Goal: Task Accomplishment & Management: Manage account settings

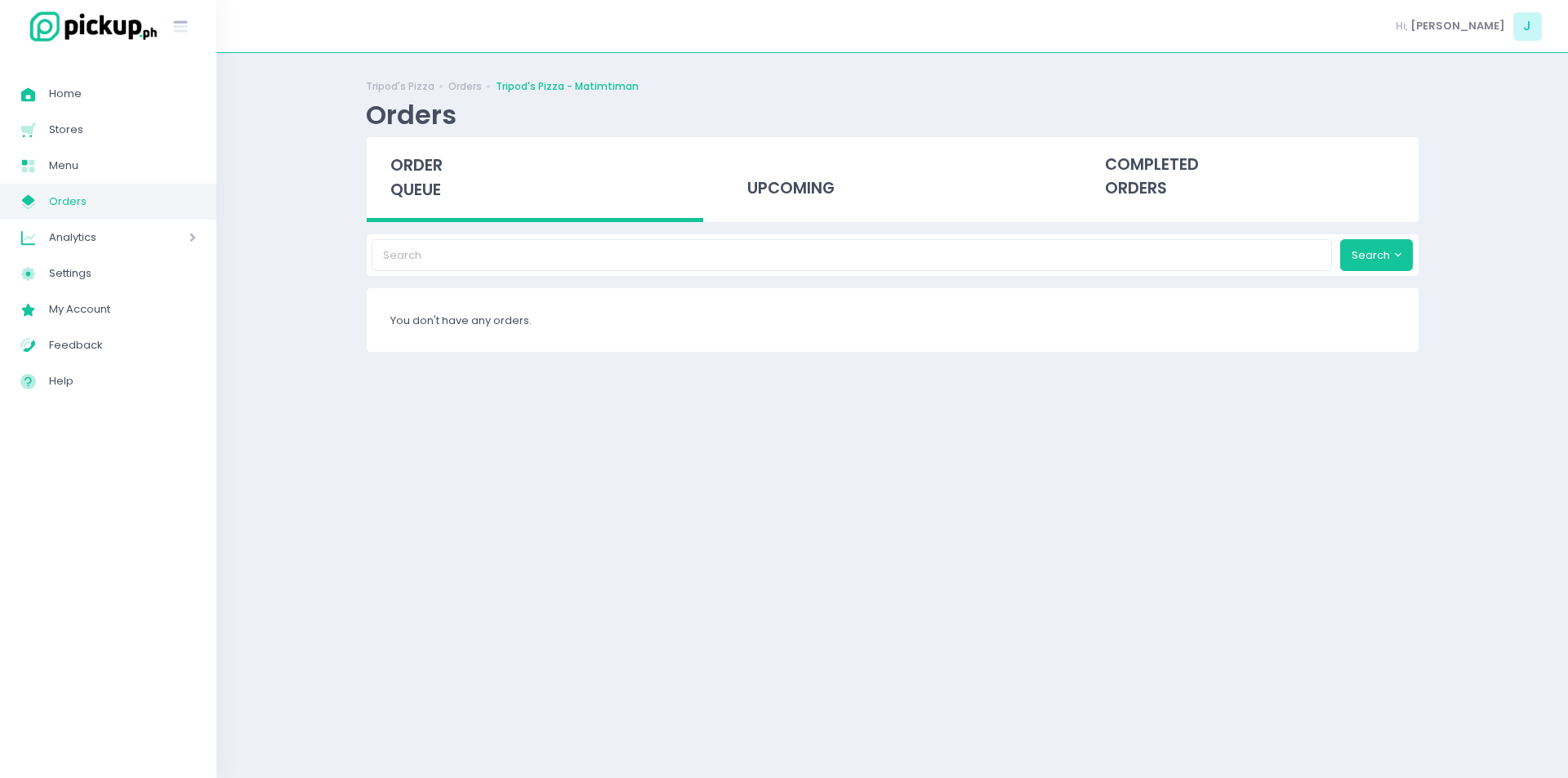
click at [419, 173] on span "order queue" at bounding box center [417, 177] width 52 height 46
click at [417, 188] on span "order queue" at bounding box center [417, 177] width 52 height 46
click at [431, 157] on span "order queue" at bounding box center [417, 177] width 52 height 46
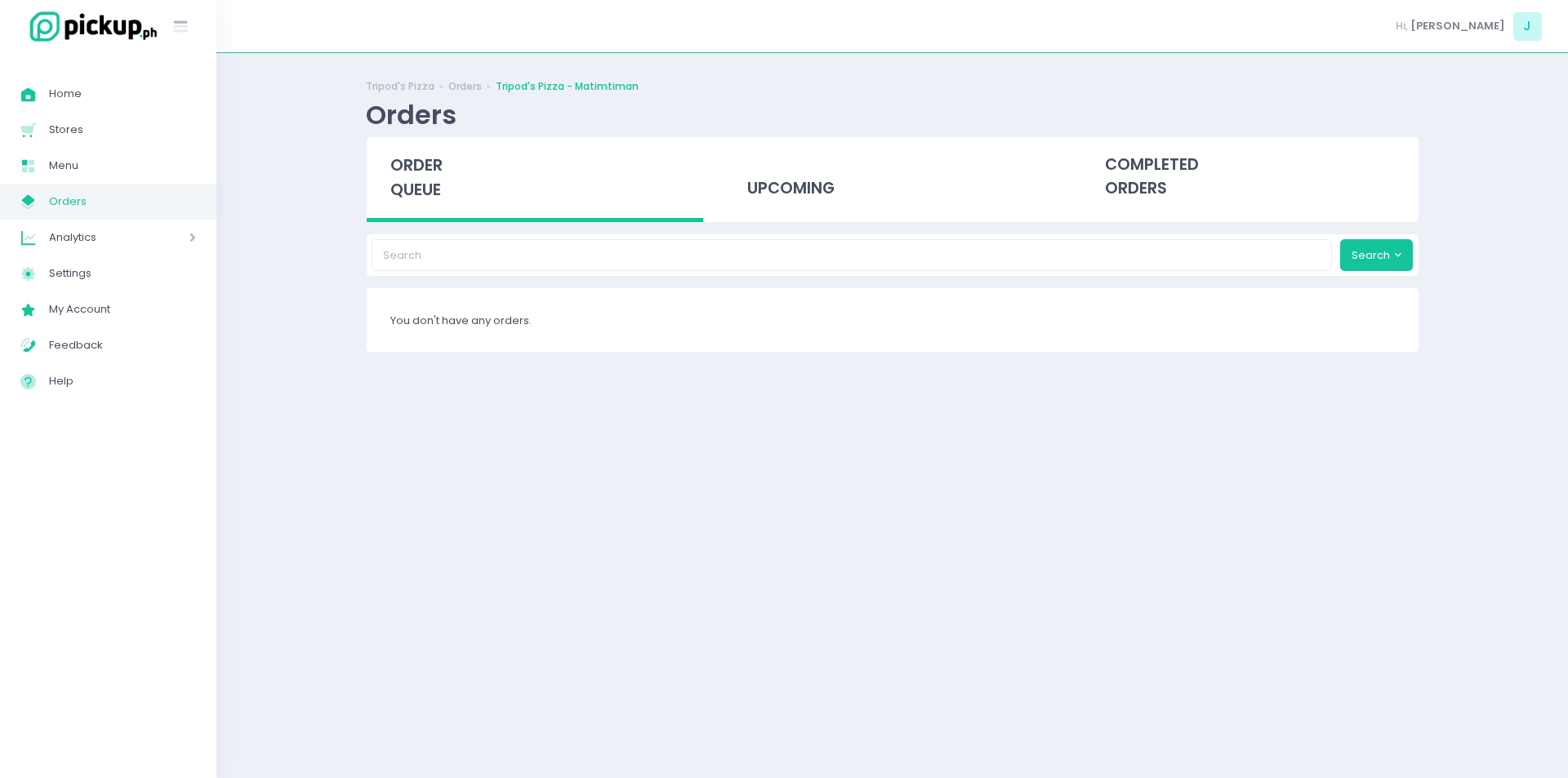
click at [406, 206] on div "order queue" at bounding box center [535, 180] width 338 height 85
click at [408, 181] on span "order queue" at bounding box center [417, 177] width 52 height 46
click at [294, 340] on div "Tripod's Pizza Orders Tripod's Pizza - Matimtiman Orders order queue upcoming c…" at bounding box center [892, 414] width 1352 height 684
click at [441, 156] on span "order queue" at bounding box center [417, 177] width 52 height 46
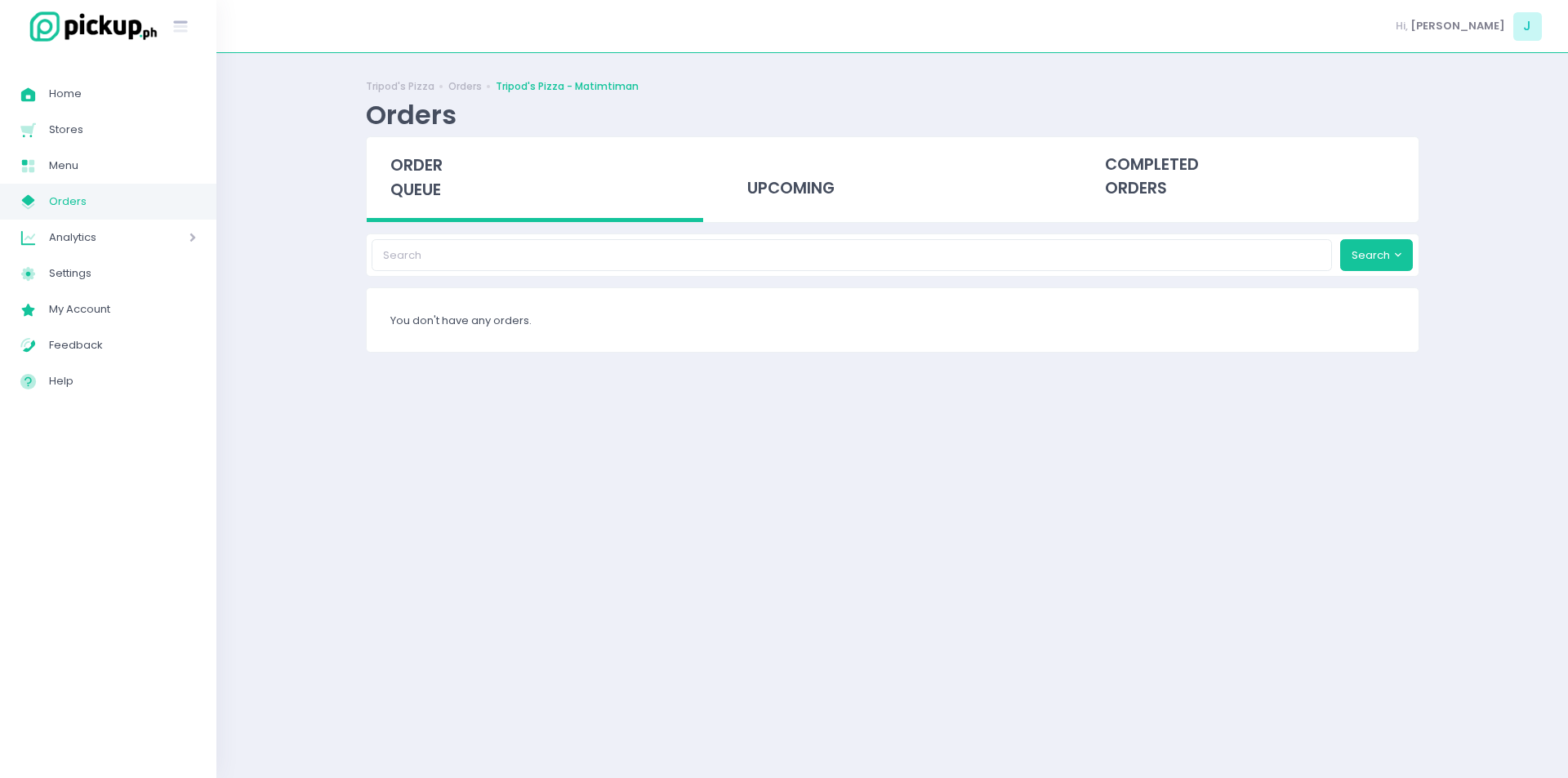
click at [399, 176] on span "order queue" at bounding box center [417, 177] width 52 height 46
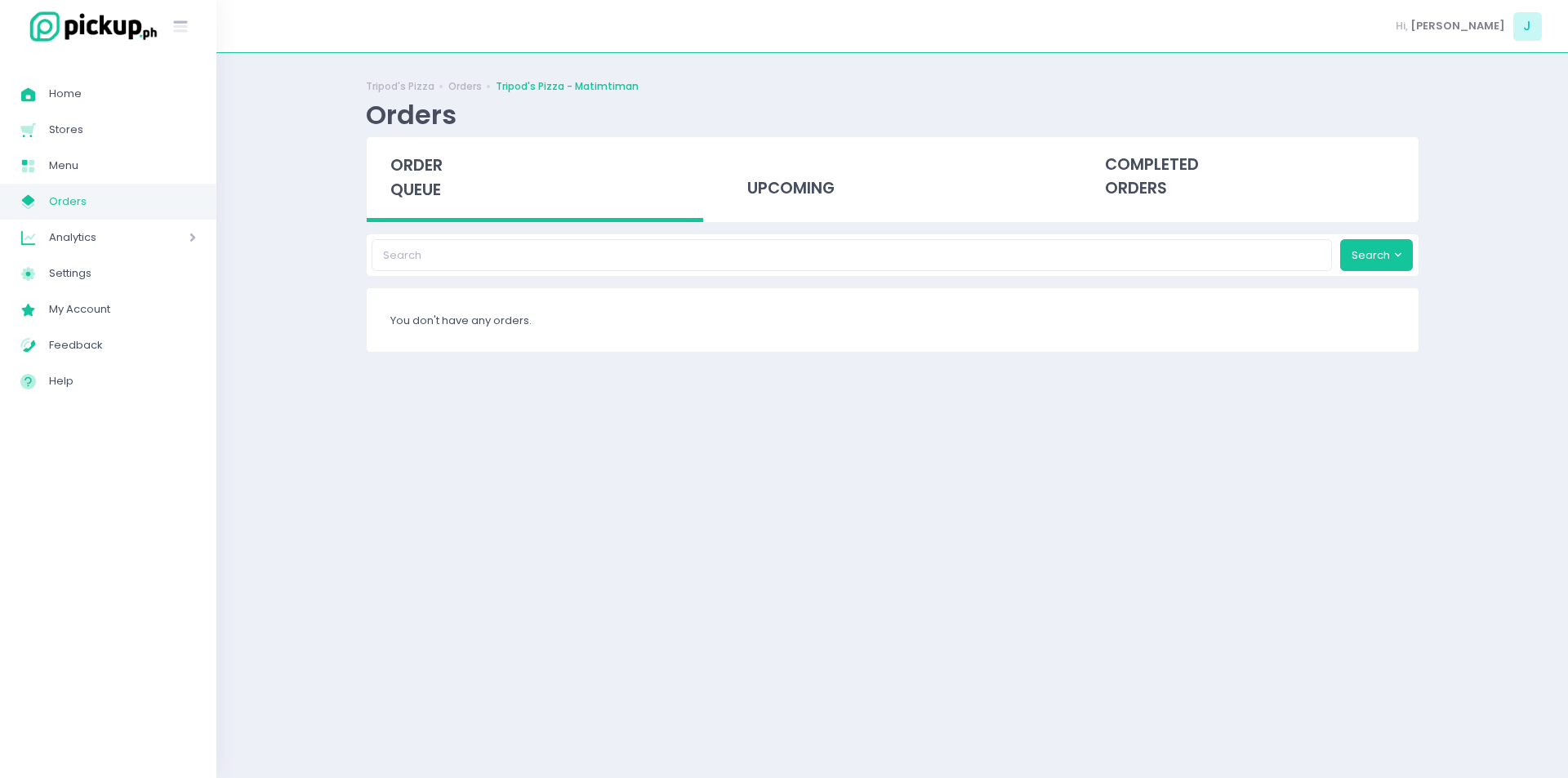
click at [399, 176] on span "order queue" at bounding box center [417, 177] width 52 height 46
click at [402, 178] on div "order queue" at bounding box center [535, 180] width 338 height 85
click at [423, 185] on span "order queue" at bounding box center [417, 177] width 52 height 46
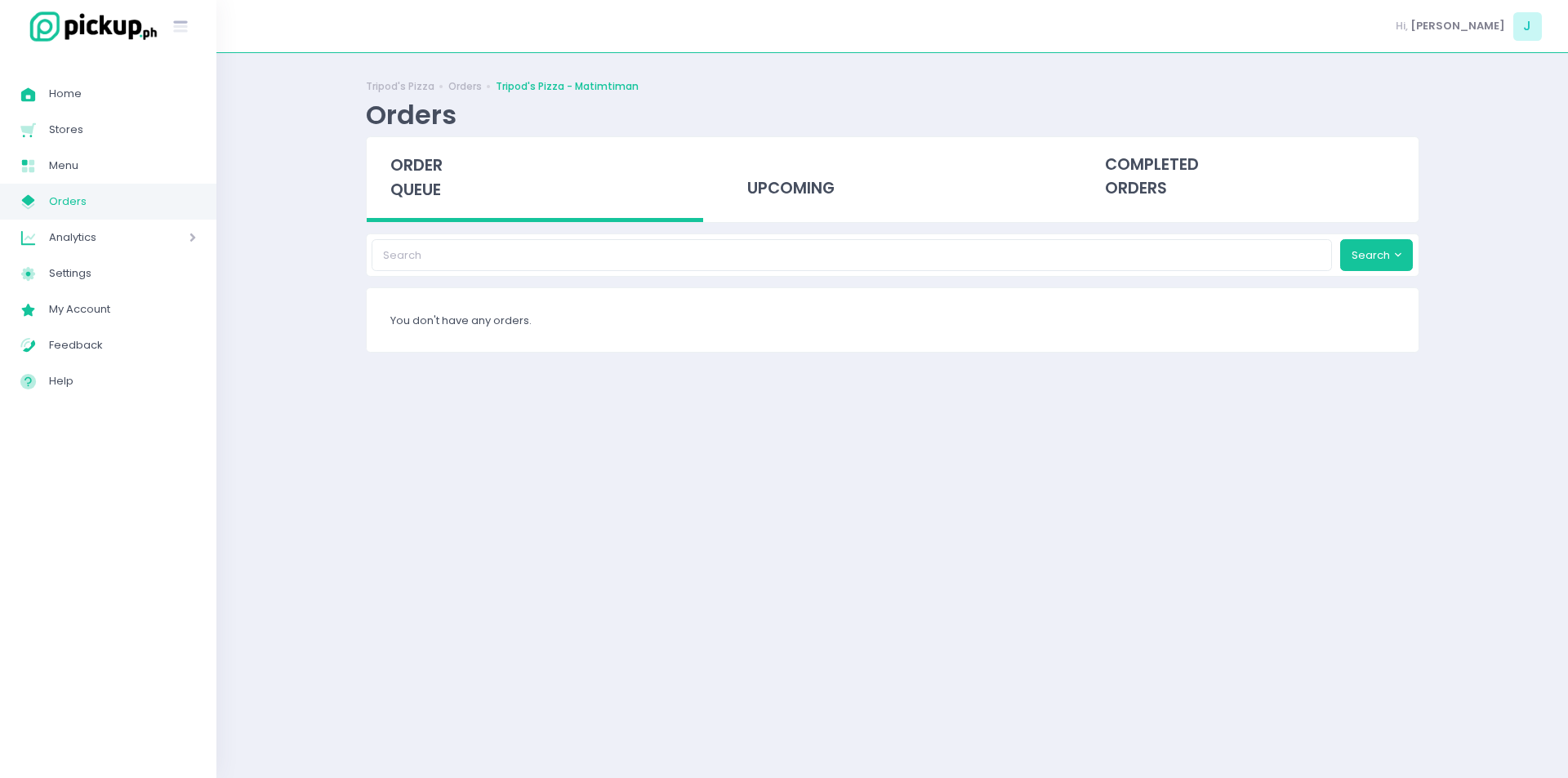
click at [443, 216] on div "order queue" at bounding box center [535, 180] width 338 height 85
click at [408, 188] on span "order queue" at bounding box center [417, 177] width 52 height 46
click at [418, 160] on span "order queue" at bounding box center [417, 177] width 52 height 46
click at [451, 167] on div "order queue" at bounding box center [535, 180] width 338 height 85
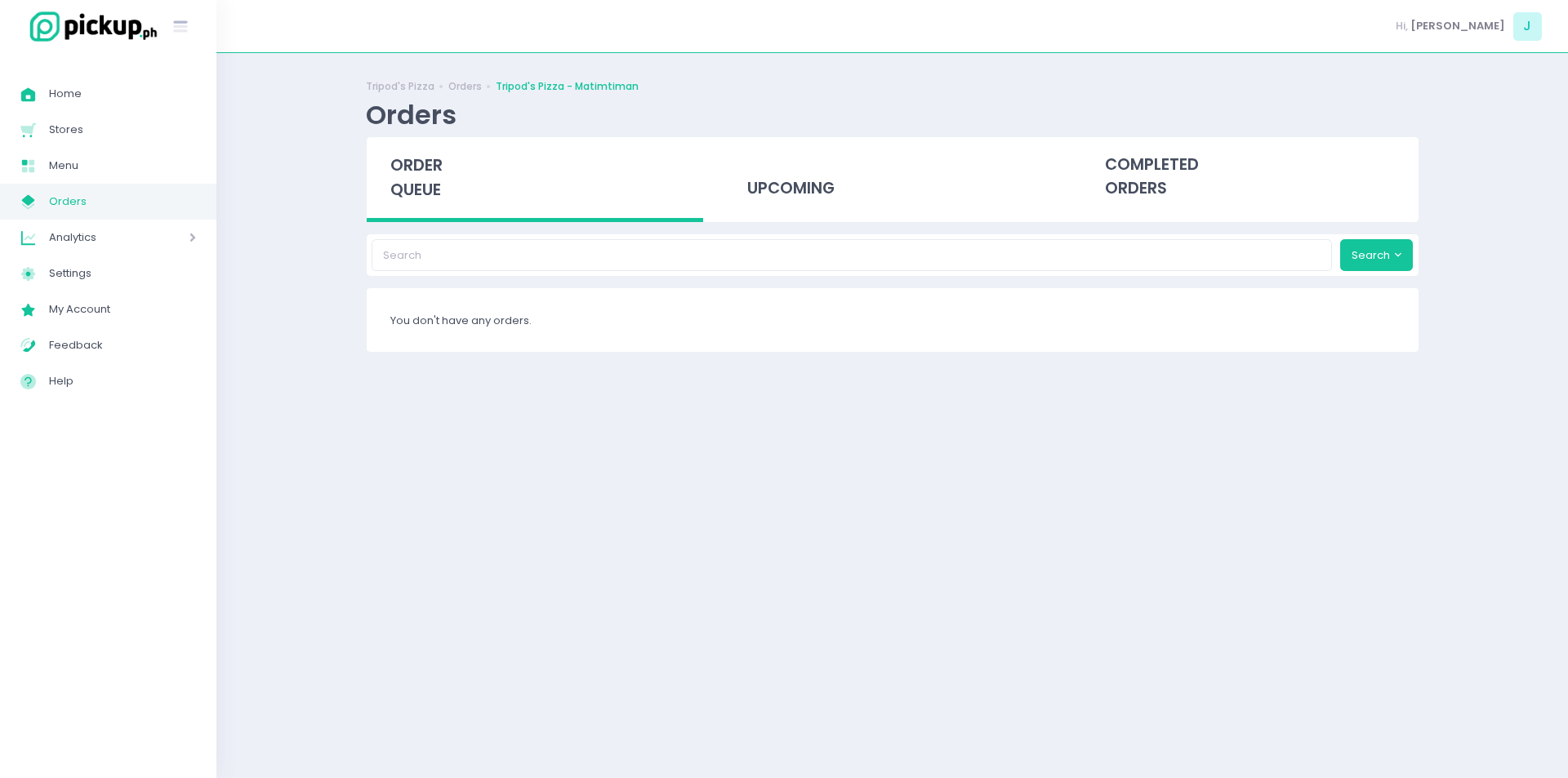
click at [451, 167] on div "order queue" at bounding box center [535, 180] width 338 height 85
click at [0, 0] on div "Stockholm-icons / Text / Menu Created with Sketch." at bounding box center [108, 26] width 216 height 53
click at [418, 187] on span "order queue" at bounding box center [417, 177] width 52 height 46
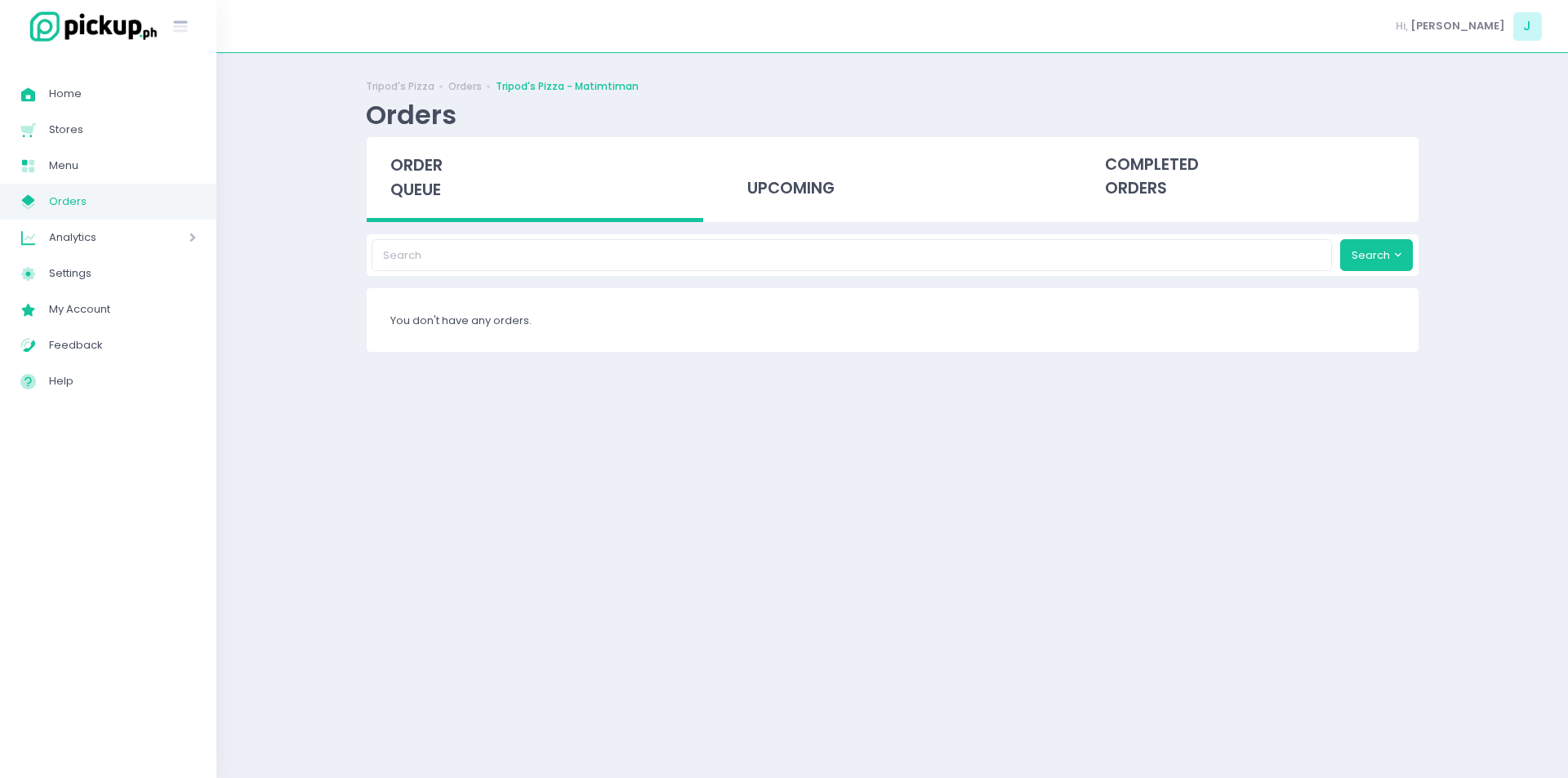
click at [418, 187] on span "order queue" at bounding box center [417, 177] width 52 height 46
click at [422, 205] on div "order queue" at bounding box center [535, 180] width 338 height 85
click at [332, 410] on div "Tripod's Pizza Orders Tripod's Pizza - Matimtiman Orders order queue upcoming c…" at bounding box center [892, 414] width 1352 height 684
click at [395, 170] on span "order queue" at bounding box center [417, 177] width 52 height 46
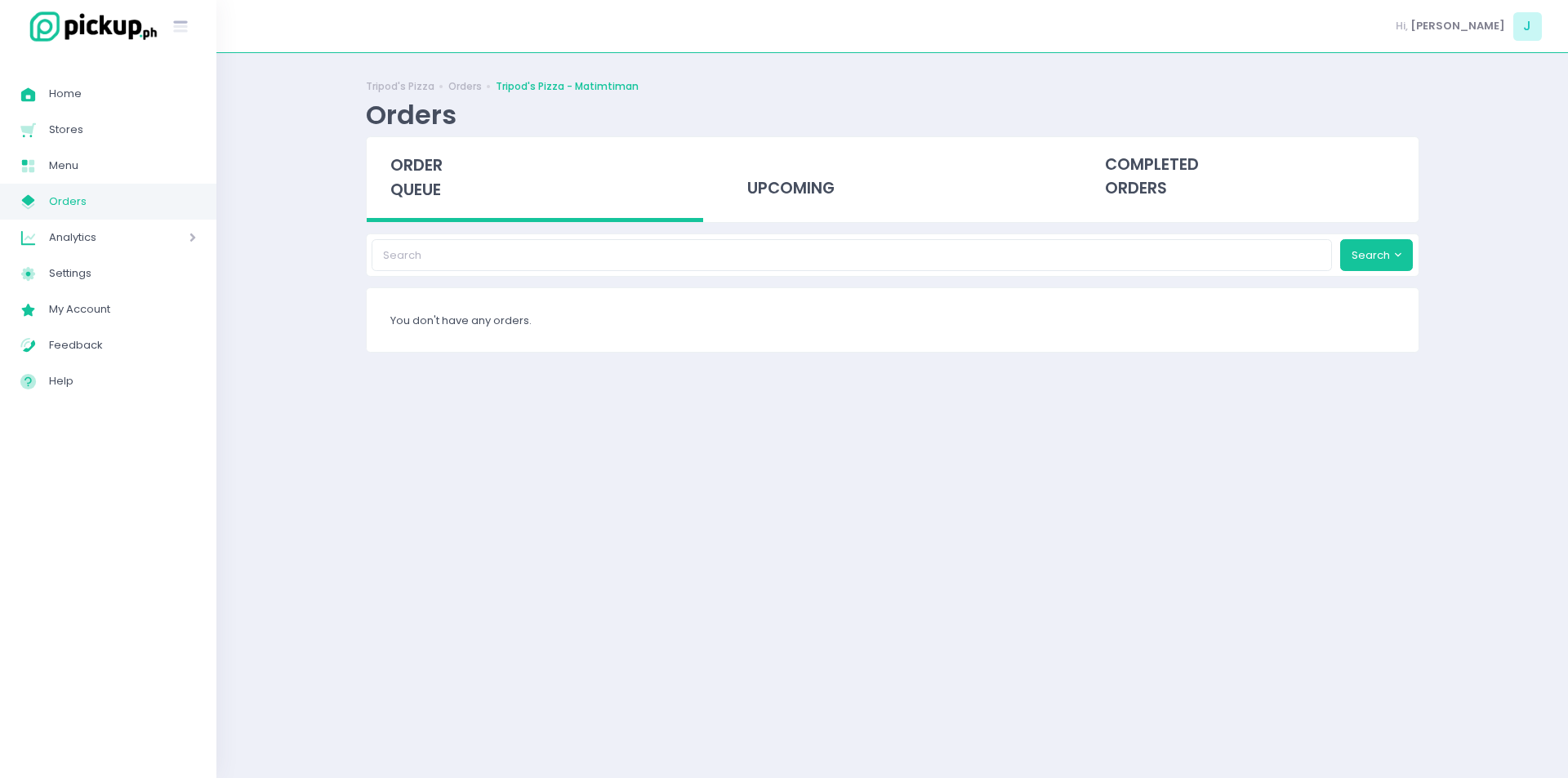
click at [292, 327] on div "Tripod's Pizza Orders Tripod's Pizza - Matimtiman Orders order queue upcoming c…" at bounding box center [892, 414] width 1352 height 684
click at [397, 191] on span "order queue" at bounding box center [417, 177] width 52 height 46
click at [420, 190] on span "order queue" at bounding box center [417, 177] width 52 height 46
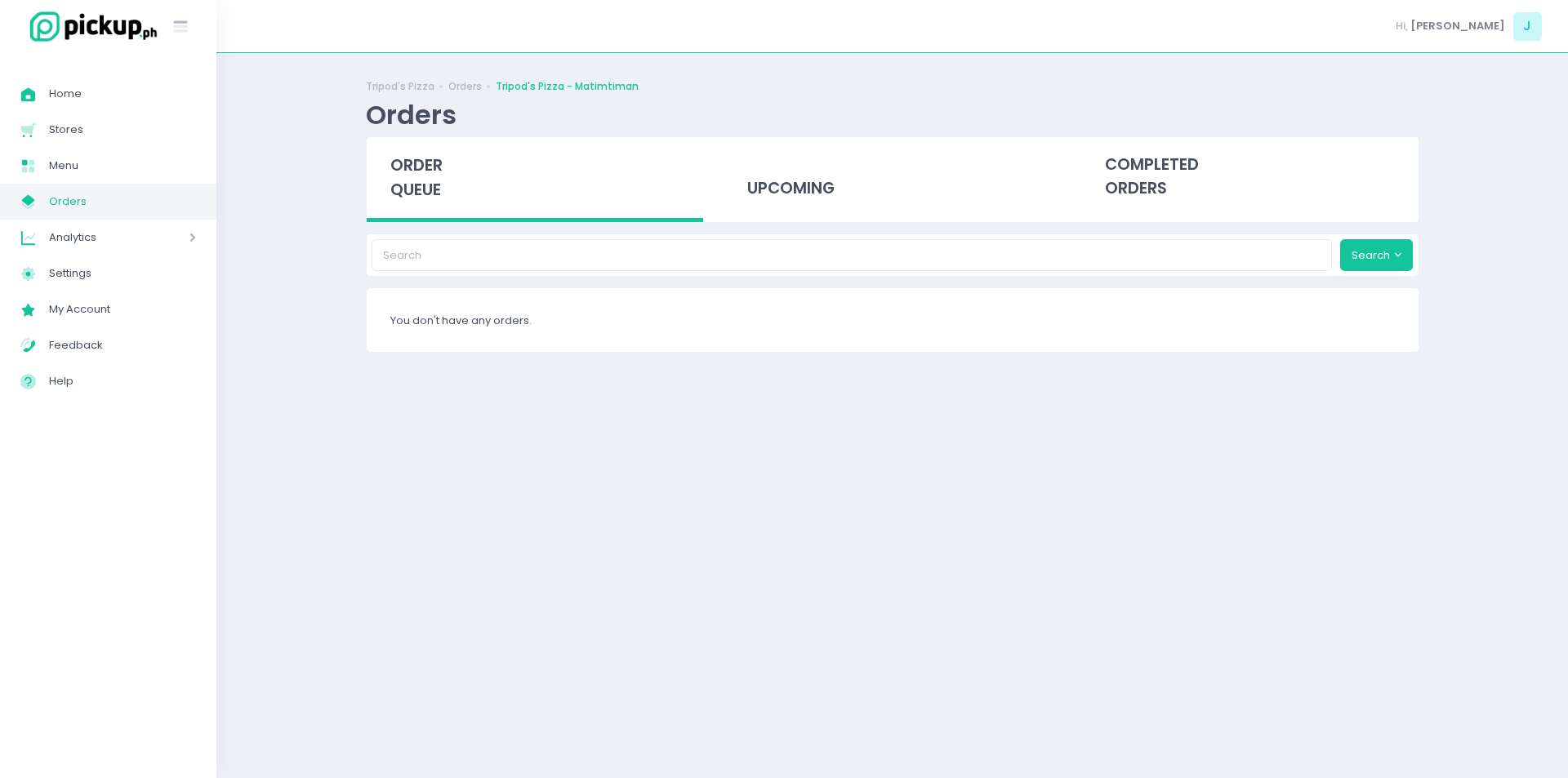
click at [418, 170] on span "order queue" at bounding box center [417, 177] width 52 height 46
click at [427, 177] on div "order queue" at bounding box center [535, 180] width 338 height 85
click at [430, 213] on div "order queue" at bounding box center [535, 180] width 338 height 85
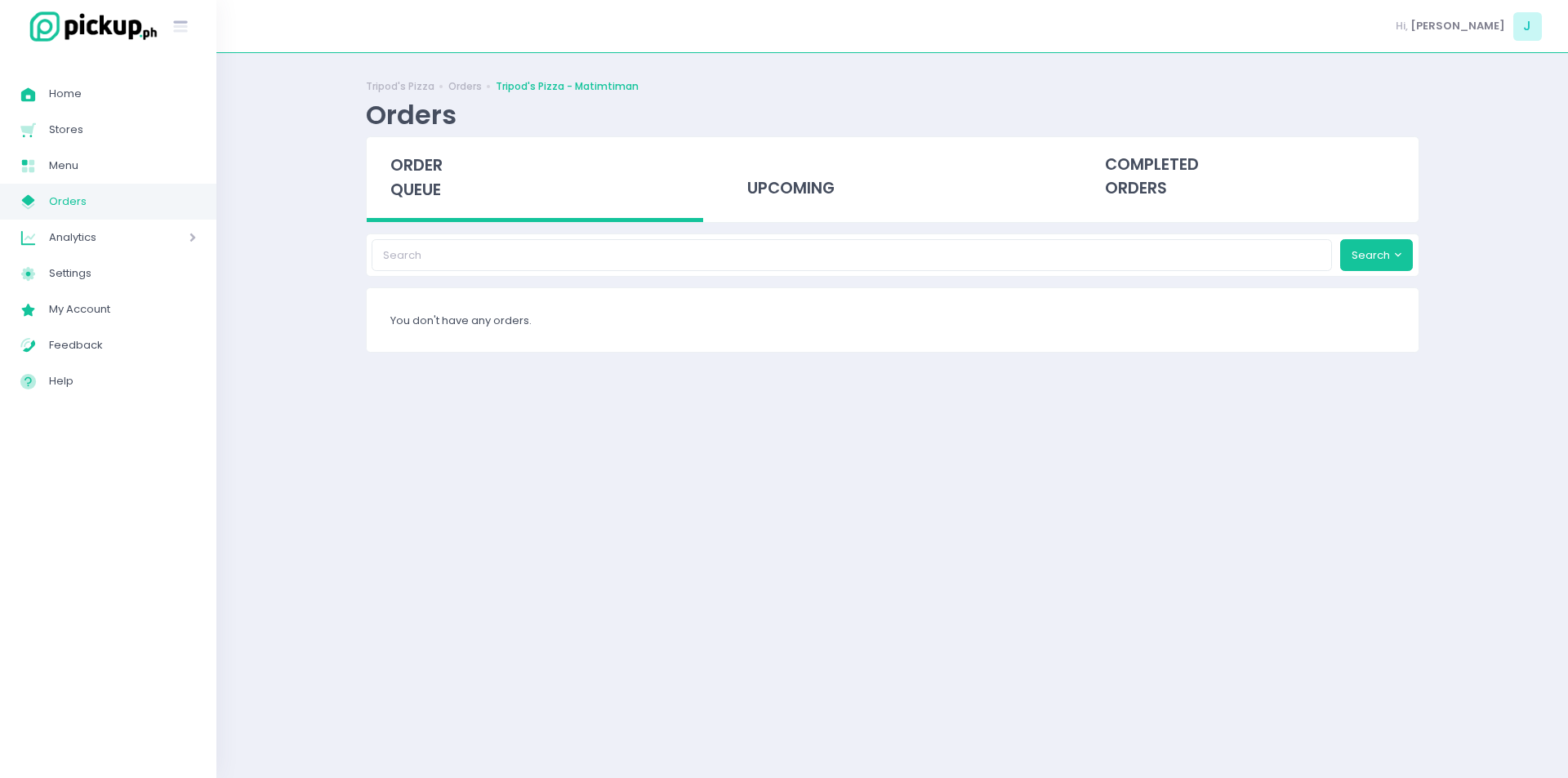
click at [402, 170] on span "order queue" at bounding box center [417, 177] width 52 height 46
click at [437, 188] on span "order queue" at bounding box center [417, 177] width 52 height 46
click at [420, 208] on div "order queue" at bounding box center [535, 180] width 338 height 85
click at [394, 164] on span "order queue" at bounding box center [417, 177] width 52 height 46
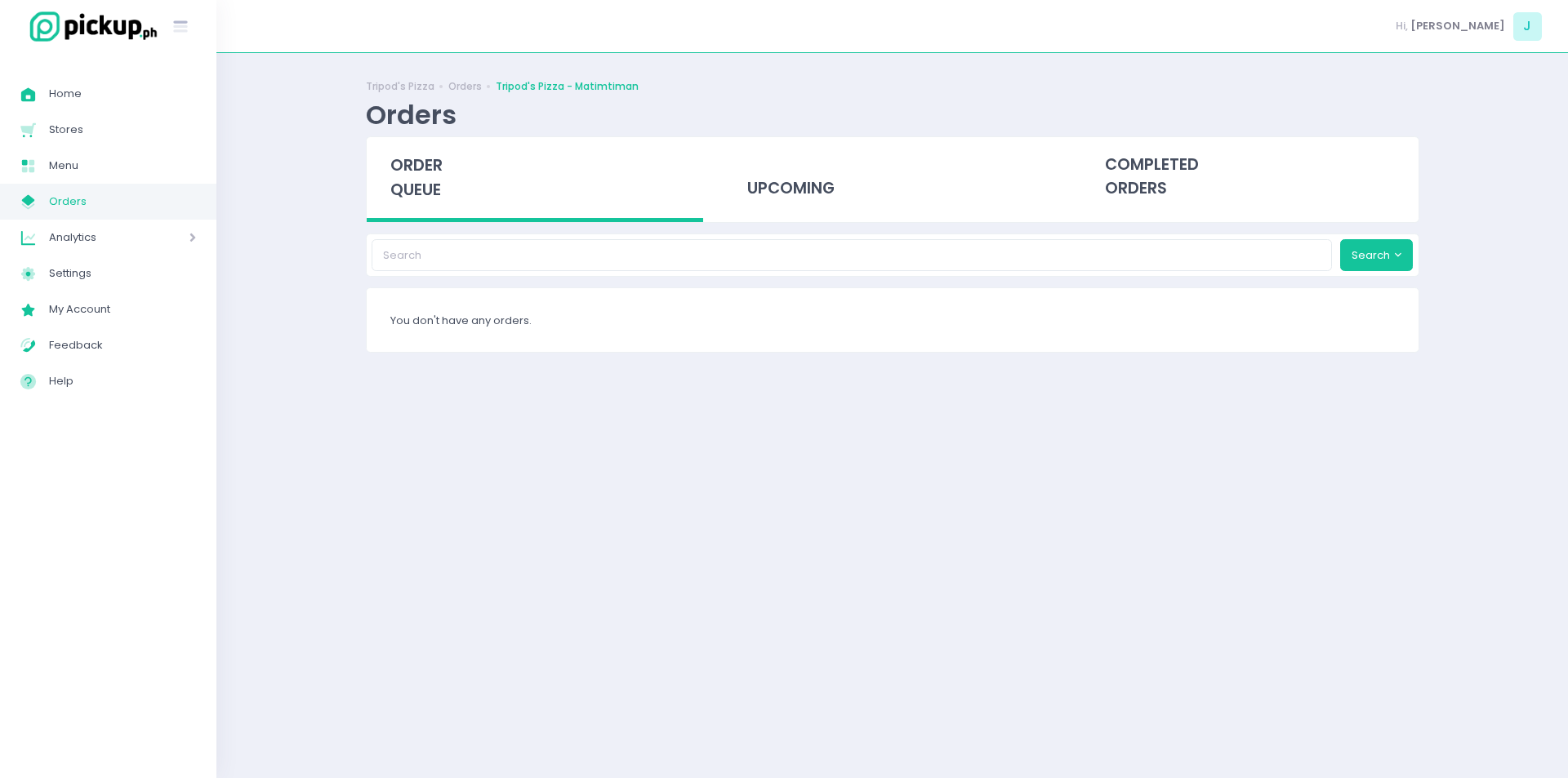
click at [394, 164] on span "order queue" at bounding box center [417, 177] width 52 height 46
click at [427, 175] on span "order queue" at bounding box center [417, 177] width 52 height 46
click at [424, 176] on span "order queue" at bounding box center [417, 177] width 52 height 46
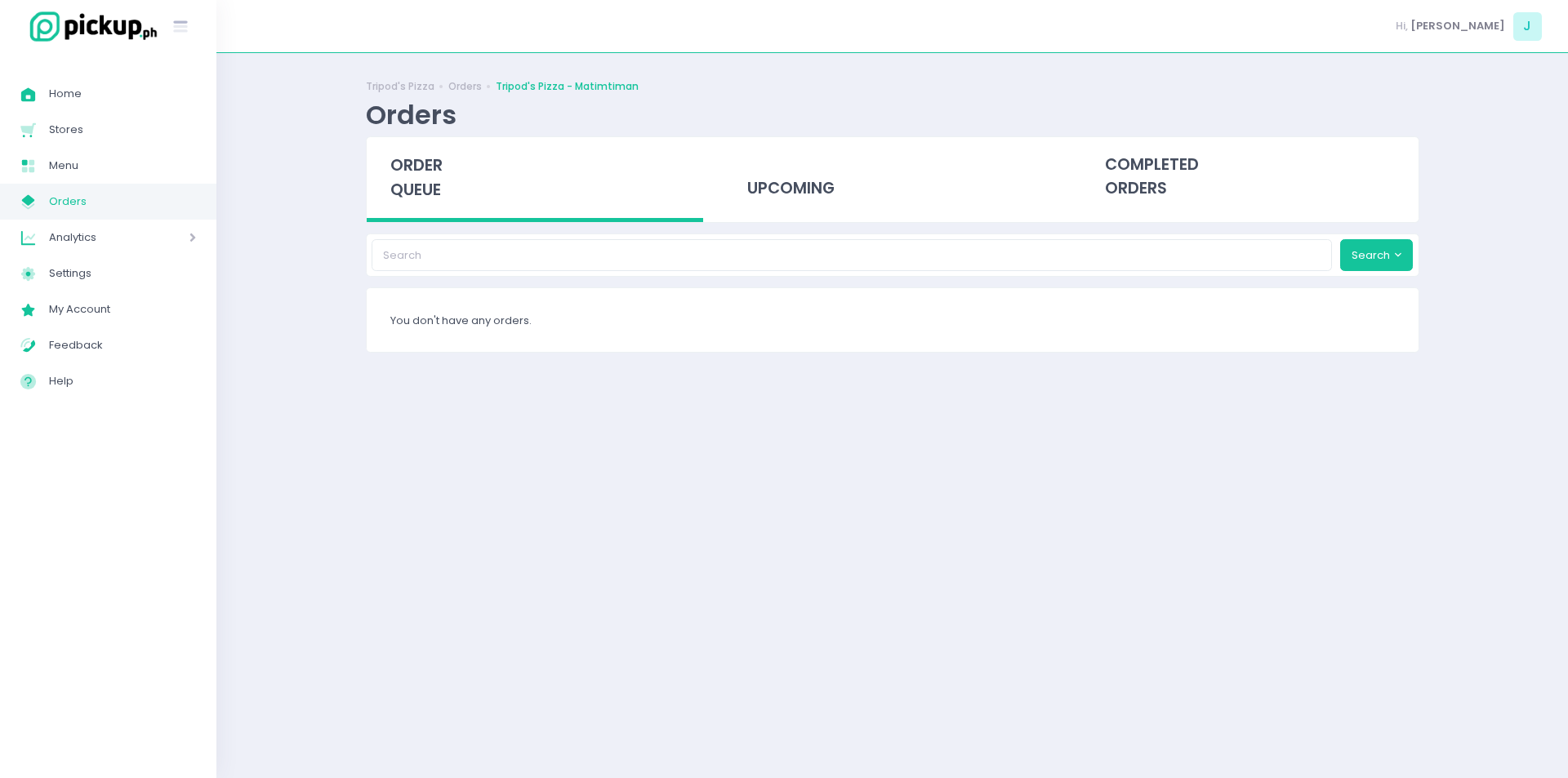
click at [424, 176] on span "order queue" at bounding box center [417, 177] width 52 height 46
click at [414, 176] on span "order queue" at bounding box center [417, 177] width 52 height 46
click at [414, 179] on span "order queue" at bounding box center [417, 177] width 52 height 46
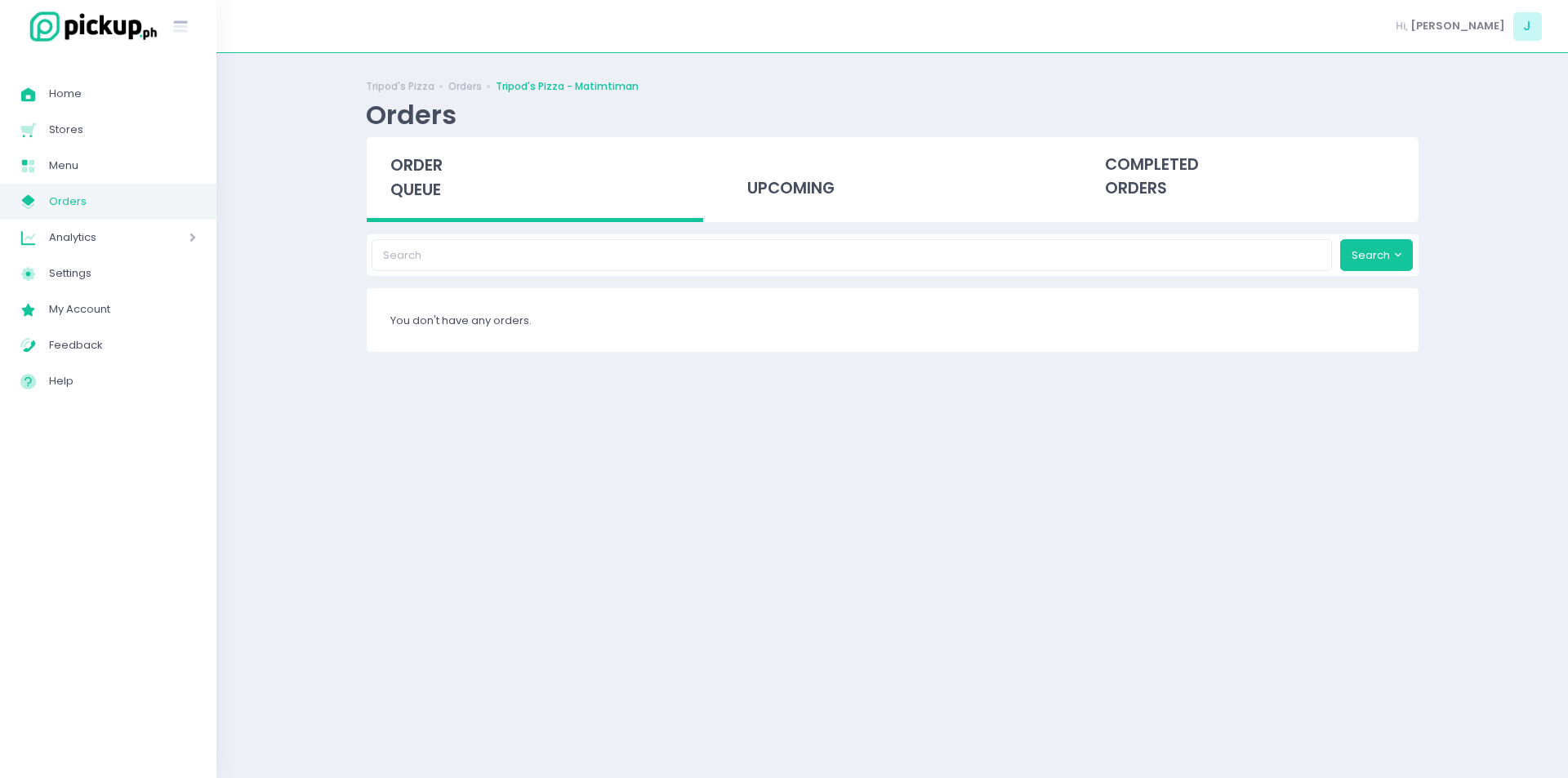
click at [414, 179] on span "order queue" at bounding box center [417, 177] width 52 height 46
click at [422, 174] on span "order queue" at bounding box center [417, 177] width 52 height 46
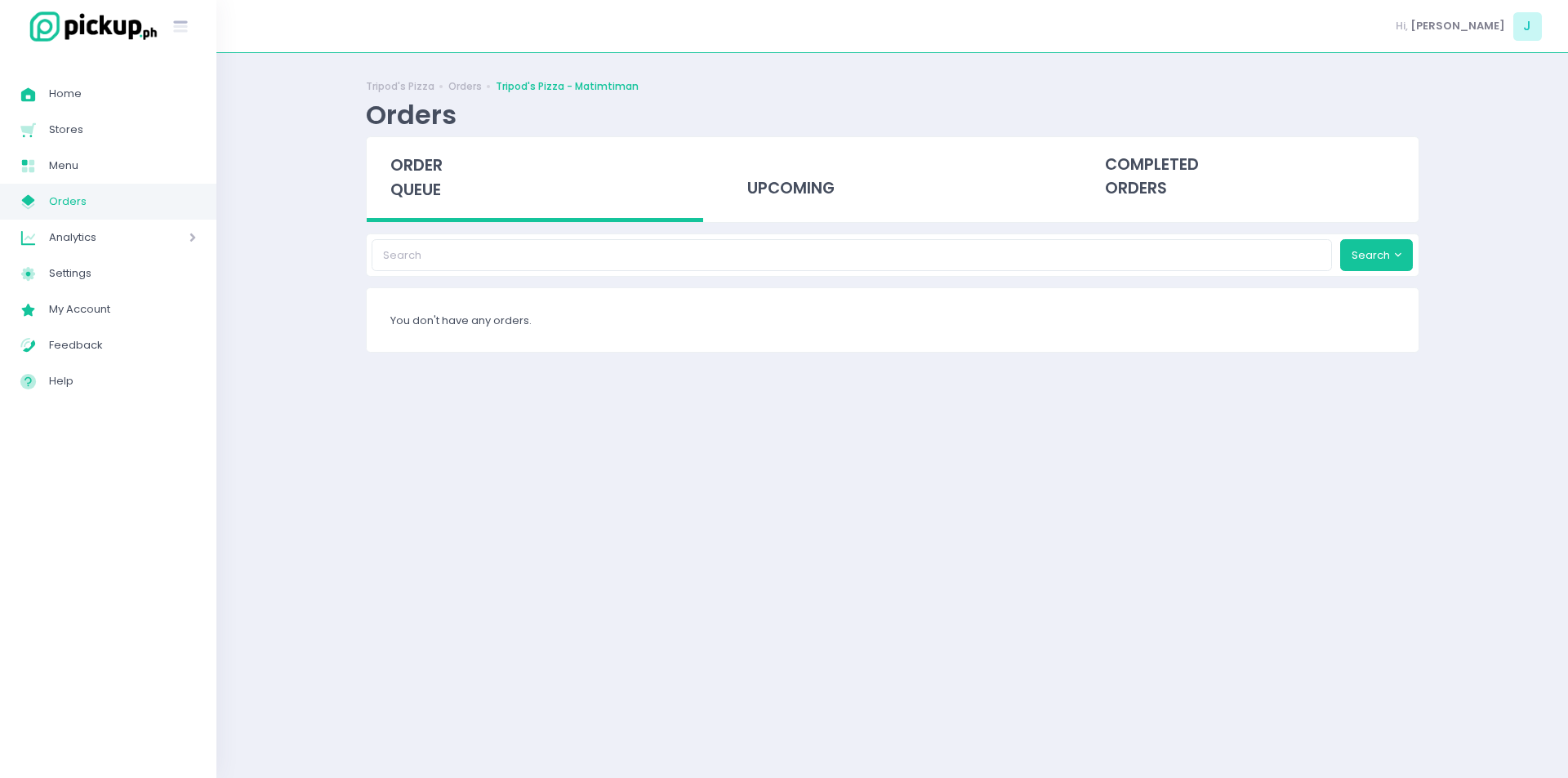
click at [402, 157] on span "order queue" at bounding box center [417, 177] width 52 height 46
click at [441, 195] on span "order queue" at bounding box center [417, 177] width 52 height 46
click at [427, 208] on div "order queue" at bounding box center [535, 180] width 338 height 85
click at [414, 205] on div "order queue" at bounding box center [535, 180] width 338 height 85
click at [422, 179] on span "order queue" at bounding box center [417, 177] width 52 height 46
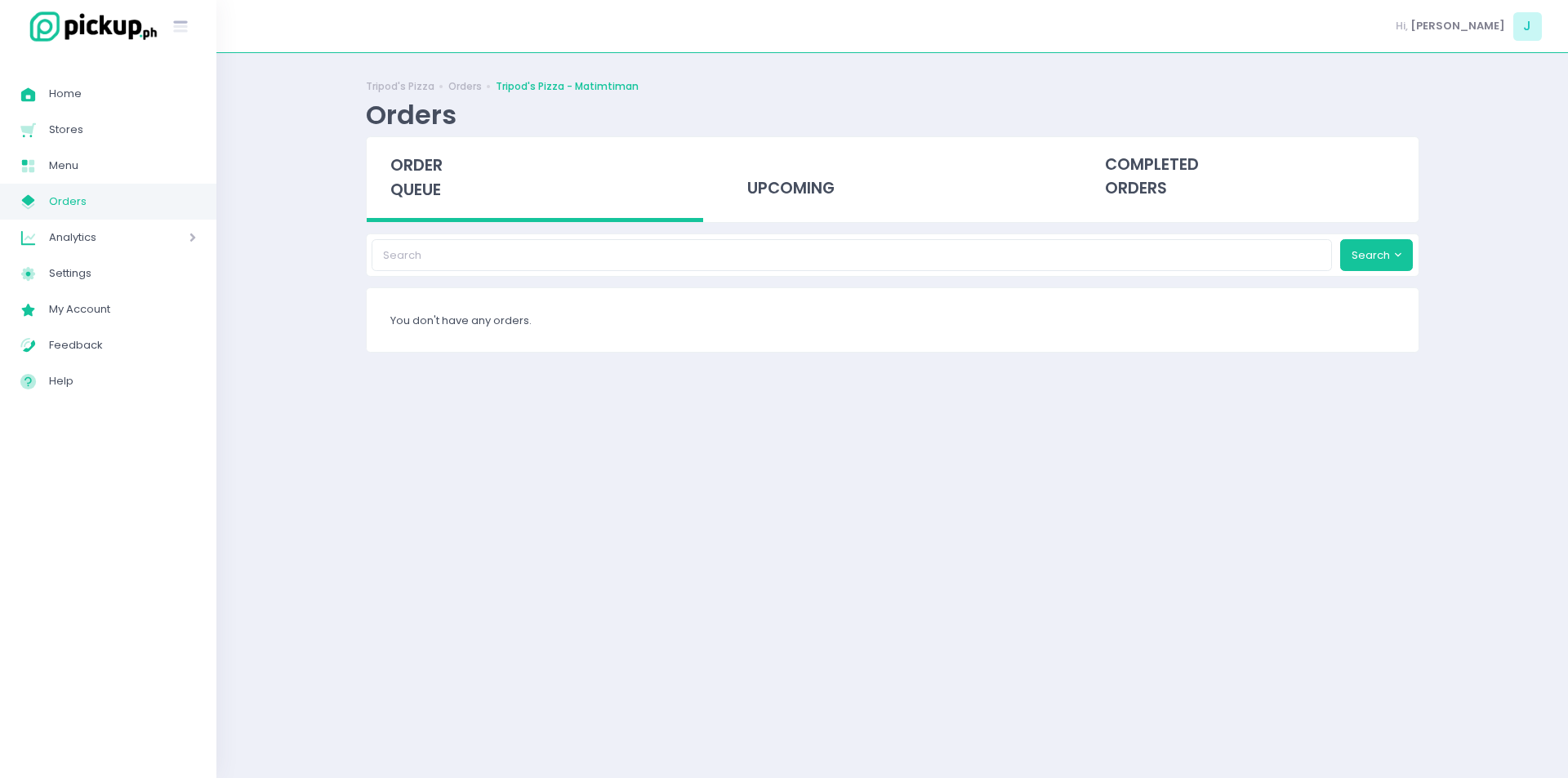
click at [422, 179] on span "order queue" at bounding box center [417, 177] width 52 height 46
click at [424, 198] on span "order queue" at bounding box center [417, 177] width 52 height 46
click at [420, 189] on span "order queue" at bounding box center [417, 177] width 52 height 46
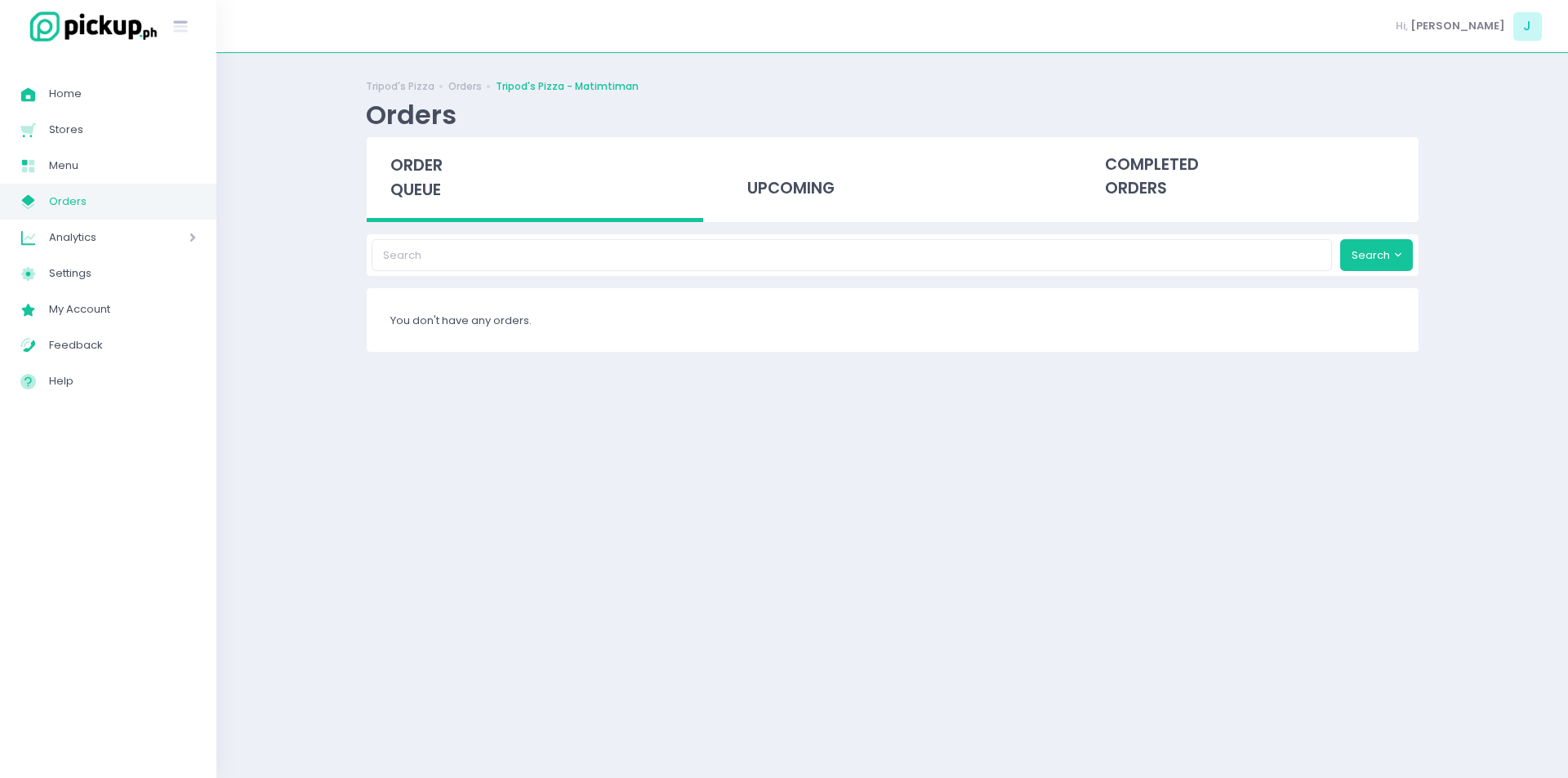
click at [420, 189] on span "order queue" at bounding box center [417, 177] width 52 height 46
click at [285, 510] on div "Tripod's Pizza Orders Tripod's Pizza - Matimtiman Orders order queue upcoming c…" at bounding box center [892, 414] width 1352 height 684
click at [417, 162] on span "order queue" at bounding box center [417, 177] width 52 height 46
click at [391, 188] on span "order queue" at bounding box center [417, 177] width 52 height 46
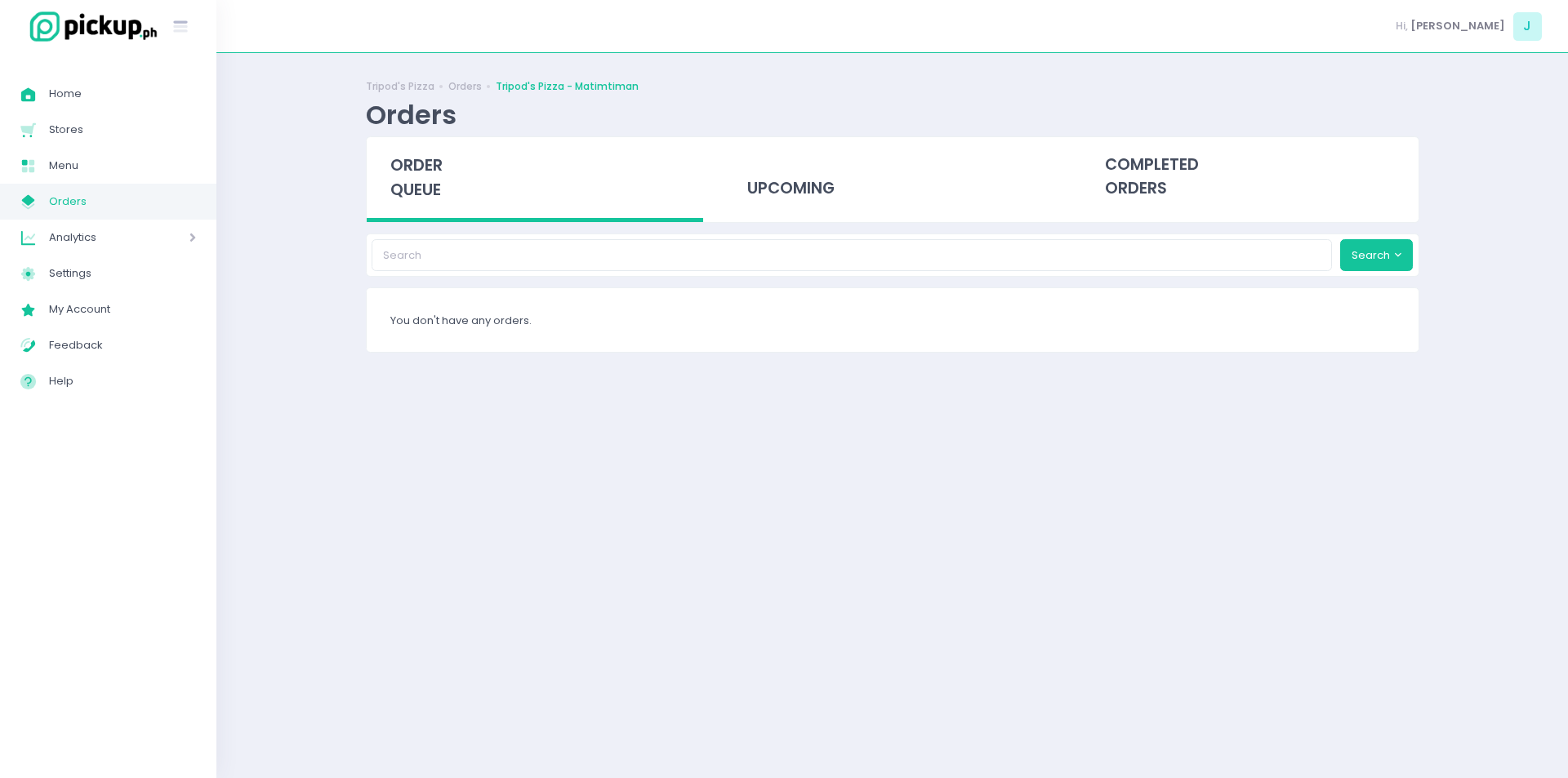
click at [391, 188] on span "order queue" at bounding box center [417, 177] width 52 height 46
click at [417, 168] on span "order queue" at bounding box center [417, 177] width 52 height 46
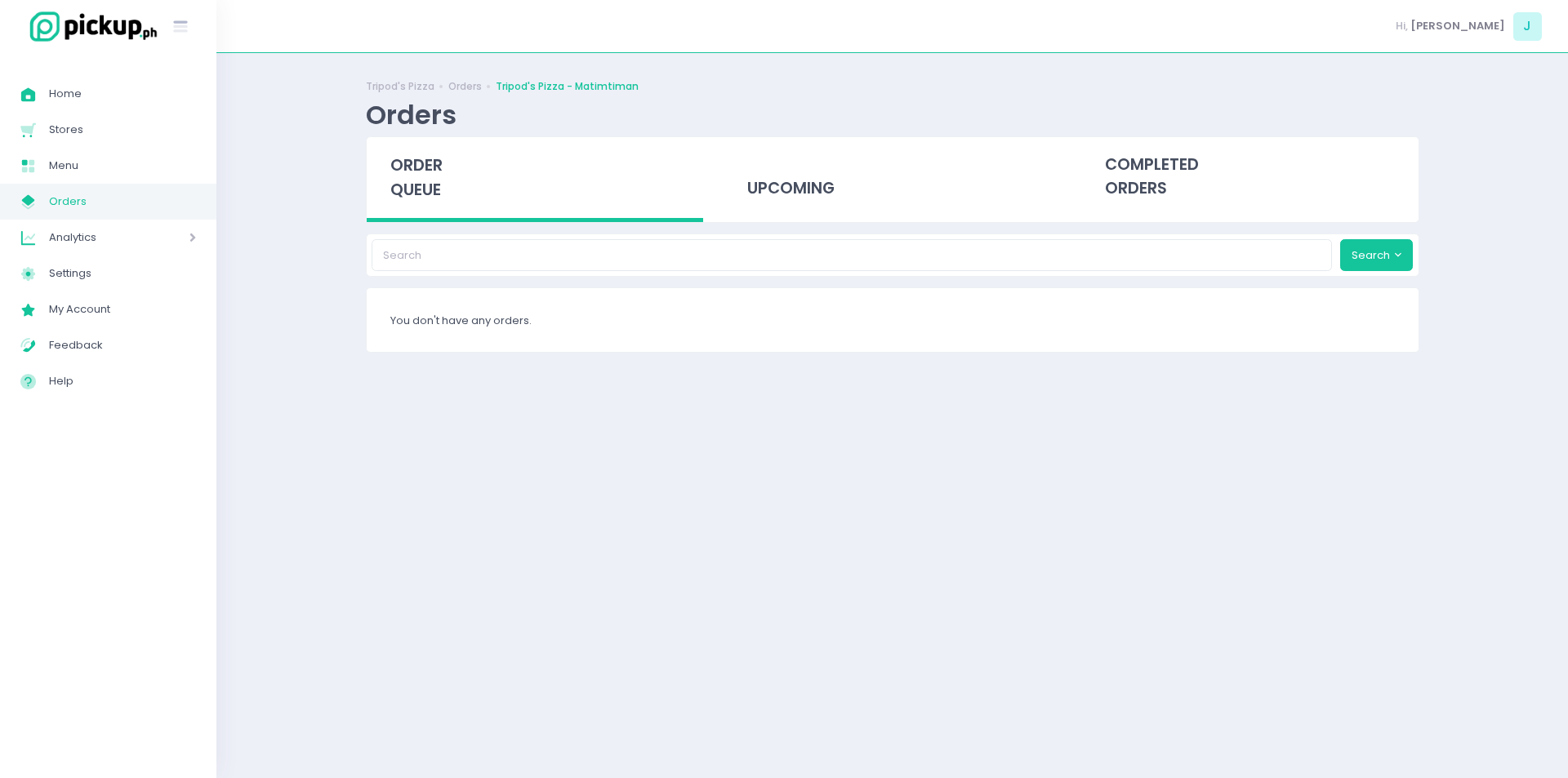
click at [417, 168] on span "order queue" at bounding box center [417, 177] width 52 height 46
click at [419, 162] on span "order queue" at bounding box center [417, 177] width 52 height 46
click at [402, 177] on div "order queue" at bounding box center [535, 180] width 338 height 85
click at [445, 191] on div "order queue" at bounding box center [535, 180] width 338 height 85
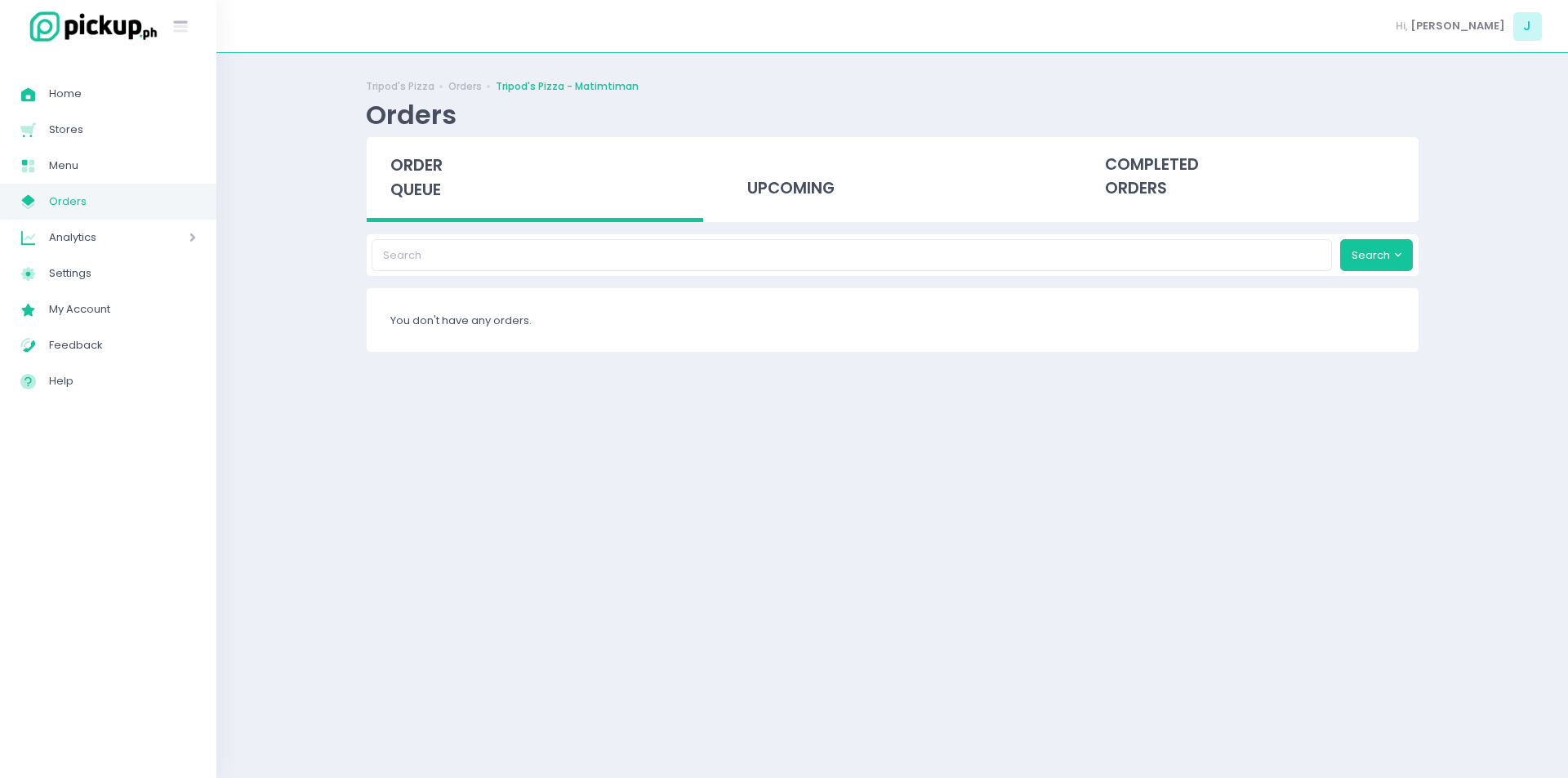
click at [445, 191] on div "order queue" at bounding box center [535, 180] width 338 height 85
click at [427, 203] on div "order queue" at bounding box center [535, 180] width 338 height 85
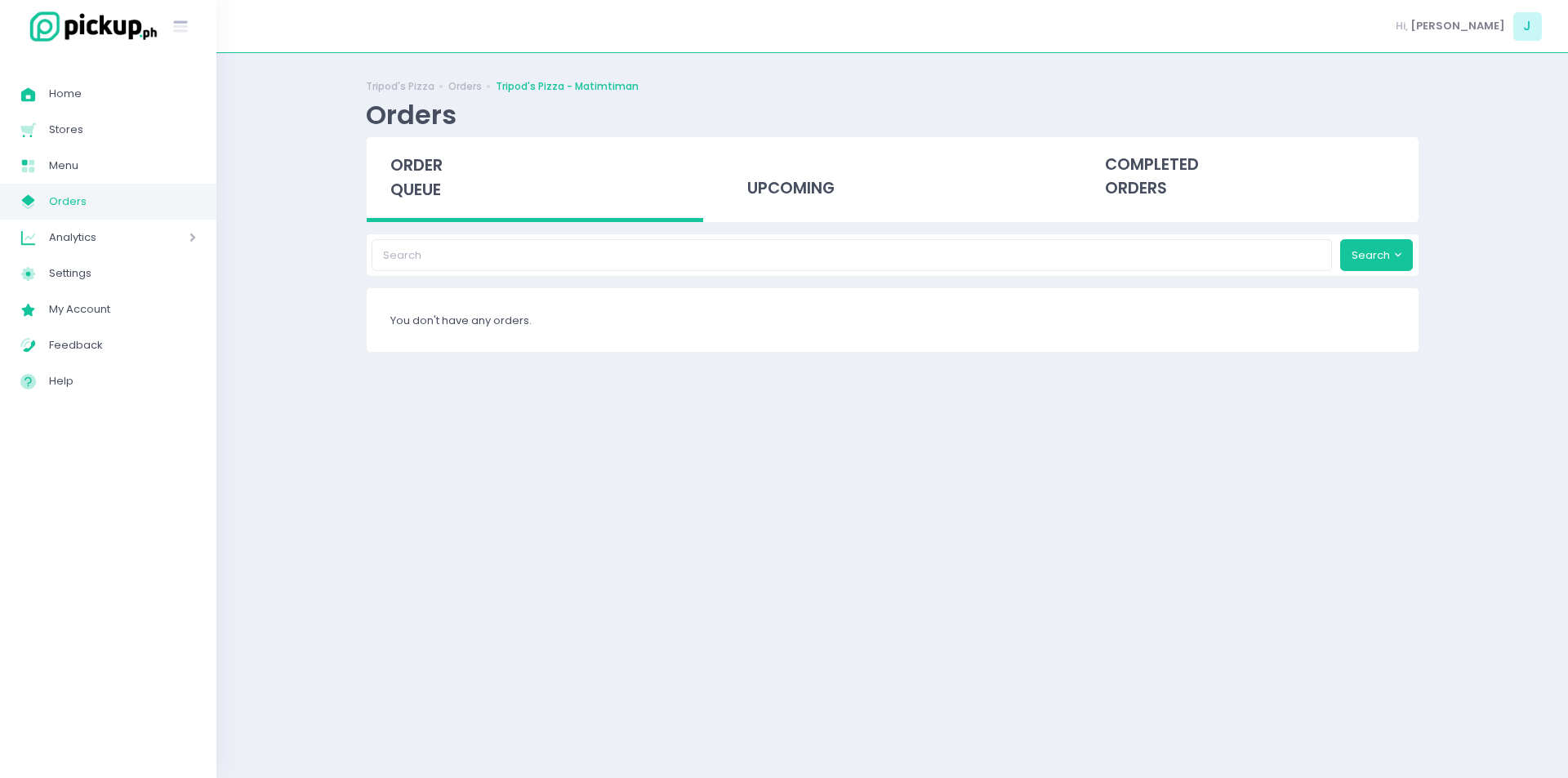
click at [427, 203] on div "order queue" at bounding box center [535, 180] width 338 height 85
click at [360, 388] on div "Tripod's Pizza Orders Tripod's Pizza - Matimtiman Orders order queue upcoming c…" at bounding box center [892, 414] width 1094 height 684
click at [409, 176] on span "order queue" at bounding box center [417, 177] width 52 height 46
click at [424, 169] on span "order queue" at bounding box center [417, 177] width 52 height 46
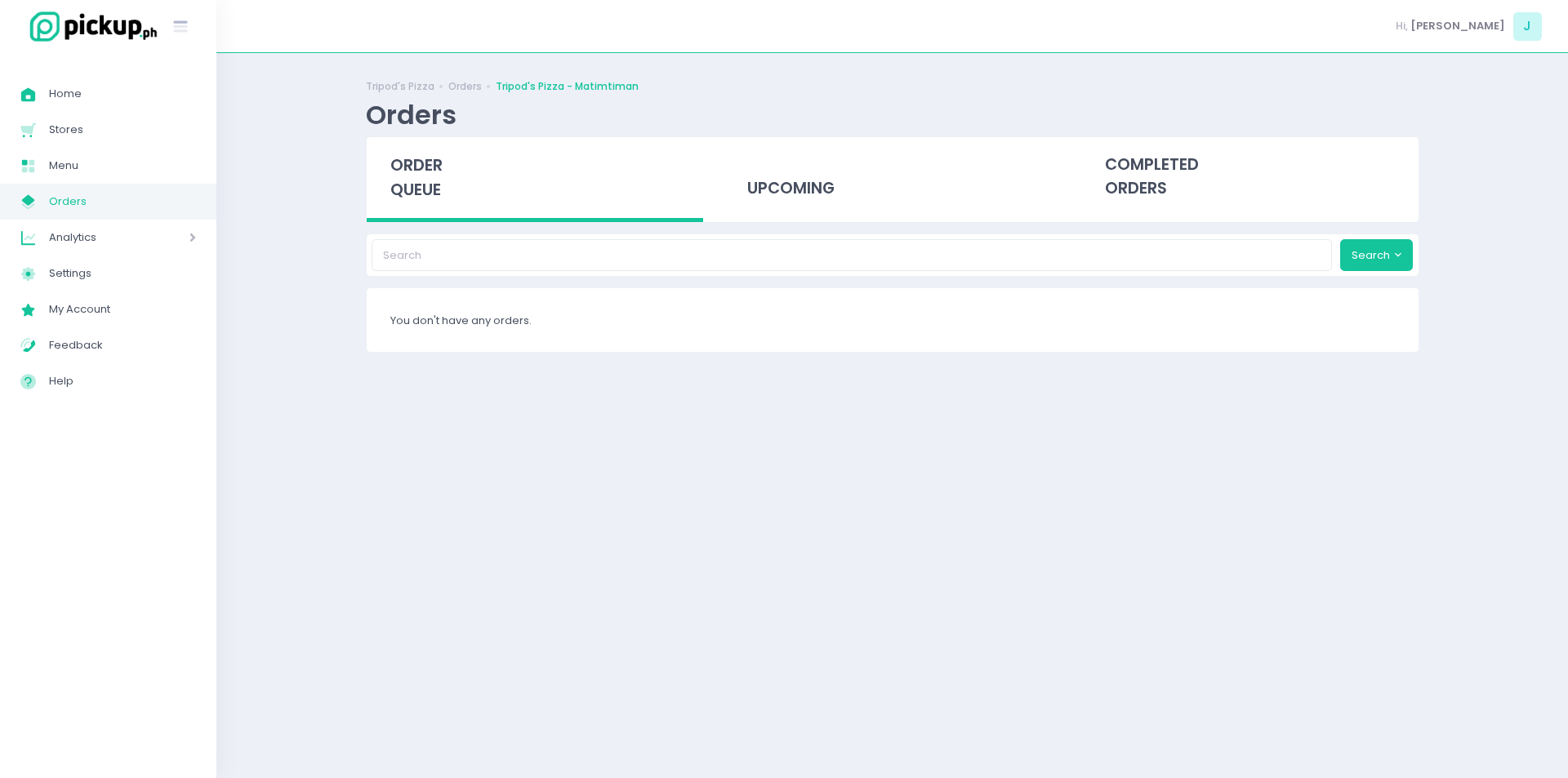
click at [424, 169] on span "order queue" at bounding box center [417, 177] width 52 height 46
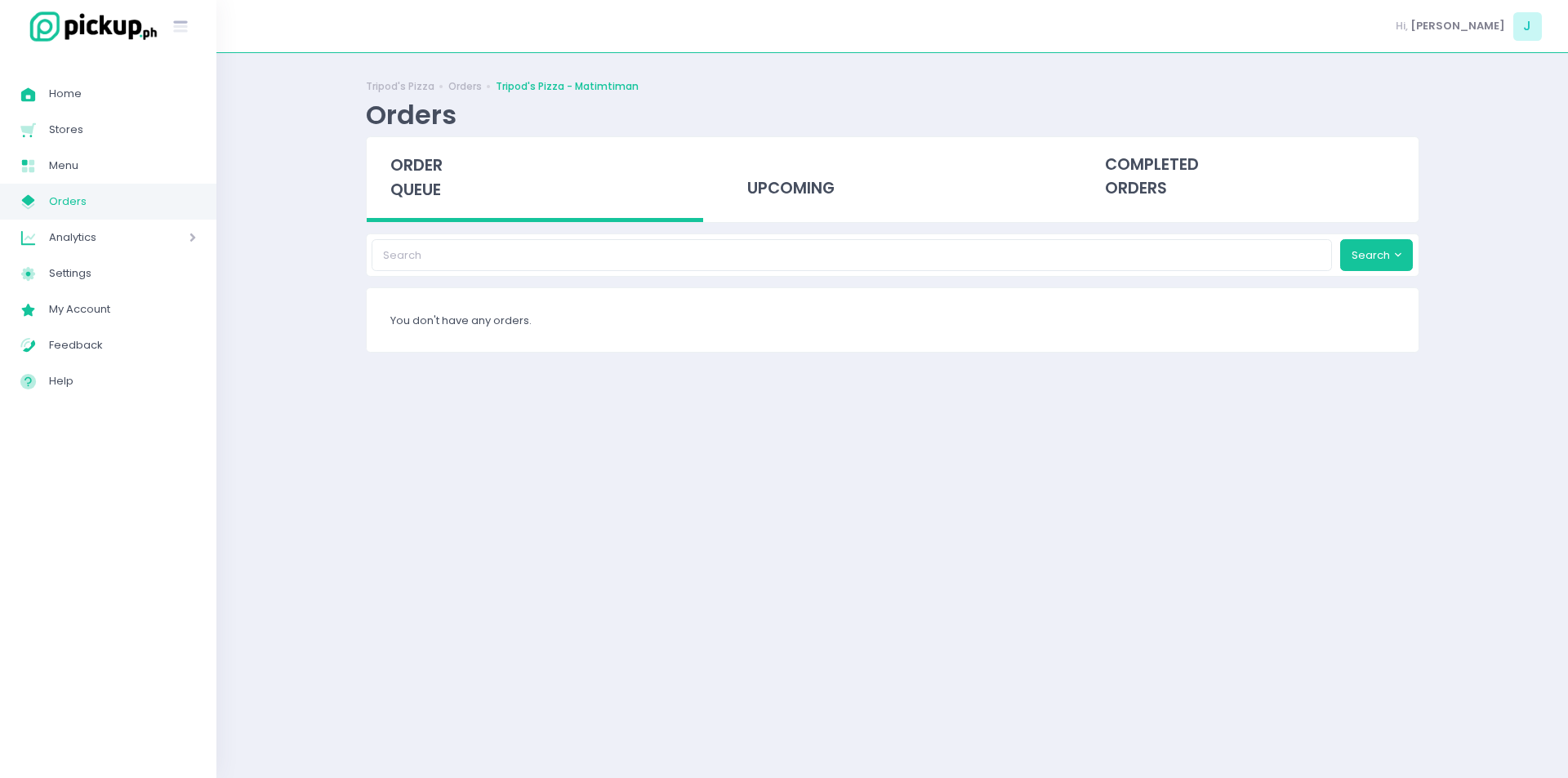
click at [424, 169] on span "order queue" at bounding box center [417, 177] width 52 height 46
click at [424, 187] on span "order queue" at bounding box center [417, 177] width 52 height 46
click at [447, 188] on div "order queue" at bounding box center [535, 180] width 338 height 85
click at [430, 211] on div "order queue" at bounding box center [535, 180] width 338 height 85
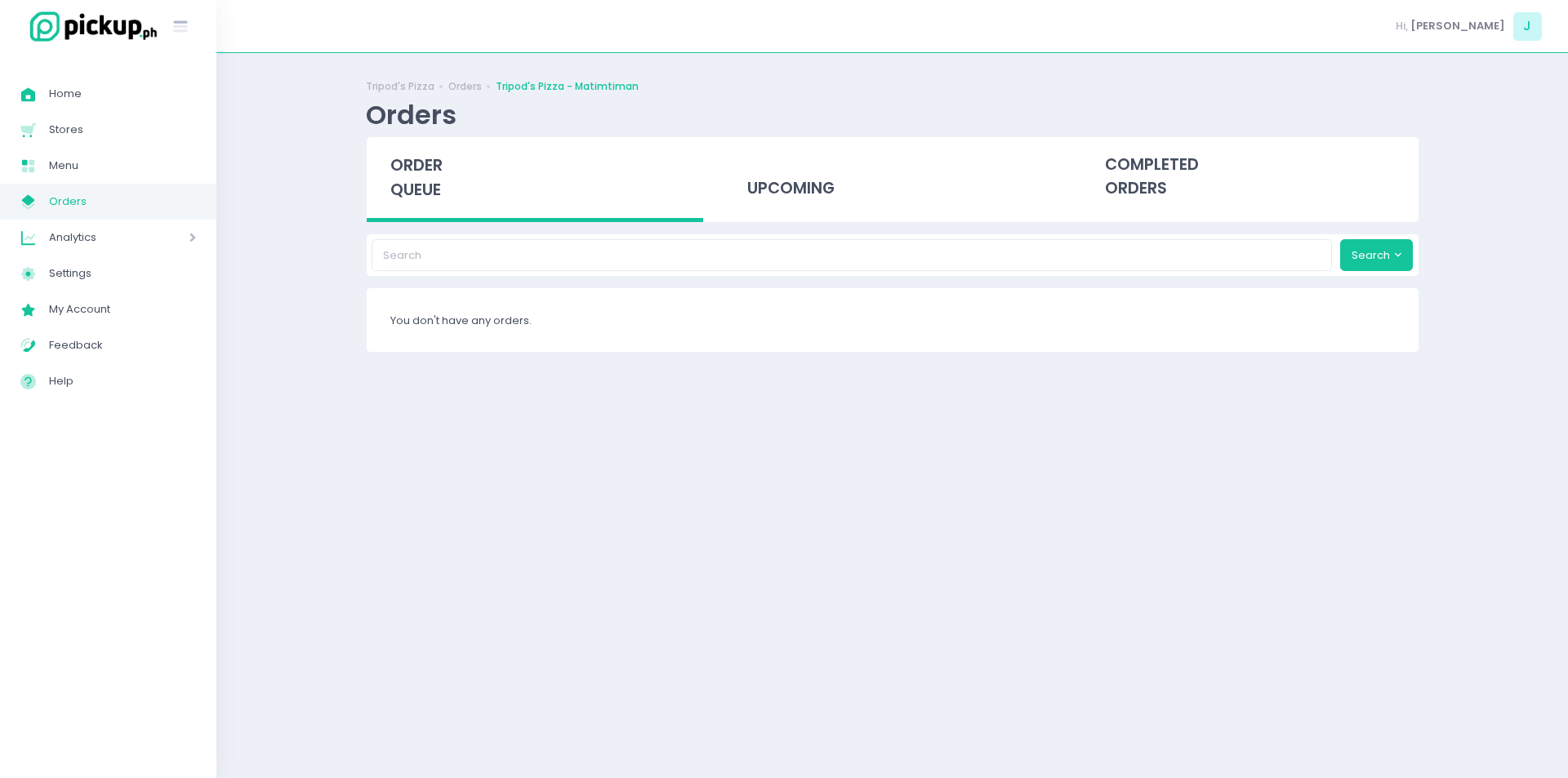
click at [417, 185] on span "order queue" at bounding box center [417, 177] width 52 height 46
click at [452, 183] on div "order queue" at bounding box center [535, 180] width 338 height 85
click at [392, 151] on div "order queue" at bounding box center [535, 180] width 338 height 85
click at [418, 164] on span "order queue" at bounding box center [417, 177] width 52 height 46
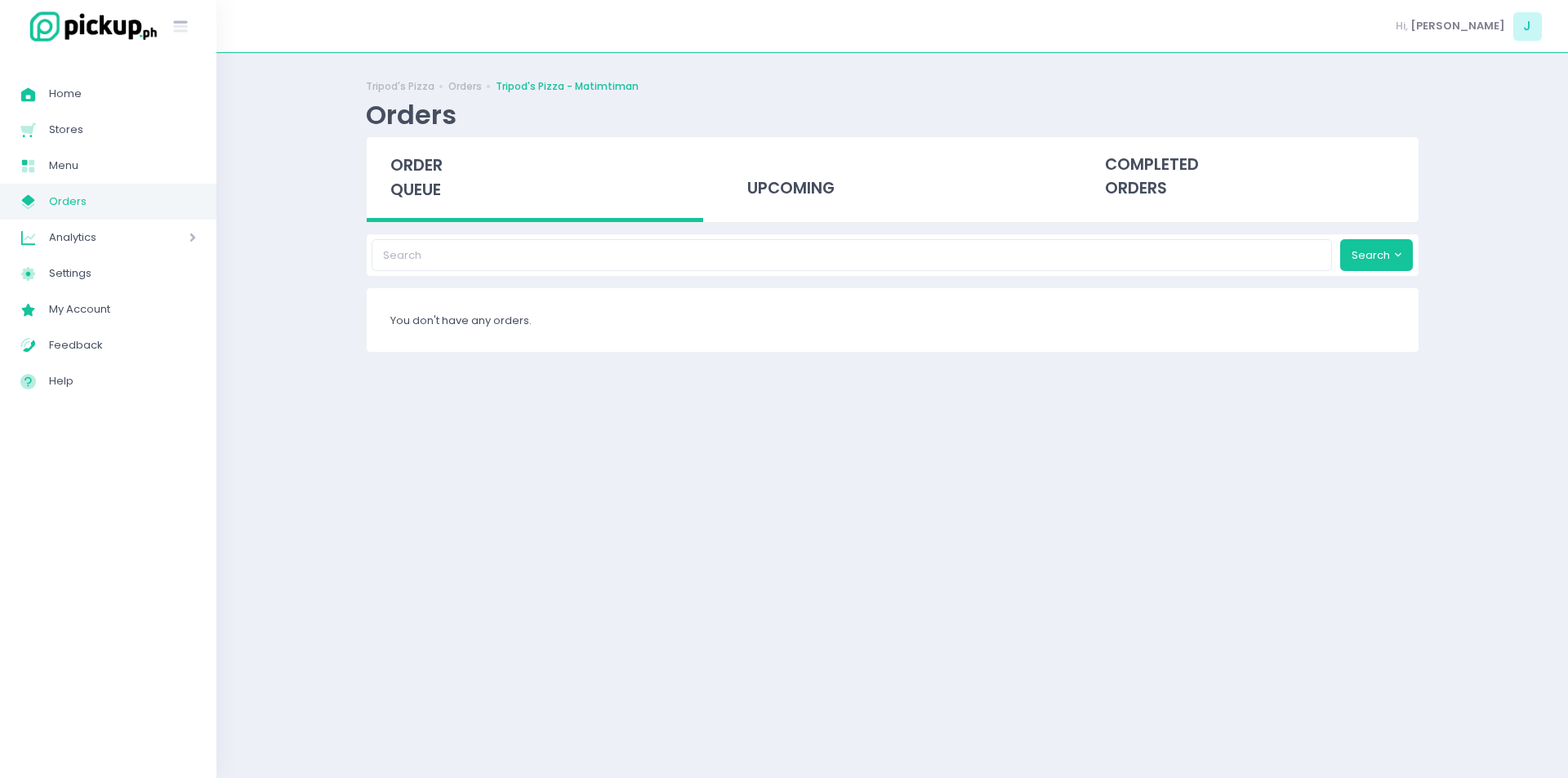
click at [441, 191] on span "order queue" at bounding box center [417, 177] width 52 height 46
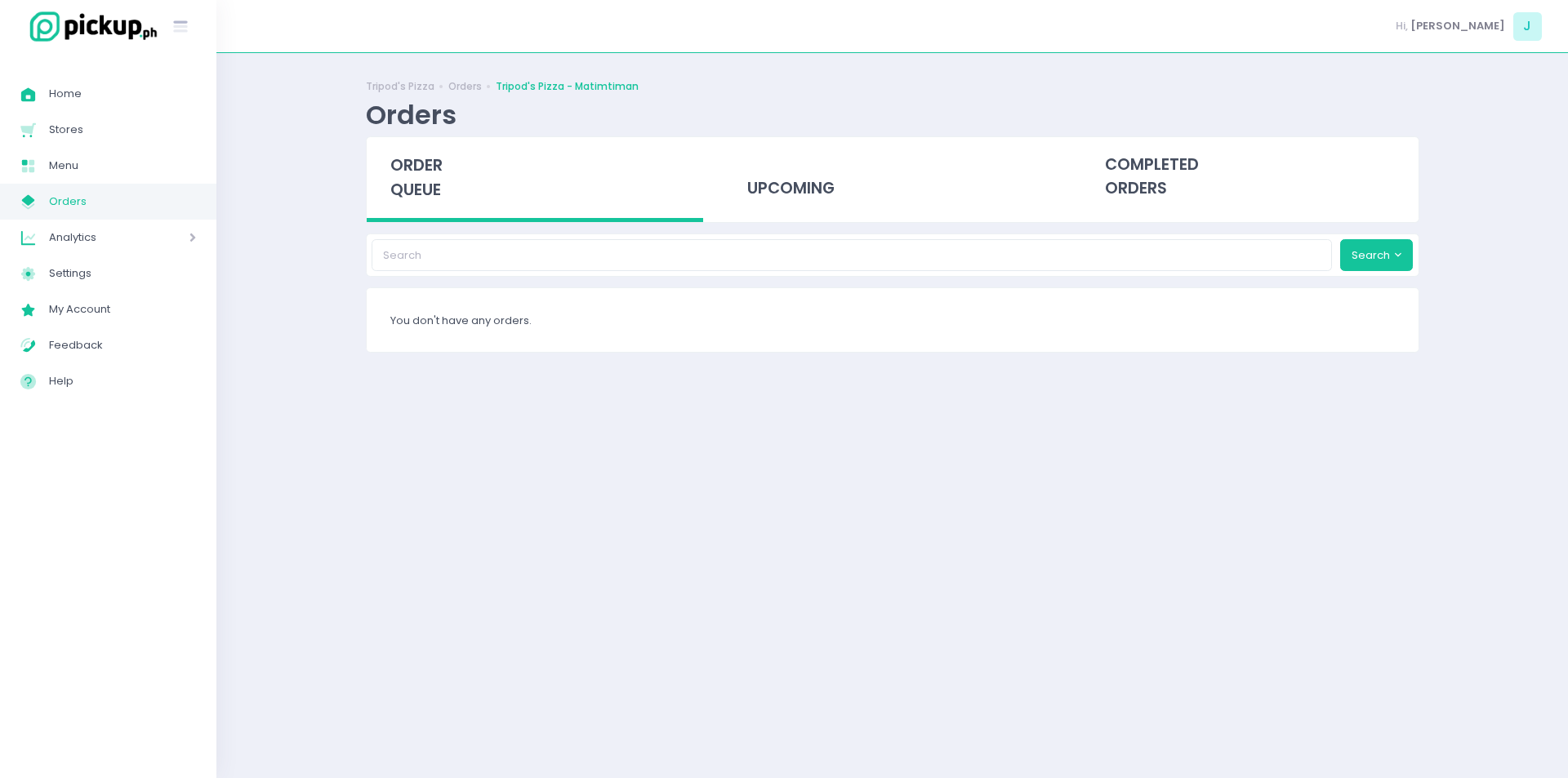
click at [441, 191] on span "order queue" at bounding box center [417, 177] width 52 height 46
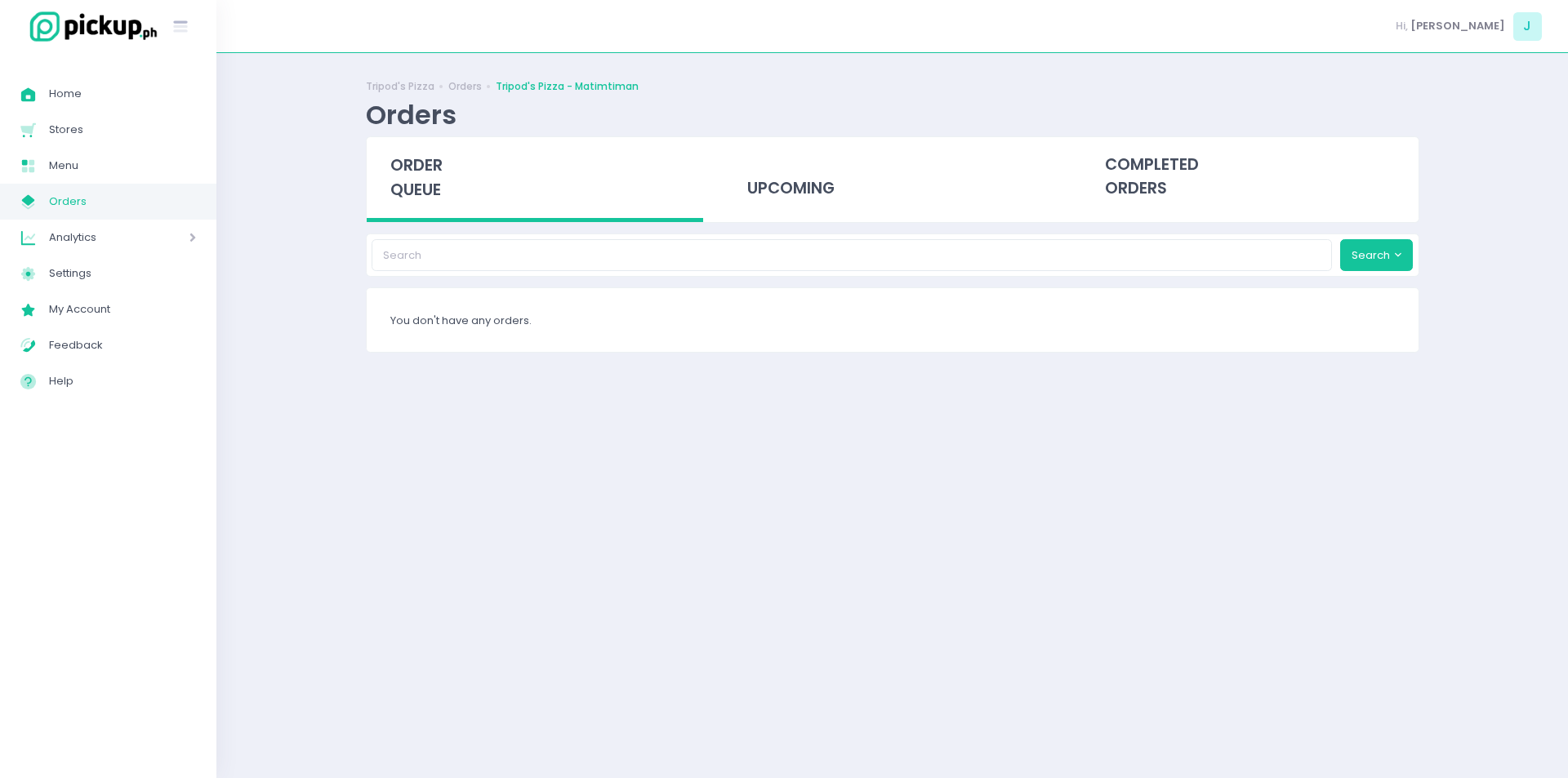
click at [441, 191] on span "order queue" at bounding box center [417, 177] width 52 height 46
click at [439, 197] on span "order queue" at bounding box center [417, 177] width 52 height 46
click at [285, 310] on div "Tripod's Pizza Orders Tripod's Pizza - Matimtiman Orders order queue upcoming c…" at bounding box center [892, 414] width 1352 height 684
click at [430, 189] on span "order queue" at bounding box center [417, 177] width 52 height 46
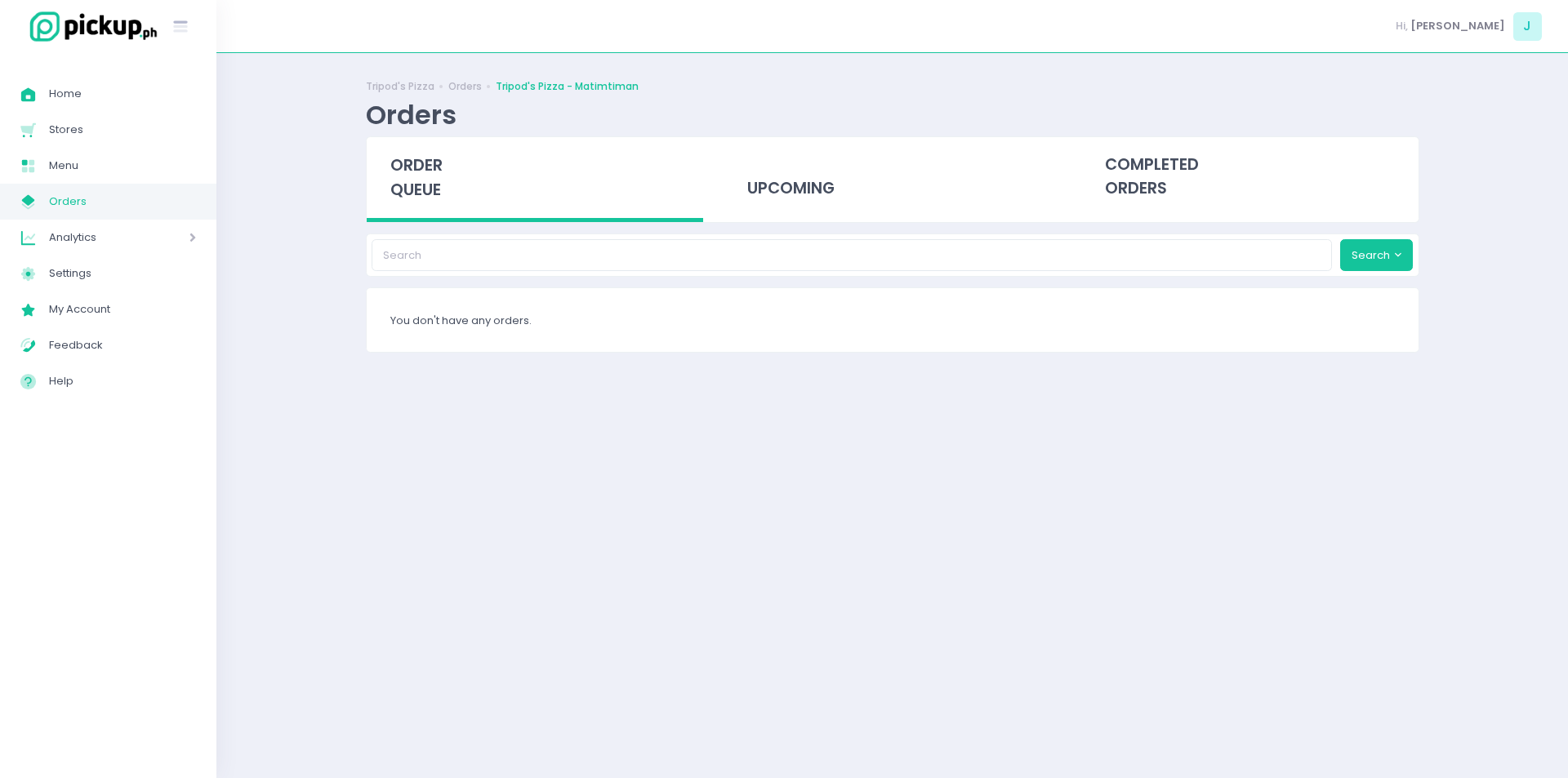
click at [447, 180] on div "order queue" at bounding box center [535, 180] width 338 height 85
click at [433, 181] on span "order queue" at bounding box center [417, 177] width 52 height 46
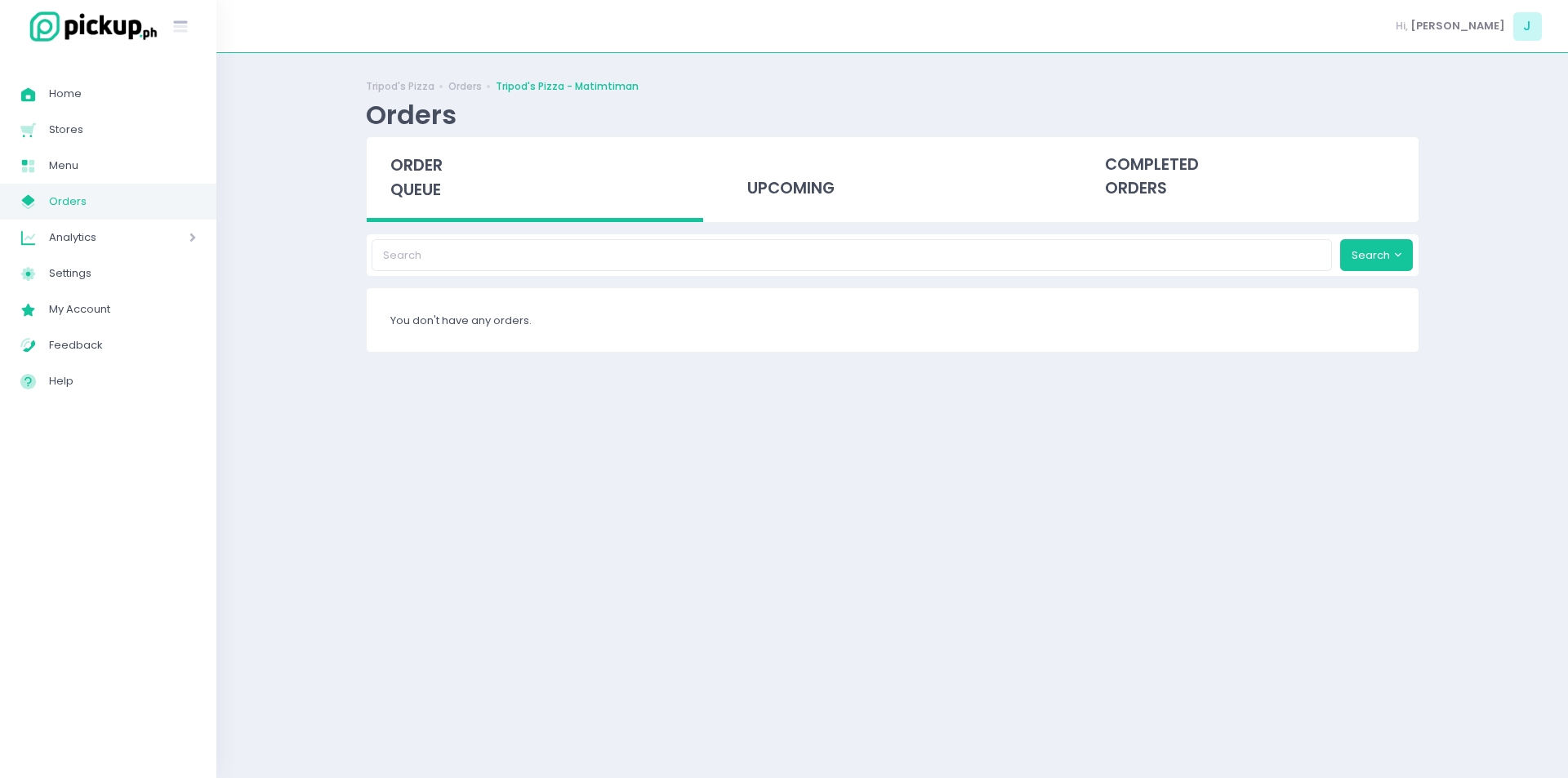
click at [430, 169] on span "order queue" at bounding box center [417, 177] width 52 height 46
click at [414, 194] on span "order queue" at bounding box center [417, 177] width 52 height 46
click at [439, 171] on span "order queue" at bounding box center [417, 177] width 52 height 46
click at [415, 190] on span "order queue" at bounding box center [417, 177] width 52 height 46
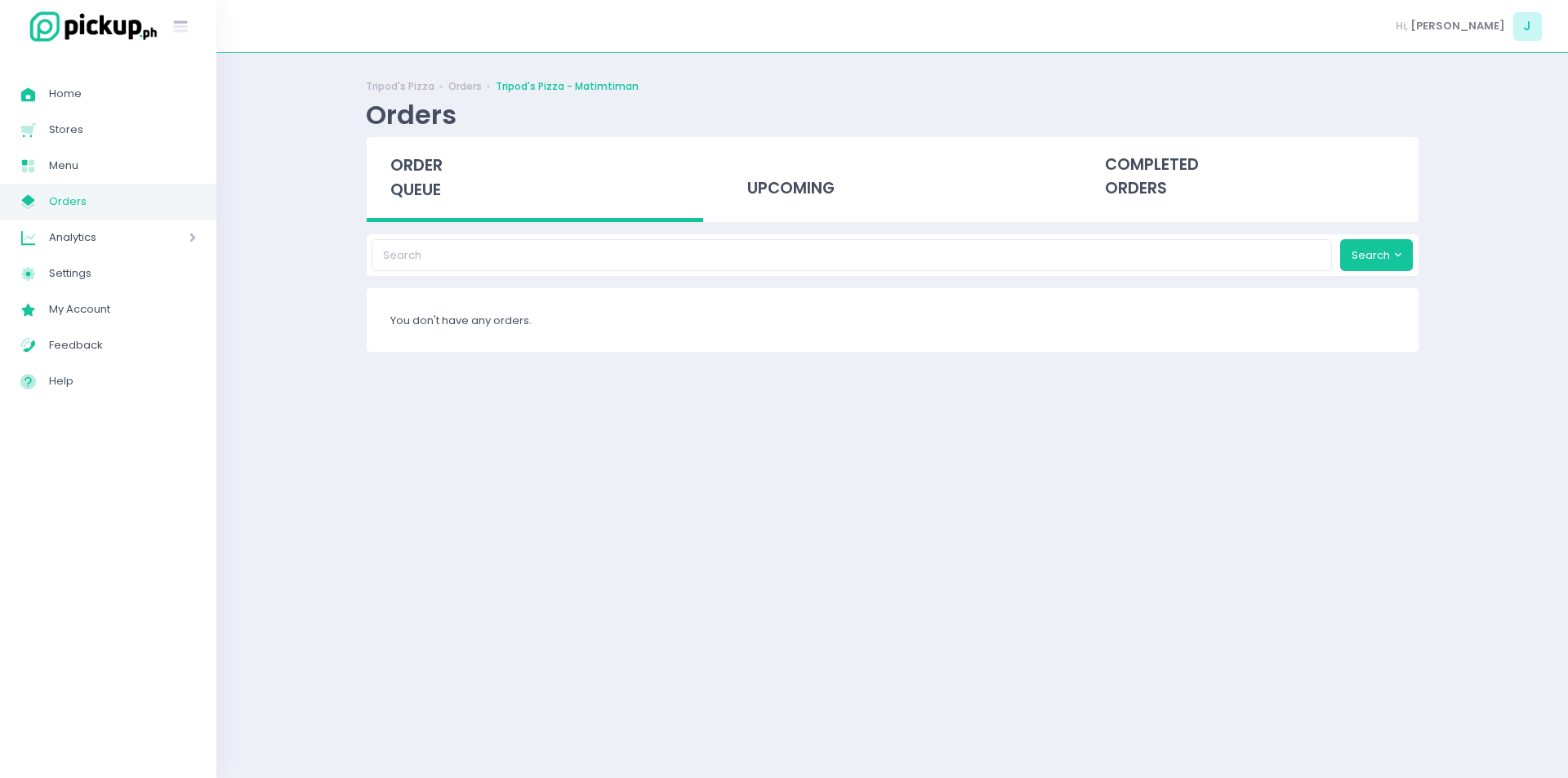
click at [415, 190] on span "order queue" at bounding box center [417, 177] width 52 height 46
click at [128, 554] on div "Home Created with Sketch. Home Stores Created with Sketch. Stores Menu Created …" at bounding box center [108, 415] width 216 height 704
click at [418, 188] on span "order queue" at bounding box center [417, 177] width 52 height 46
click at [414, 186] on span "order queue" at bounding box center [417, 177] width 52 height 46
click at [420, 172] on span "order queue" at bounding box center [417, 177] width 52 height 46
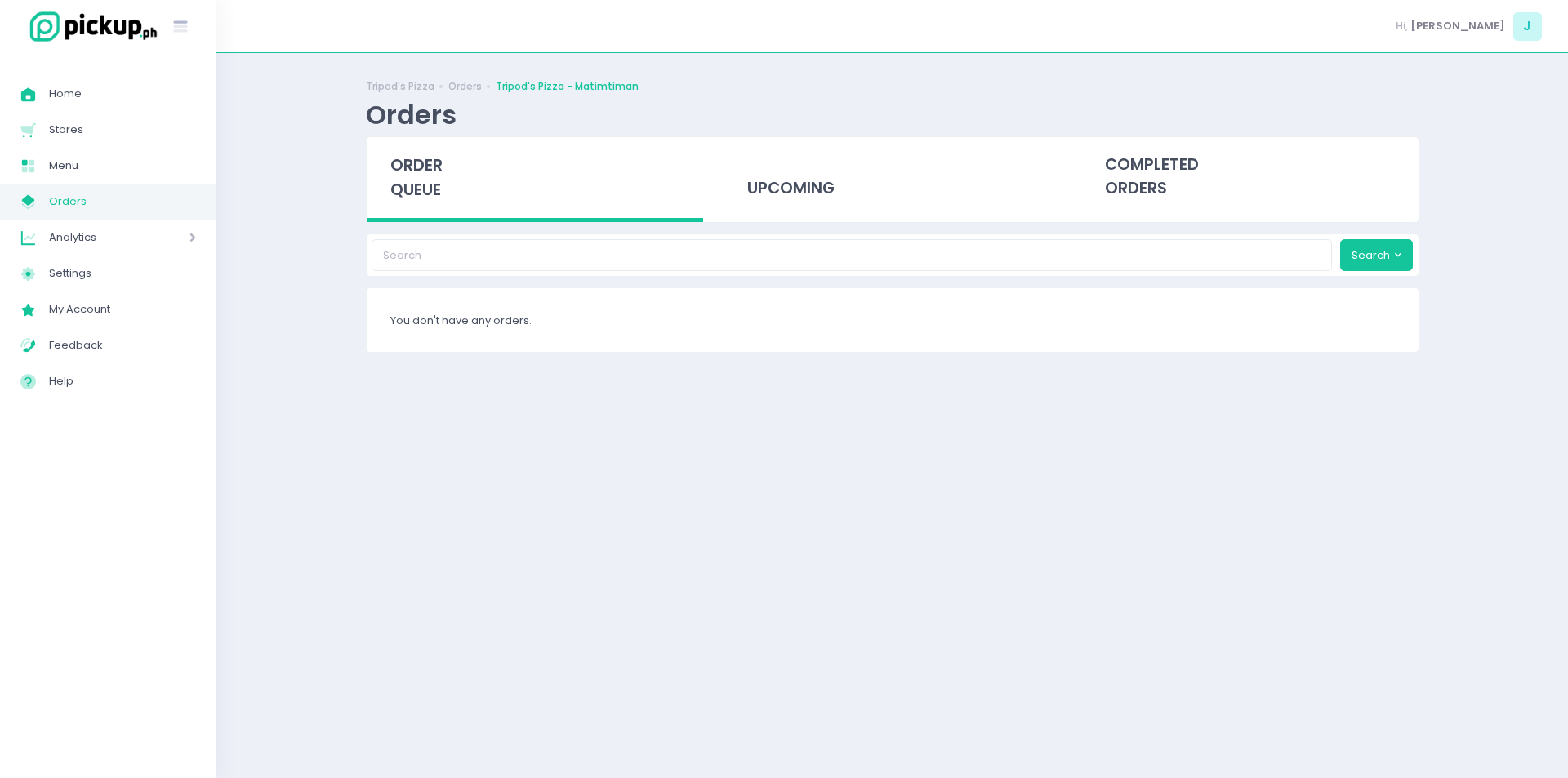
click at [435, 197] on span "order queue" at bounding box center [417, 177] width 52 height 46
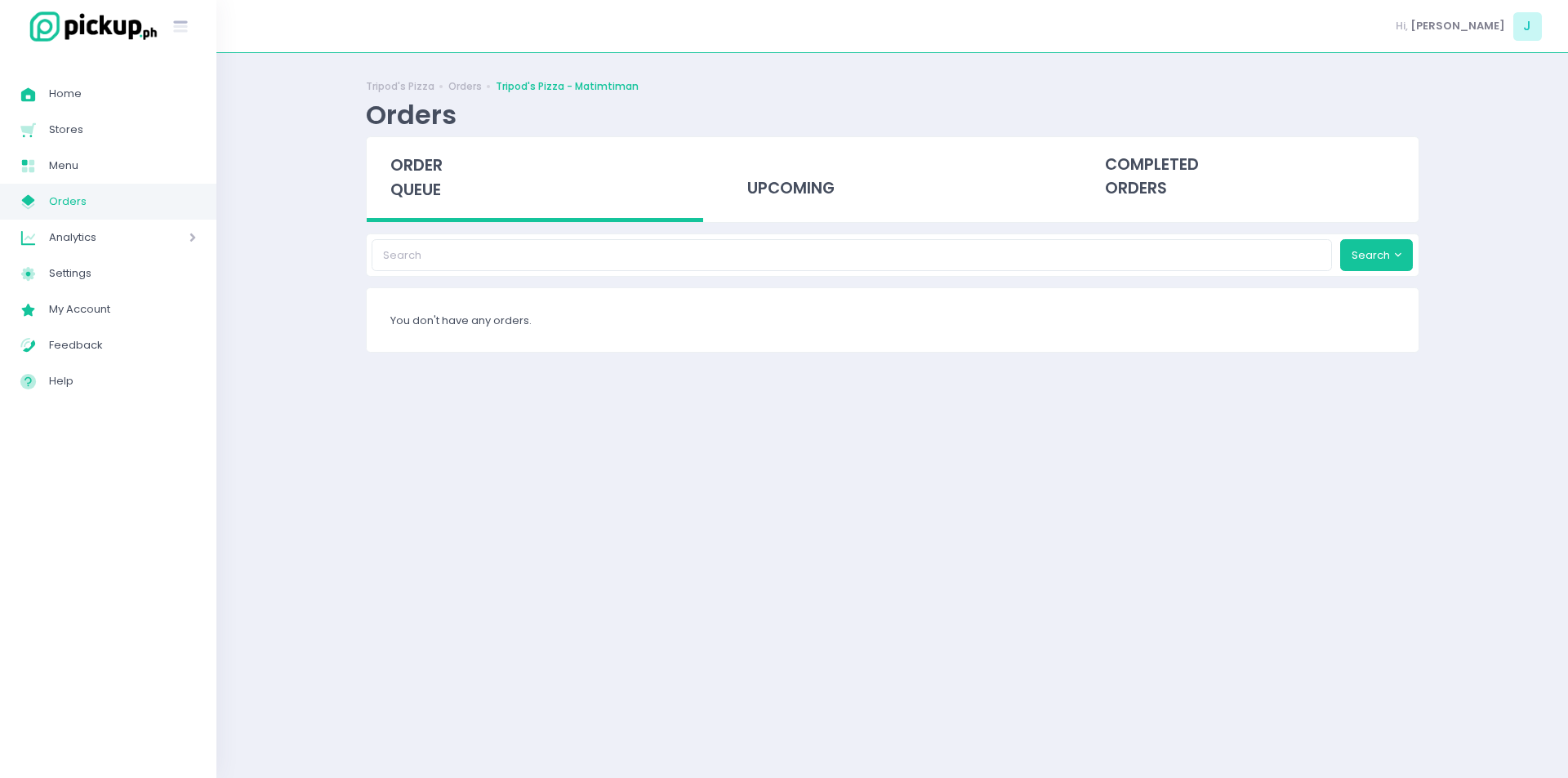
click at [435, 197] on span "order queue" at bounding box center [417, 177] width 52 height 46
click at [428, 185] on span "order queue" at bounding box center [417, 177] width 52 height 46
click at [431, 182] on span "order queue" at bounding box center [417, 177] width 52 height 46
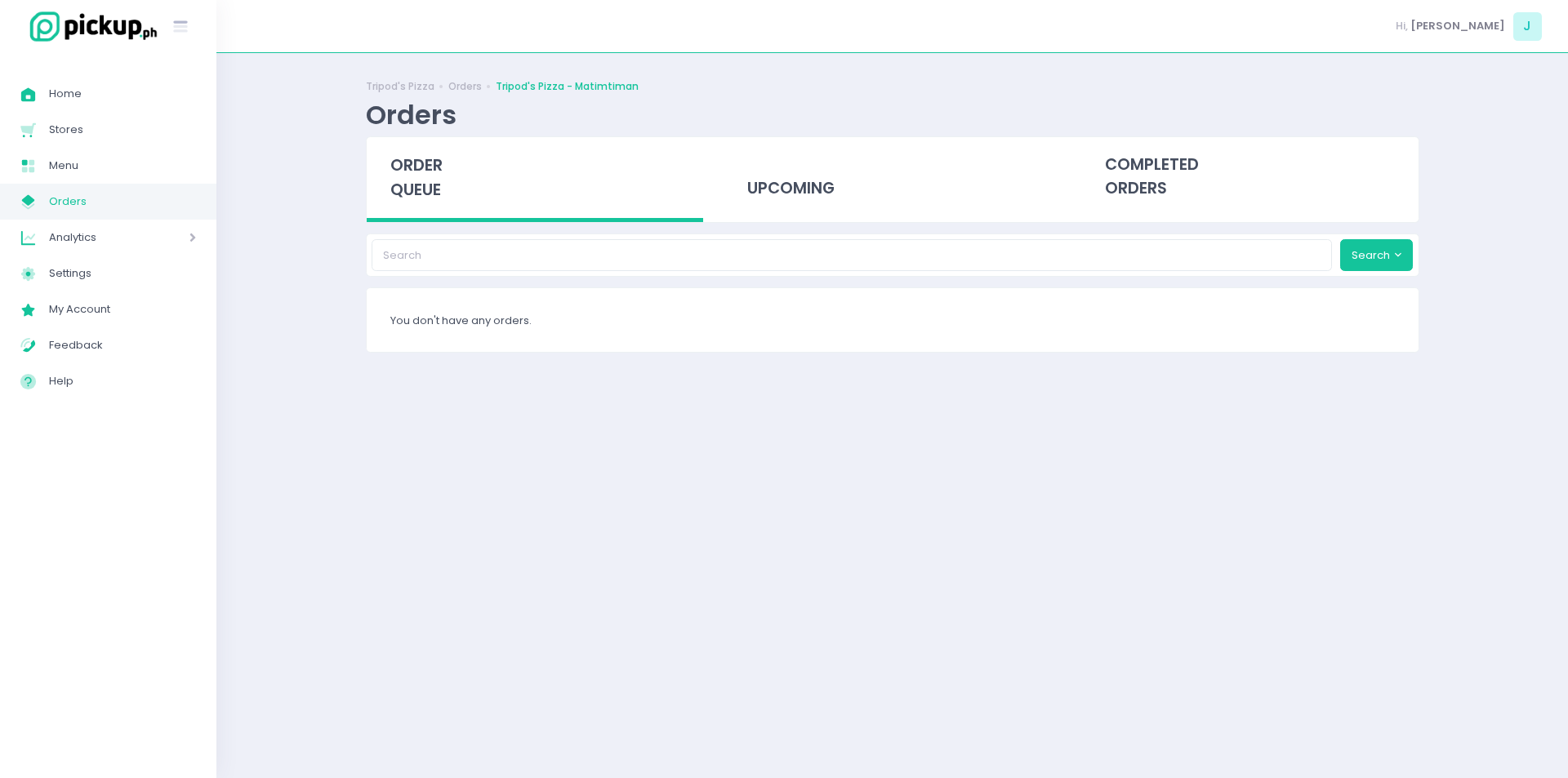
click at [431, 182] on span "order queue" at bounding box center [417, 177] width 52 height 46
click at [379, 188] on div "order queue" at bounding box center [535, 180] width 338 height 85
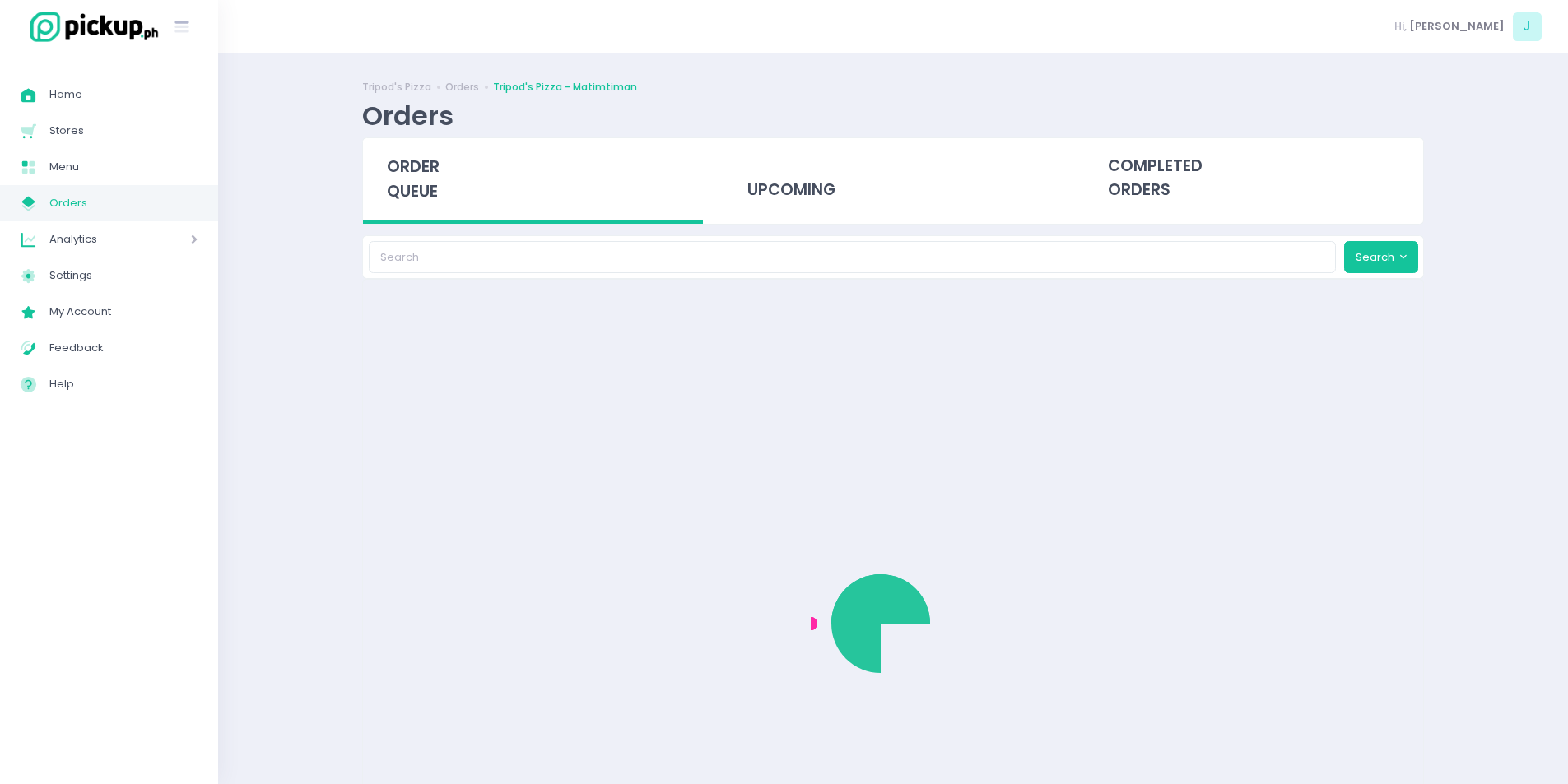
click at [397, 185] on span "order queue" at bounding box center [413, 178] width 52 height 47
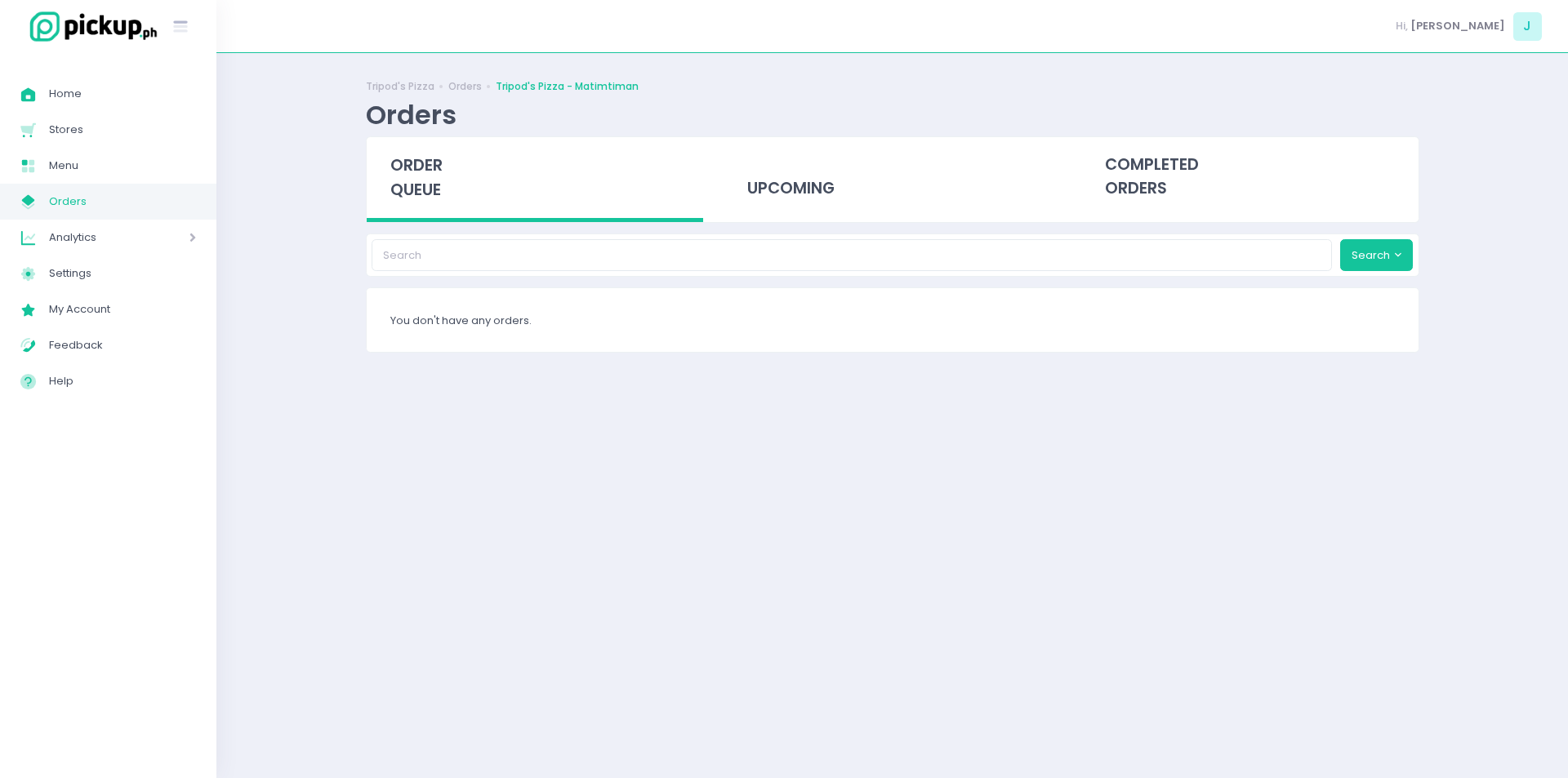
click at [412, 187] on span "order queue" at bounding box center [417, 177] width 52 height 46
click at [418, 187] on span "order queue" at bounding box center [417, 177] width 52 height 46
click at [428, 192] on span "order queue" at bounding box center [417, 177] width 52 height 46
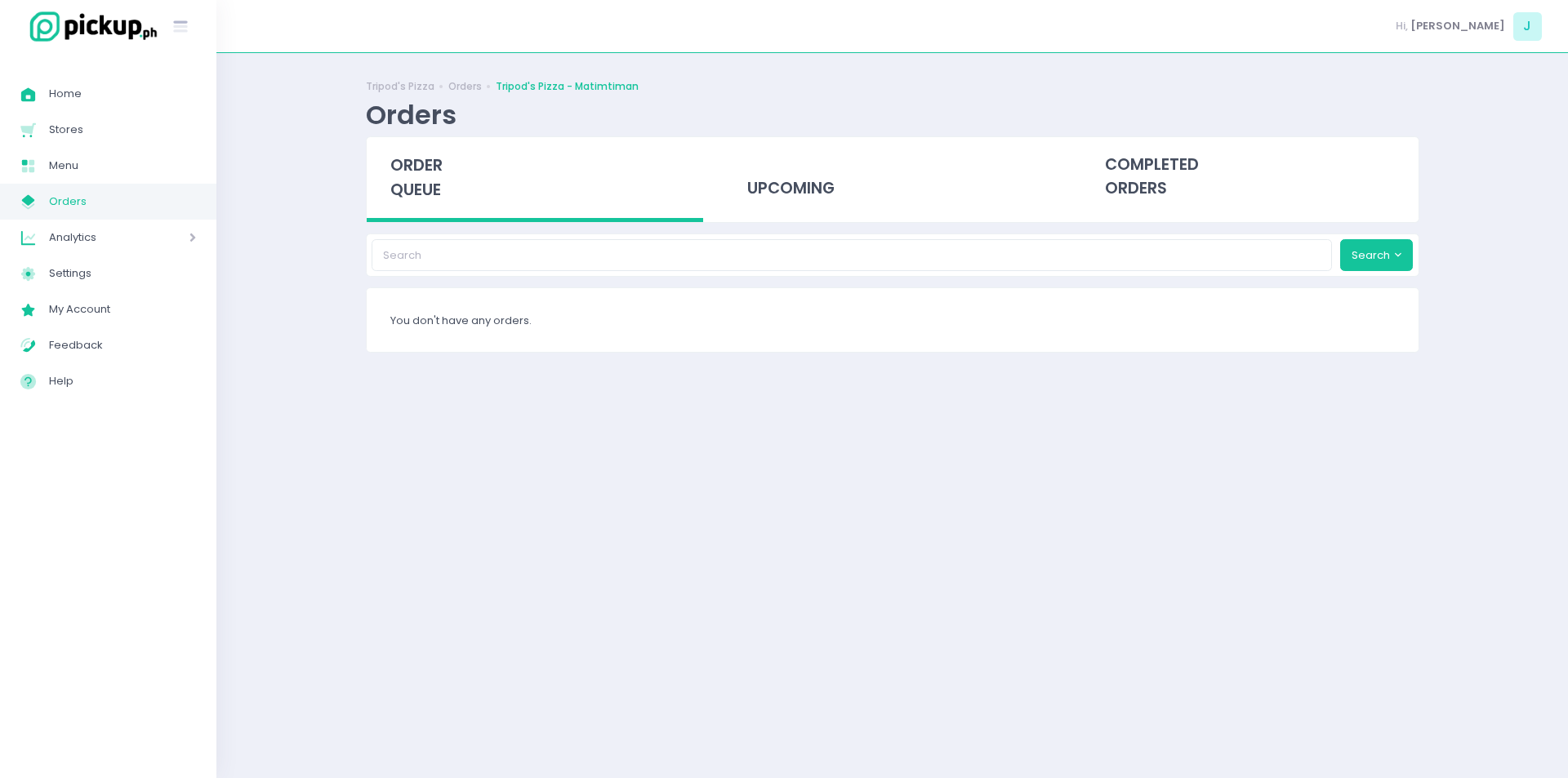
click at [369, 432] on div "Tripod's Pizza Orders Tripod's Pizza - Matimtiman Orders order queue upcoming c…" at bounding box center [892, 414] width 1094 height 684
click at [404, 167] on span "order queue" at bounding box center [417, 177] width 52 height 46
click at [430, 183] on span "order queue" at bounding box center [417, 177] width 52 height 46
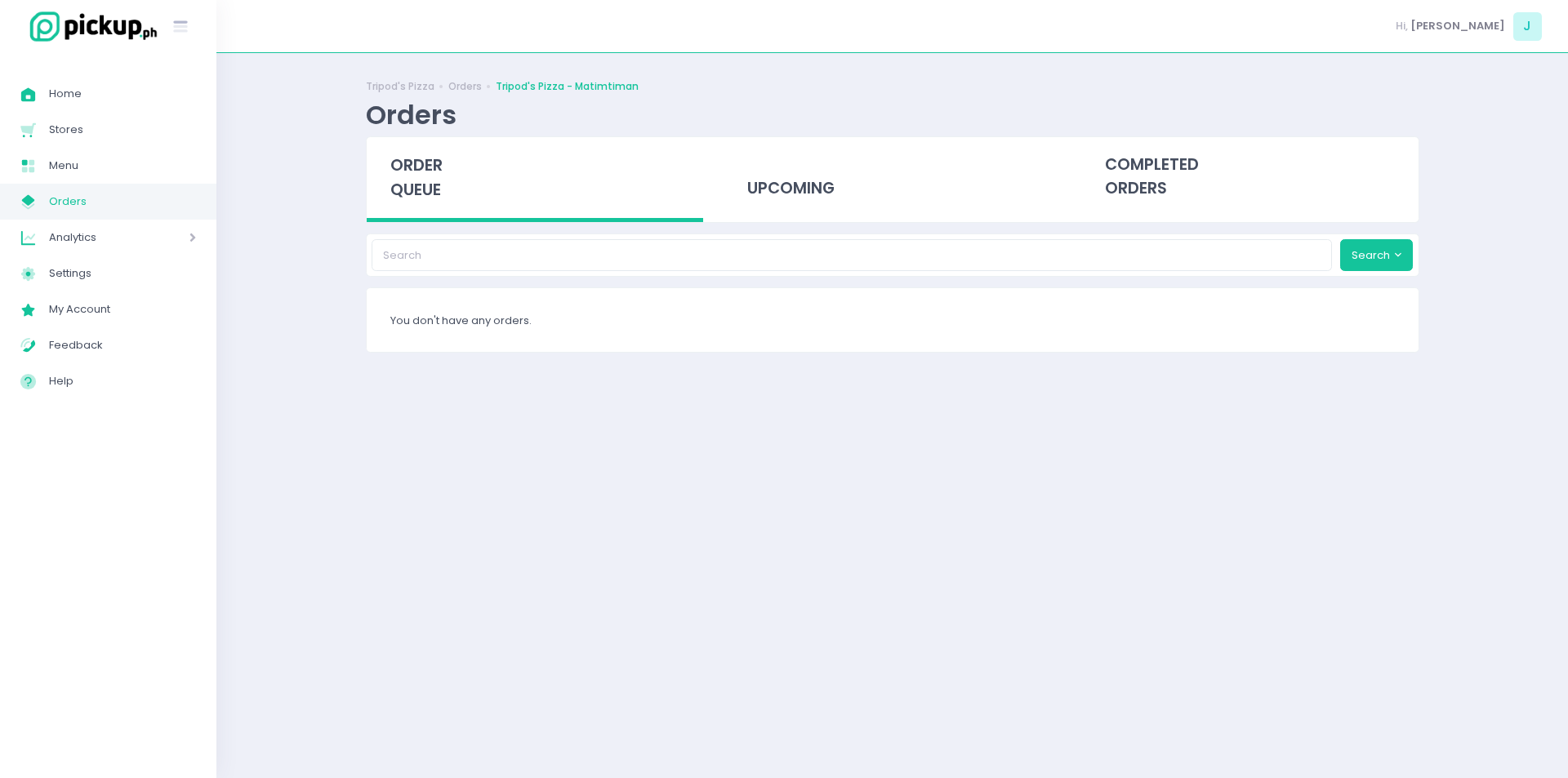
click at [430, 183] on span "order queue" at bounding box center [417, 177] width 52 height 46
click at [423, 200] on span "order queue" at bounding box center [417, 177] width 52 height 46
click at [412, 166] on span "order queue" at bounding box center [417, 177] width 52 height 46
click at [431, 152] on div "order queue" at bounding box center [535, 180] width 338 height 85
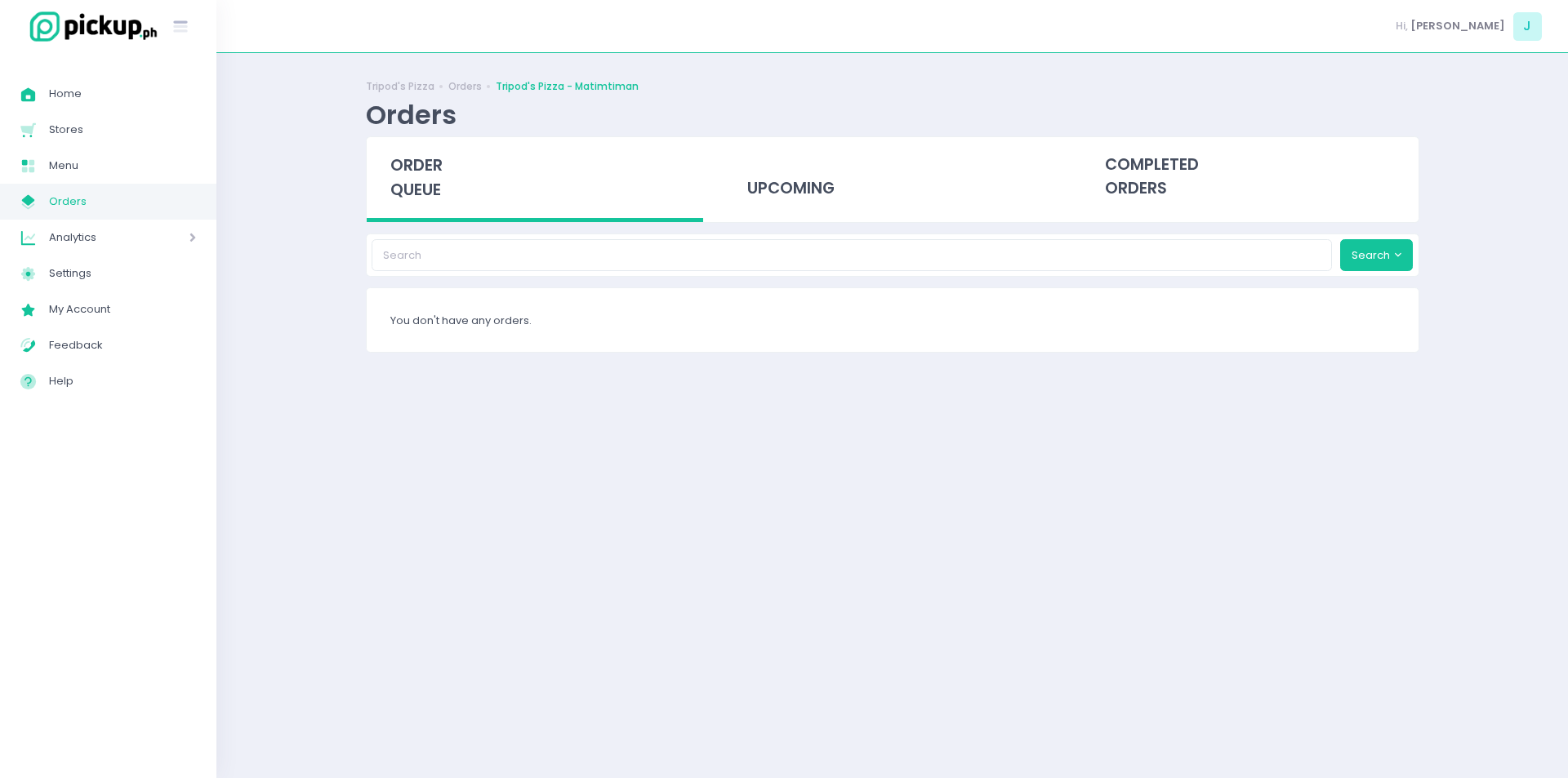
click at [428, 170] on span "order queue" at bounding box center [417, 177] width 52 height 46
click at [439, 189] on span "order queue" at bounding box center [417, 177] width 52 height 46
click at [457, 192] on div "order queue" at bounding box center [535, 180] width 338 height 85
click at [449, 185] on div "order queue" at bounding box center [535, 180] width 338 height 85
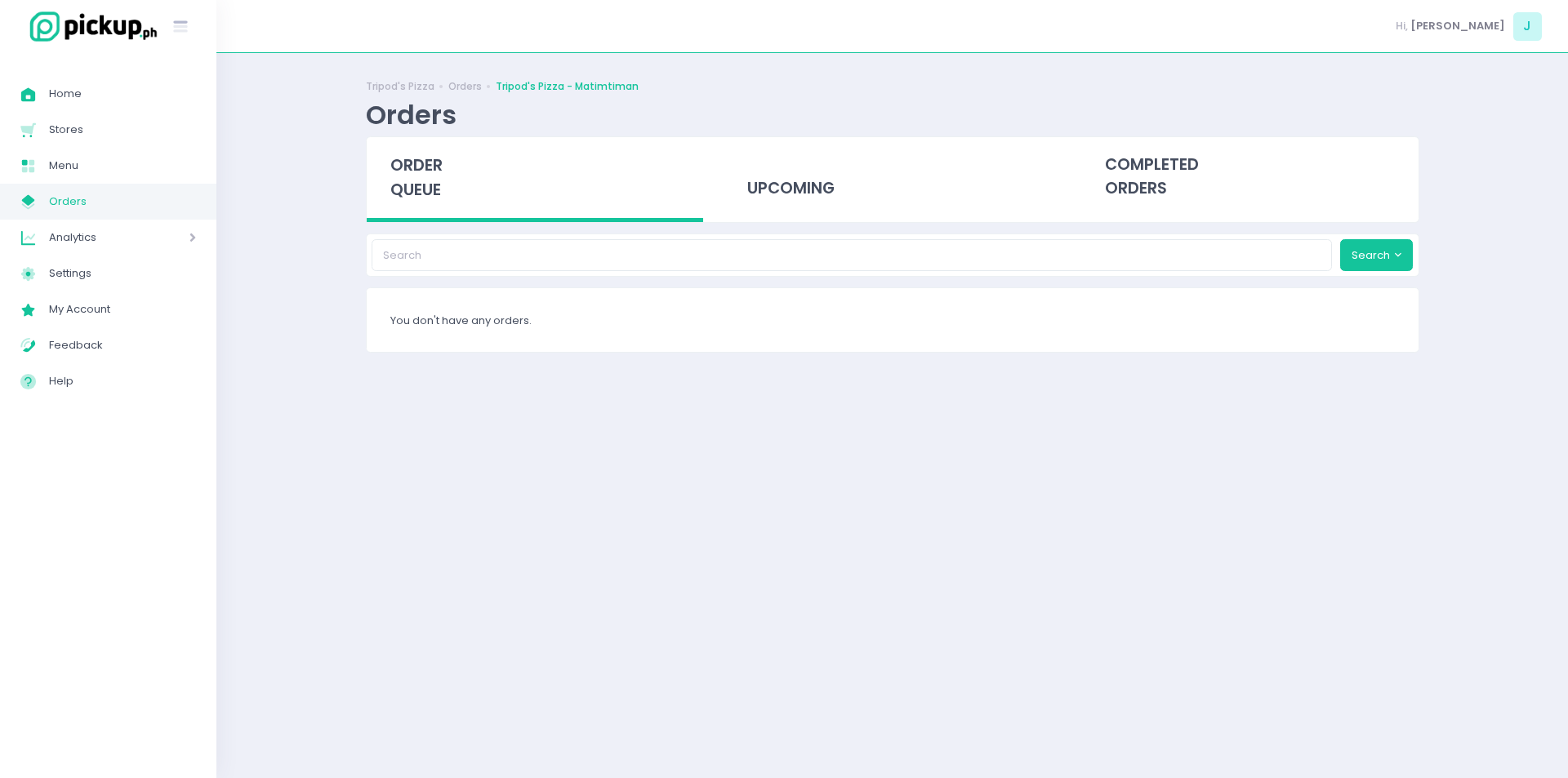
click at [449, 185] on div "order queue" at bounding box center [535, 180] width 338 height 85
click at [455, 195] on div "order queue" at bounding box center [535, 180] width 338 height 85
click at [430, 183] on span "order queue" at bounding box center [417, 177] width 52 height 46
click at [426, 170] on span "order queue" at bounding box center [417, 177] width 52 height 46
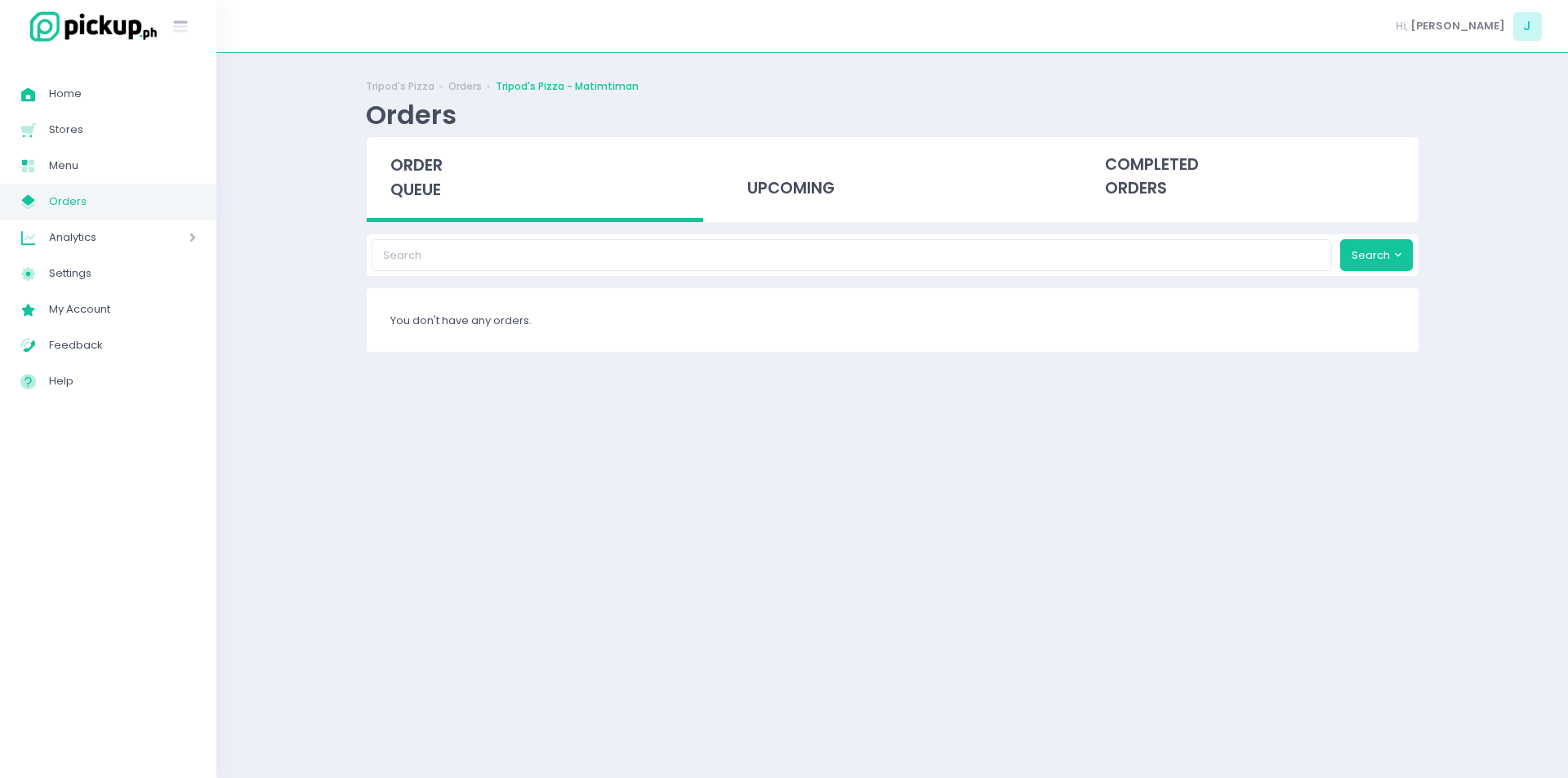
click at [426, 170] on span "order queue" at bounding box center [417, 177] width 52 height 46
click at [387, 167] on div "order queue" at bounding box center [535, 180] width 338 height 85
click at [435, 176] on span "order queue" at bounding box center [417, 177] width 52 height 46
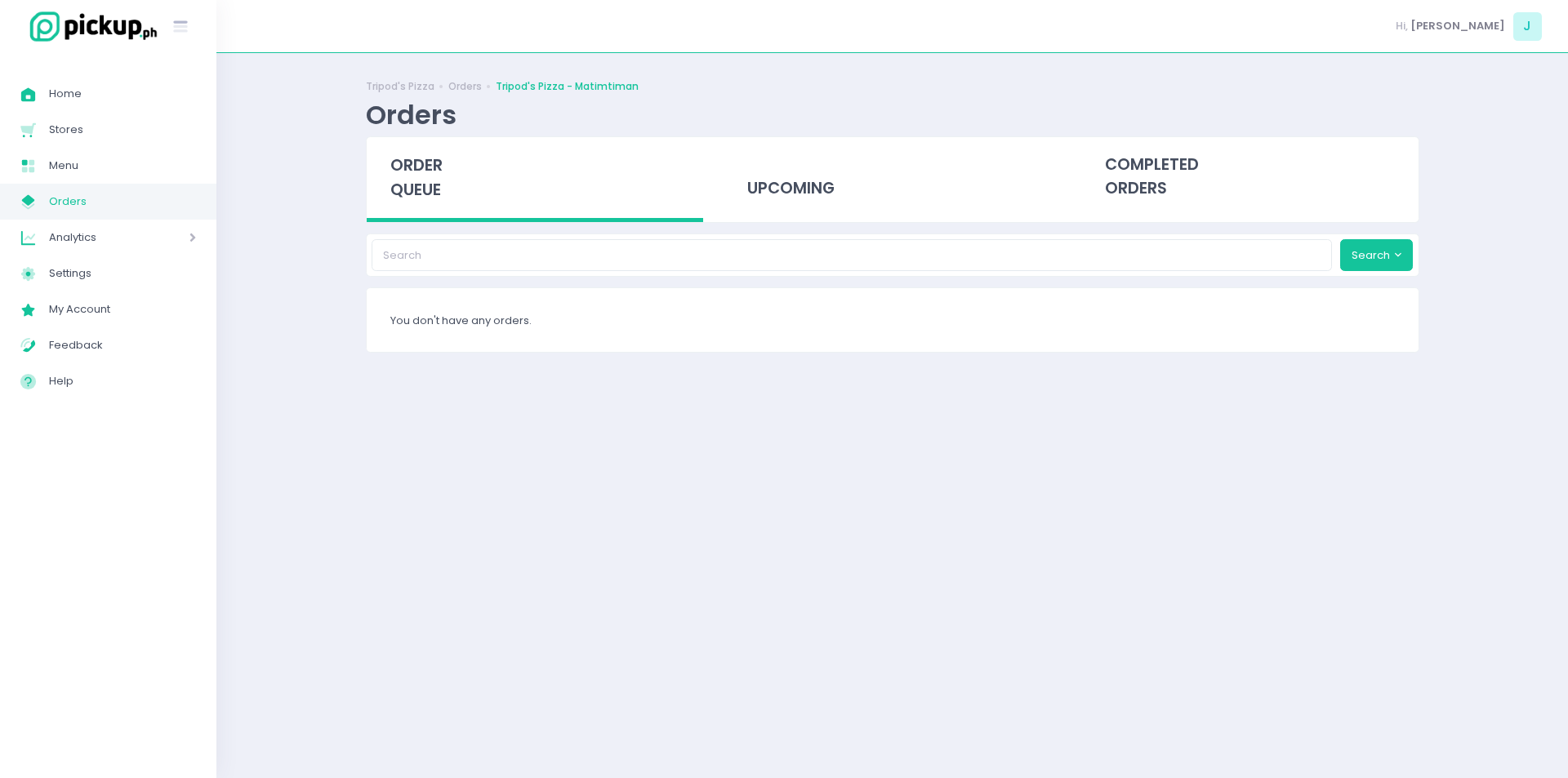
click at [433, 169] on span "order queue" at bounding box center [417, 177] width 52 height 46
click at [410, 182] on span "order queue" at bounding box center [417, 177] width 52 height 46
click at [420, 177] on div "order queue" at bounding box center [535, 180] width 338 height 85
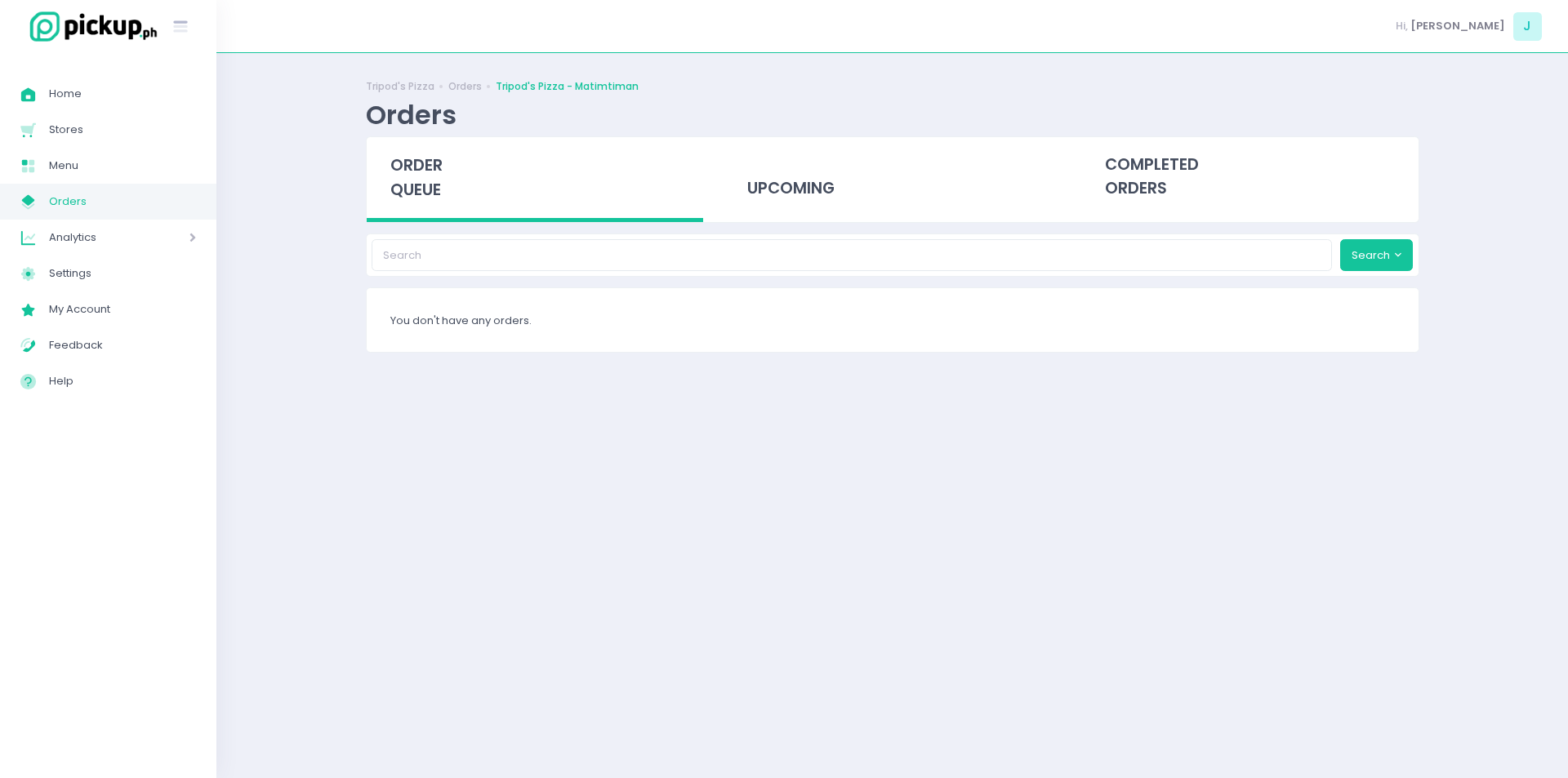
click at [420, 177] on div "order queue" at bounding box center [535, 180] width 338 height 85
click at [148, 257] on link "Settings Created with Sketch. Settings" at bounding box center [108, 273] width 216 height 36
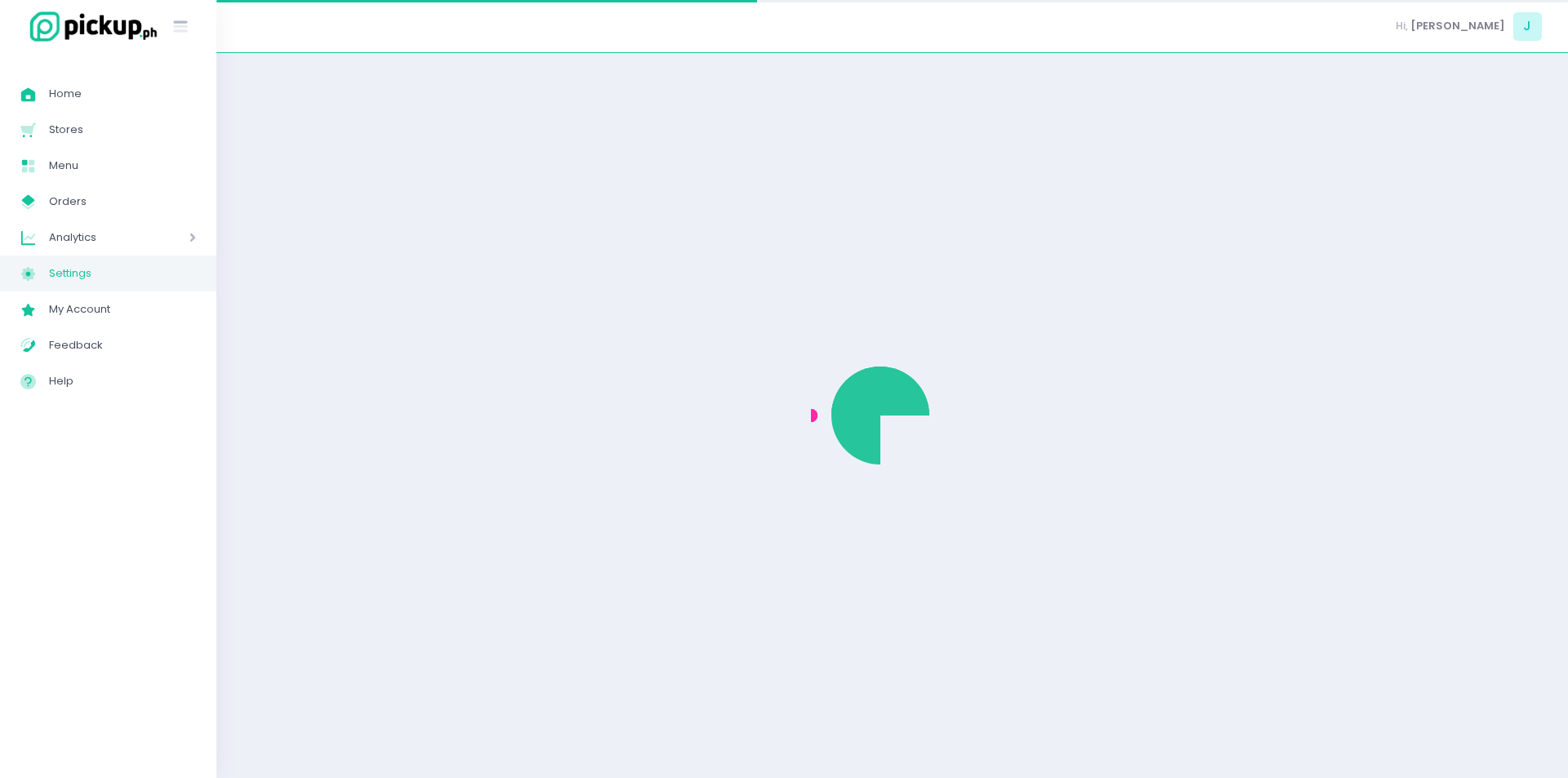
select select "active"
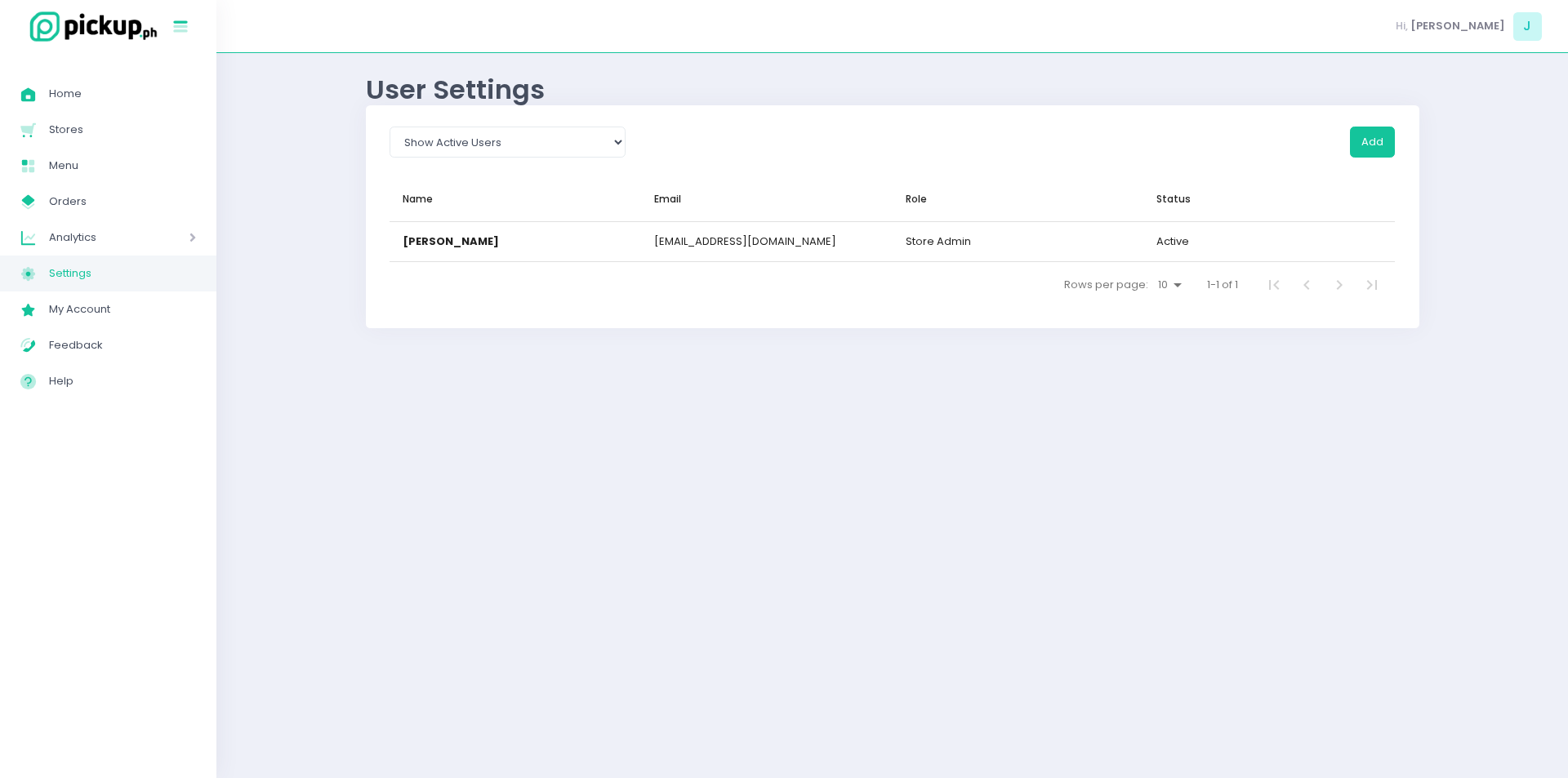
click at [181, 19] on icon "Stockholm-icons / Text / Menu Created with Sketch." at bounding box center [181, 27] width 21 height 21
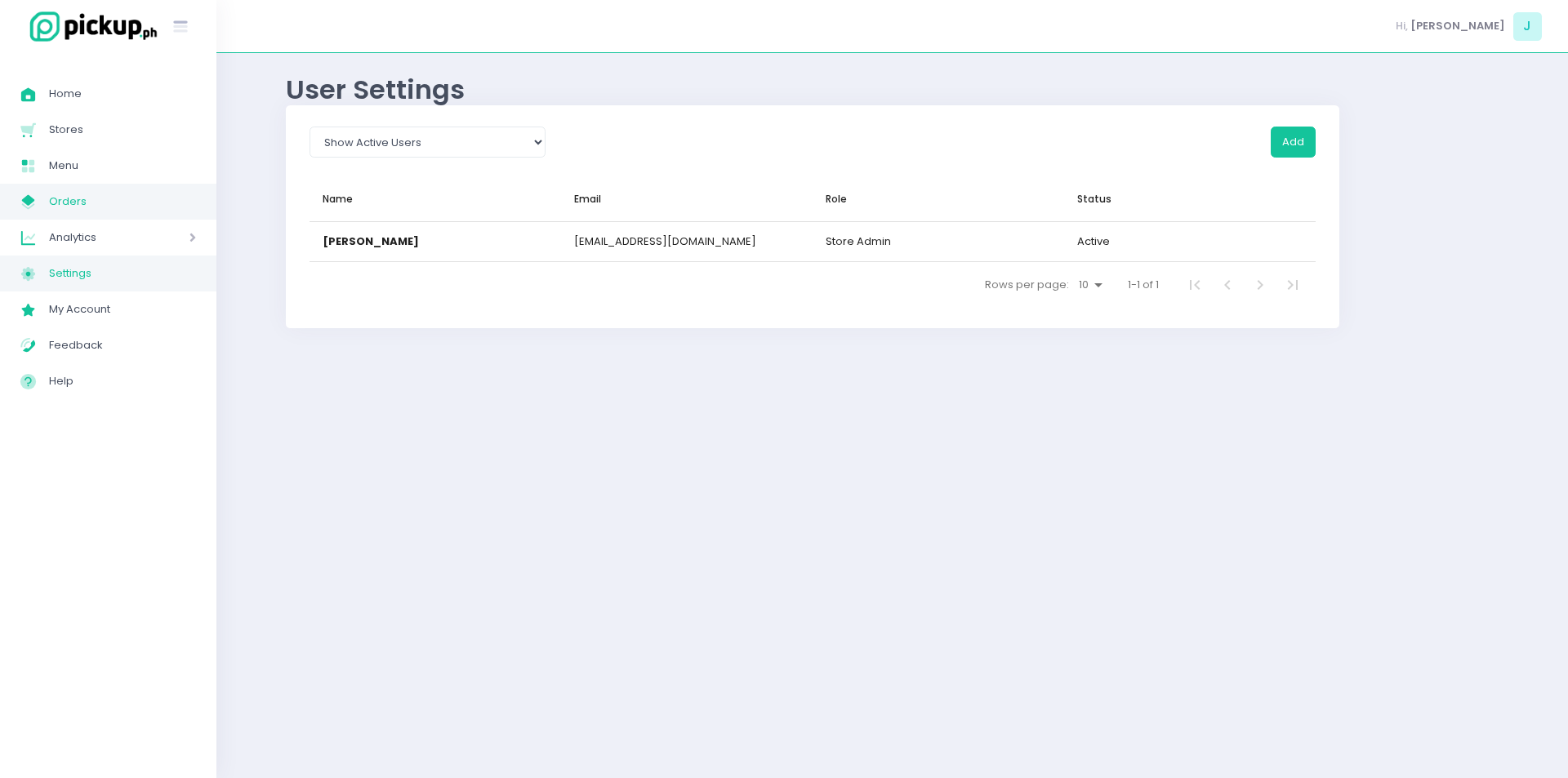
click at [62, 191] on span "Orders" at bounding box center [122, 202] width 147 height 21
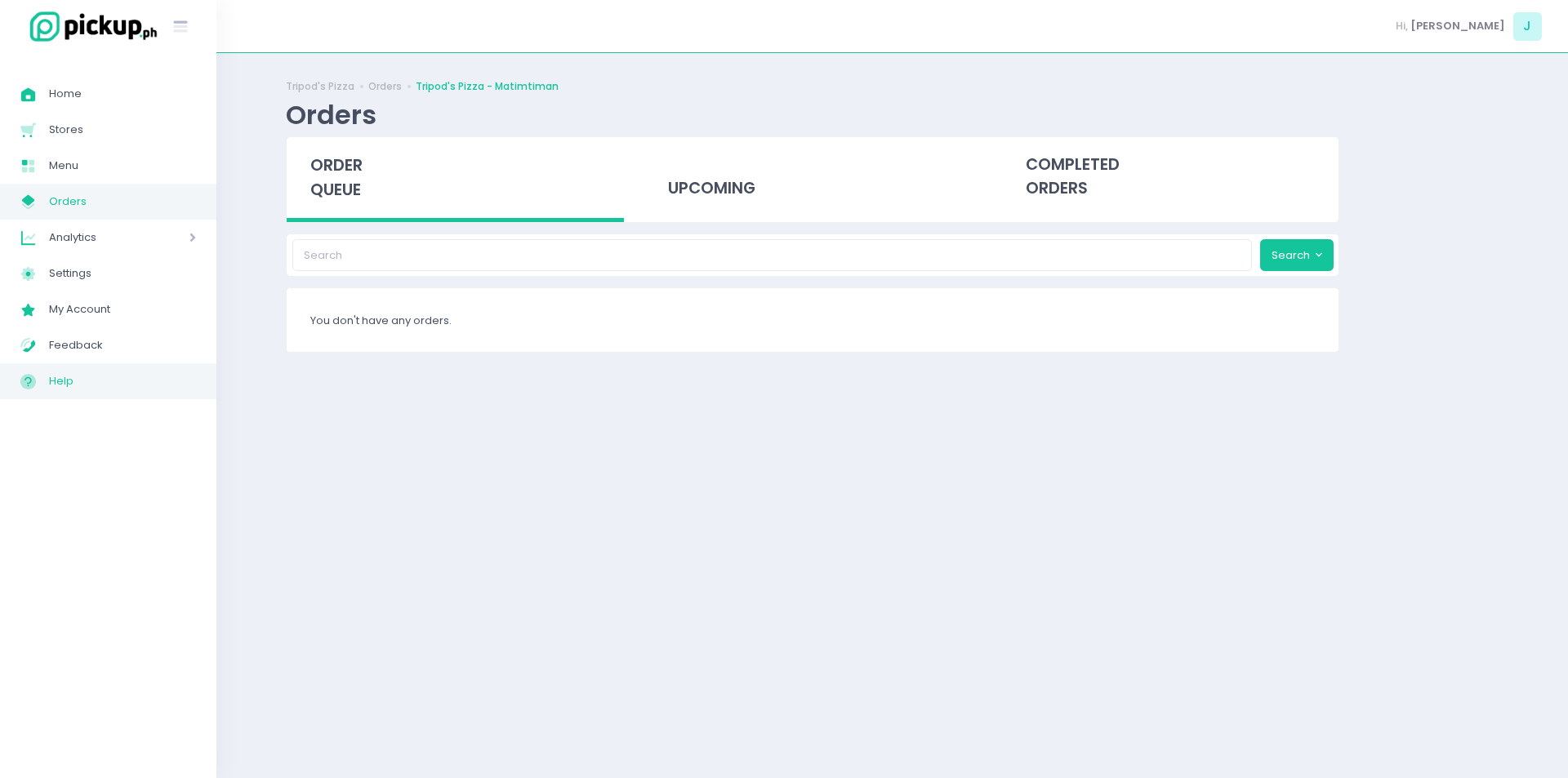
click at [110, 384] on span "Help" at bounding box center [122, 381] width 147 height 21
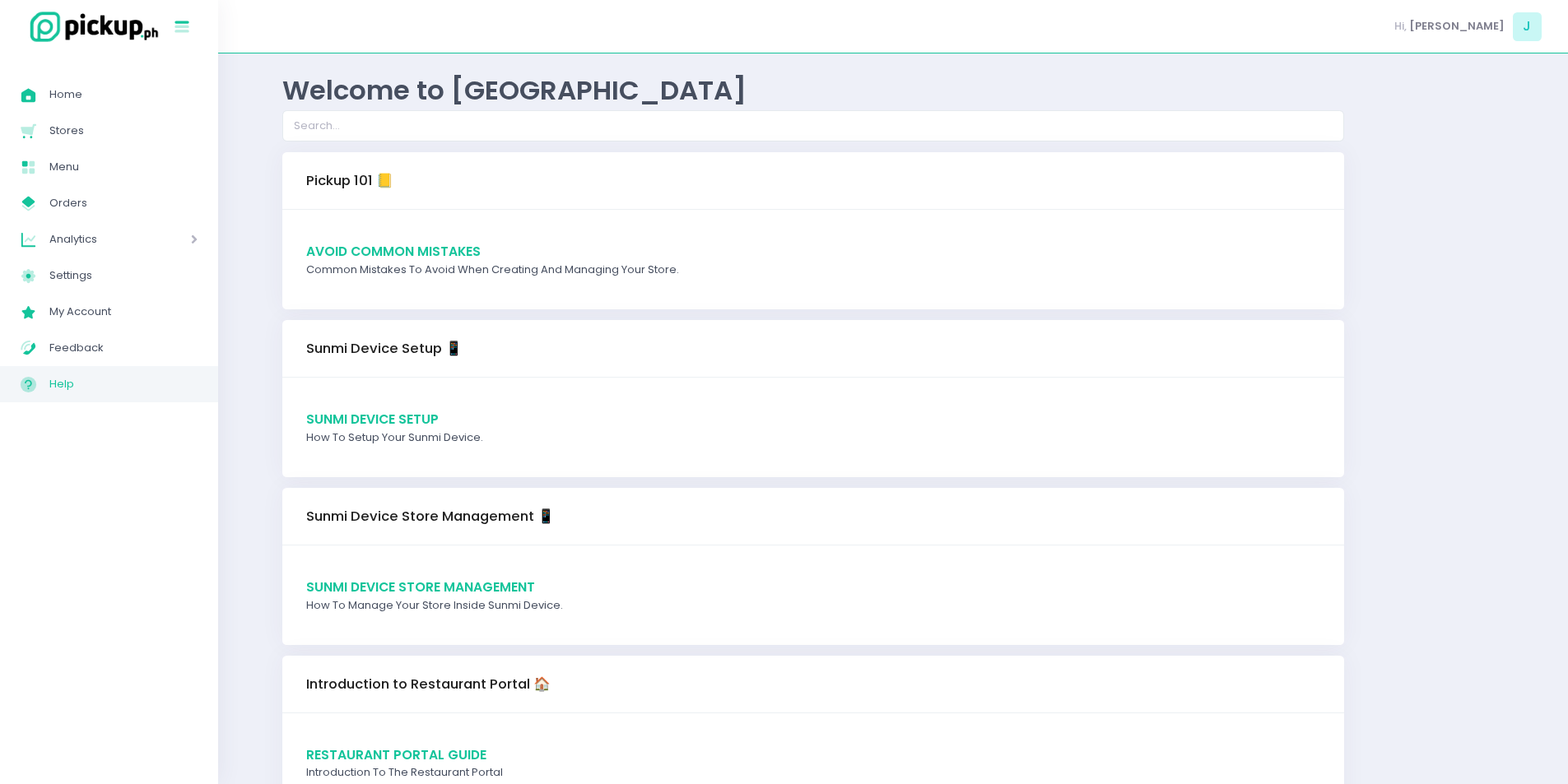
click at [193, 19] on button "Stockholm-icons / Text / Menu Created with Sketch." at bounding box center [184, 26] width 27 height 35
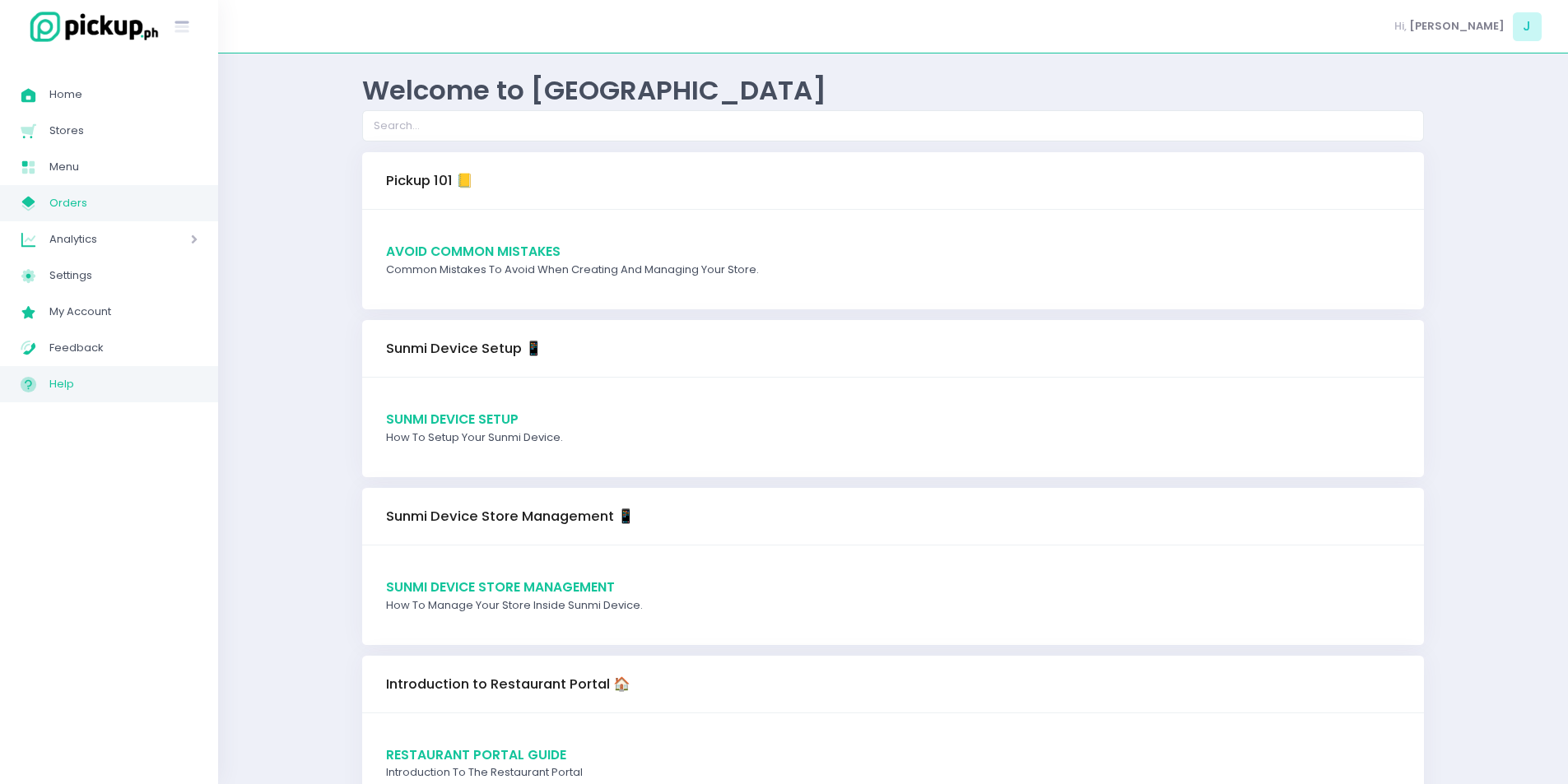
click at [111, 198] on span "Orders" at bounding box center [123, 204] width 148 height 21
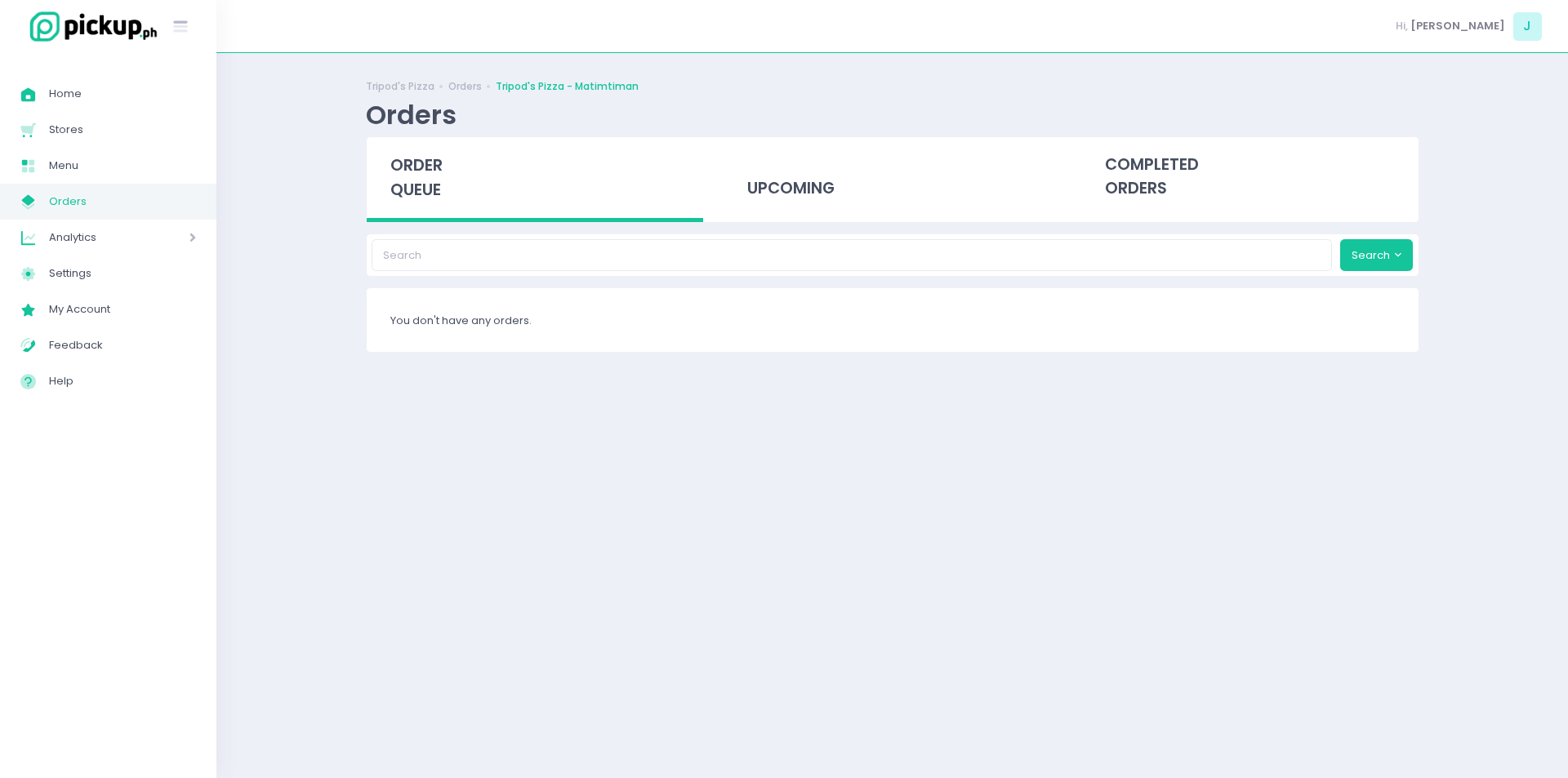
click at [298, 176] on div "Tripod's Pizza Orders Tripod's Pizza - Matimtiman Orders order queue upcoming c…" at bounding box center [892, 414] width 1352 height 684
click at [414, 175] on span "order queue" at bounding box center [417, 177] width 52 height 46
click at [192, 234] on icon at bounding box center [192, 238] width 7 height 13
click at [192, 234] on span at bounding box center [169, 238] width 53 height 21
click at [284, 212] on div "Tripod's Pizza Orders Tripod's Pizza - Matimtiman Orders order queue upcoming c…" at bounding box center [892, 414] width 1352 height 684
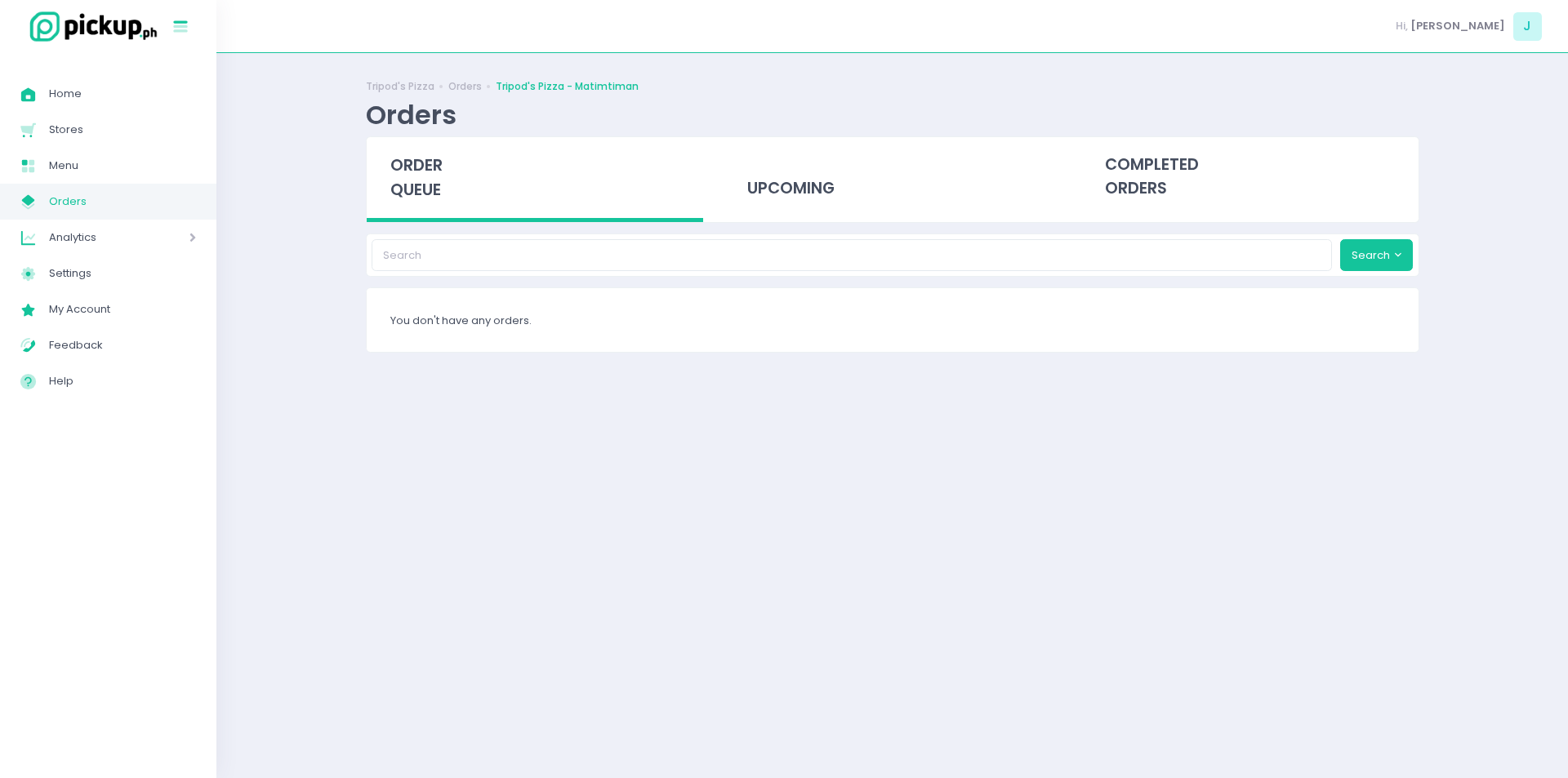
click at [176, 25] on icon at bounding box center [181, 28] width 13 height 8
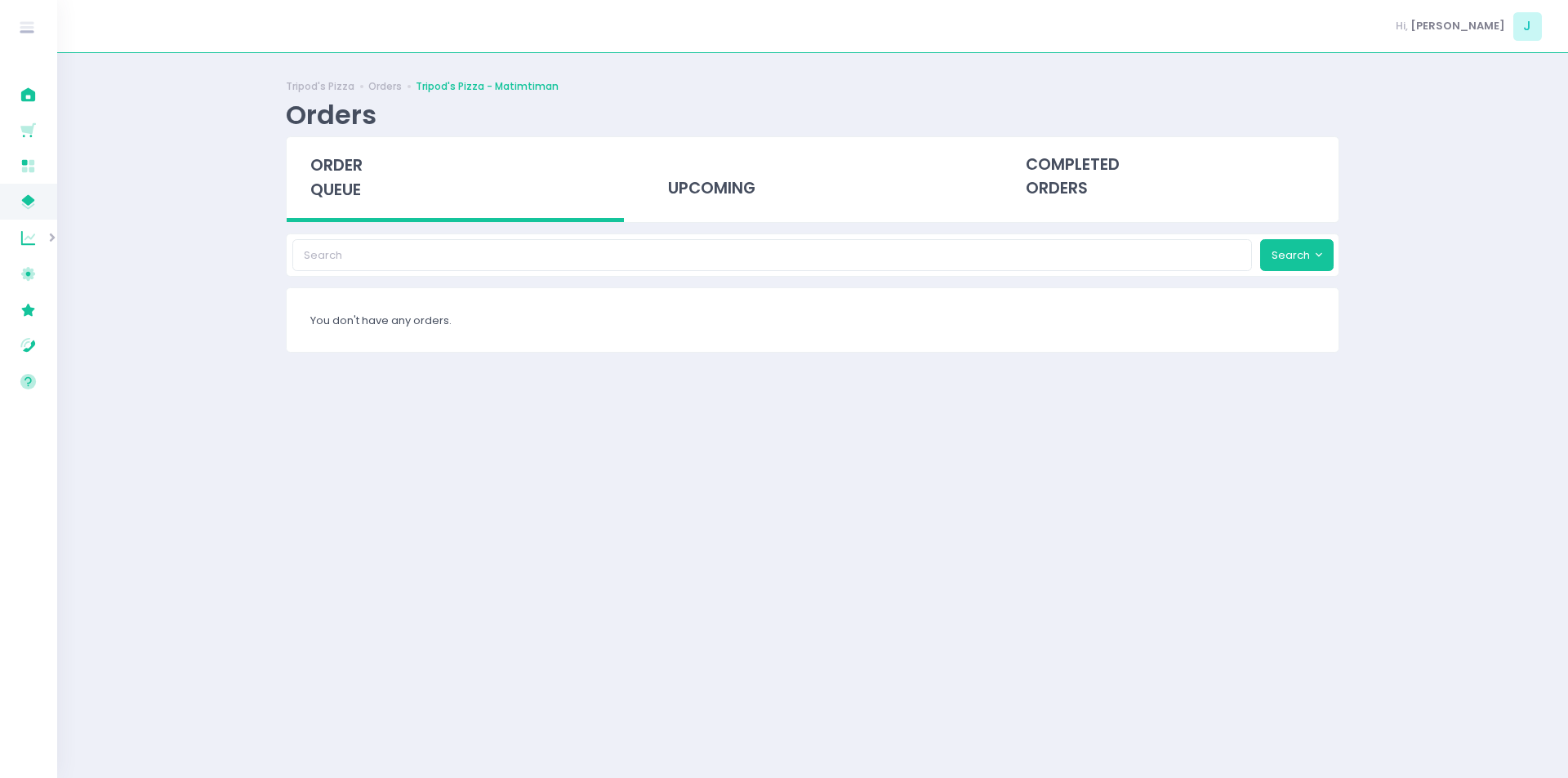
click at [214, 162] on div "Tripod's Pizza Orders Tripod's Pizza - Matimtiman Orders order queue upcoming c…" at bounding box center [812, 414] width 1510 height 684
click at [338, 206] on div "order queue" at bounding box center [455, 180] width 338 height 85
click at [341, 199] on span "order queue" at bounding box center [337, 177] width 52 height 46
click at [229, 569] on div "Tripod's Pizza Orders Tripod's Pizza - Matimtiman Orders order queue upcoming c…" at bounding box center [812, 414] width 1510 height 684
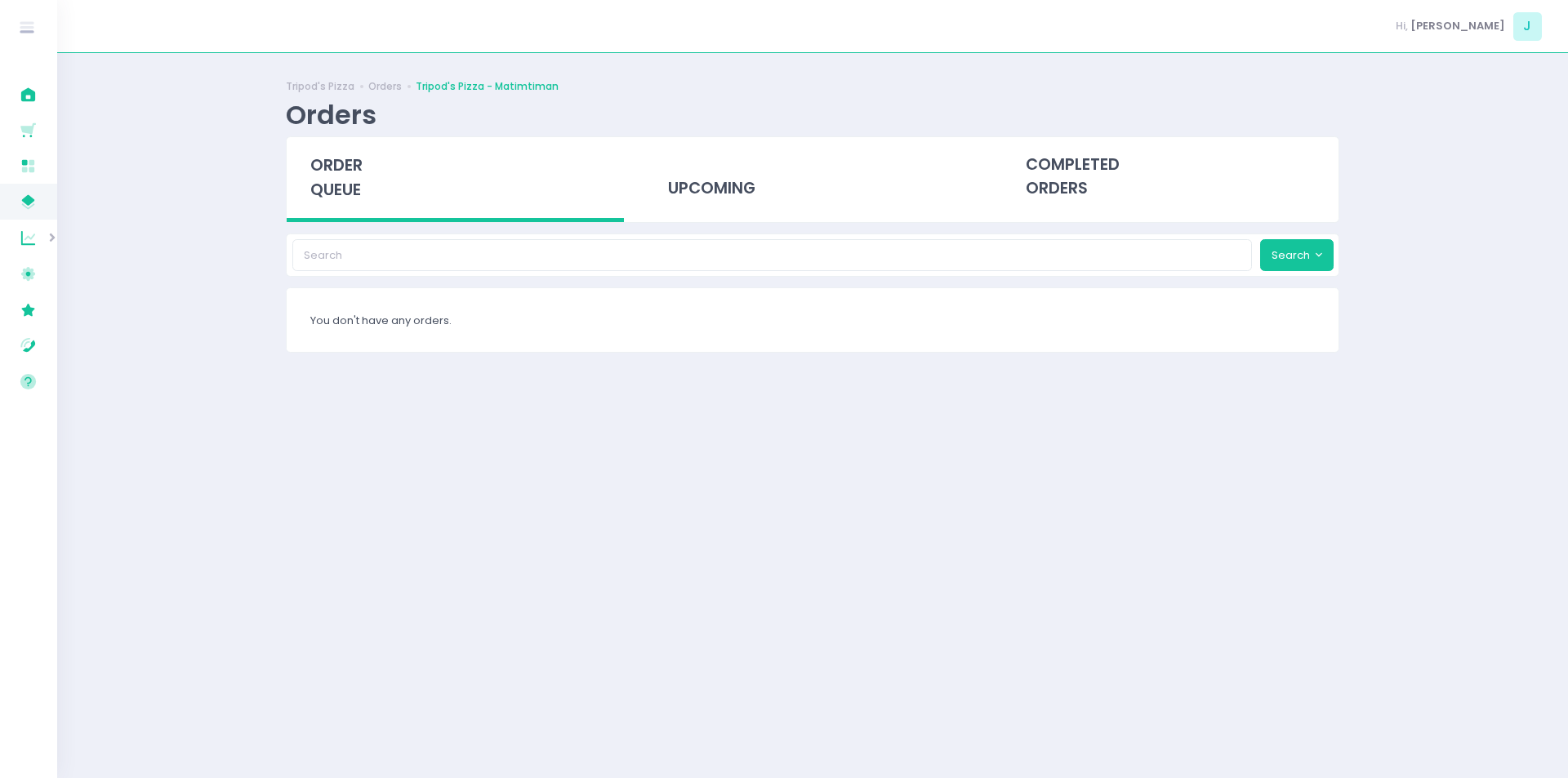
click at [302, 160] on div "order queue" at bounding box center [455, 180] width 338 height 85
click at [391, 123] on div "Orders" at bounding box center [812, 114] width 1053 height 32
click at [354, 176] on span "order queue" at bounding box center [337, 177] width 52 height 46
click at [360, 201] on span "order queue" at bounding box center [337, 177] width 52 height 46
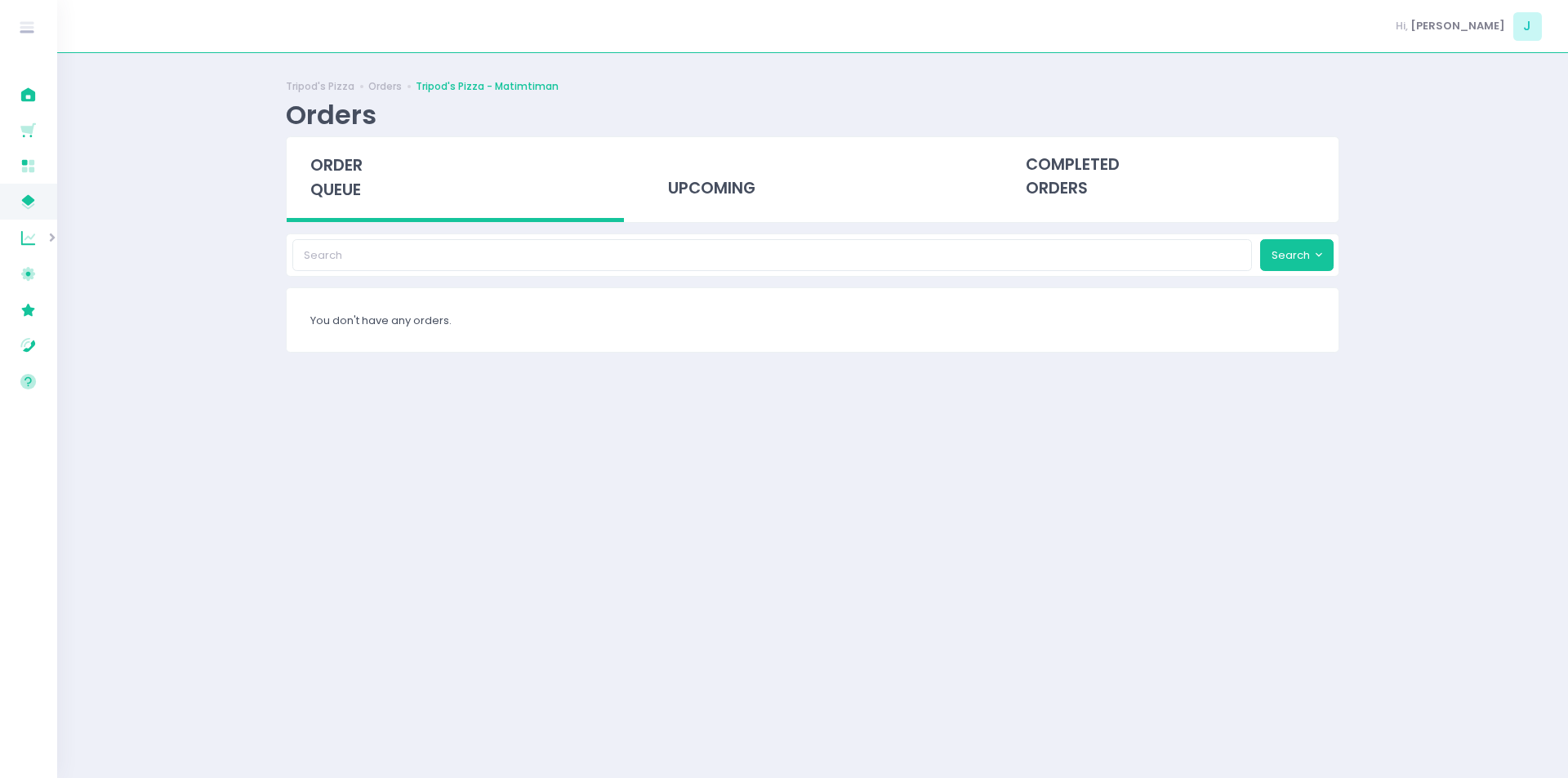
click at [353, 189] on span "order queue" at bounding box center [337, 177] width 52 height 46
click at [214, 331] on div "Tripod's Pizza Orders Tripod's Pizza - Matimtiman Orders order queue upcoming c…" at bounding box center [812, 414] width 1510 height 684
click at [318, 165] on span "order queue" at bounding box center [337, 177] width 52 height 46
click at [345, 187] on span "order queue" at bounding box center [337, 177] width 52 height 46
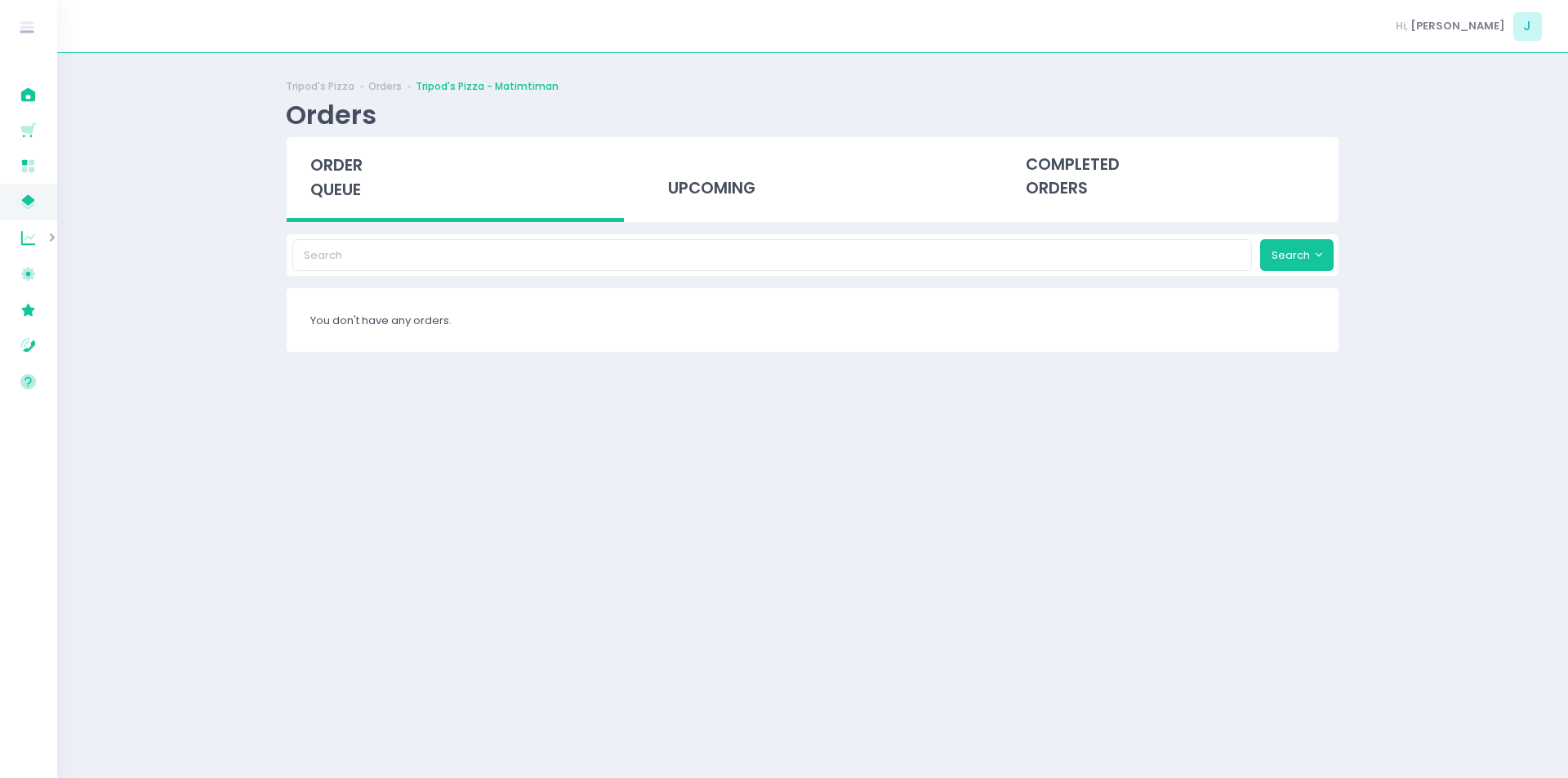
click at [345, 187] on span "order queue" at bounding box center [337, 177] width 52 height 46
click at [360, 180] on span "order queue" at bounding box center [337, 177] width 52 height 46
click at [349, 193] on span "order queue" at bounding box center [337, 177] width 52 height 46
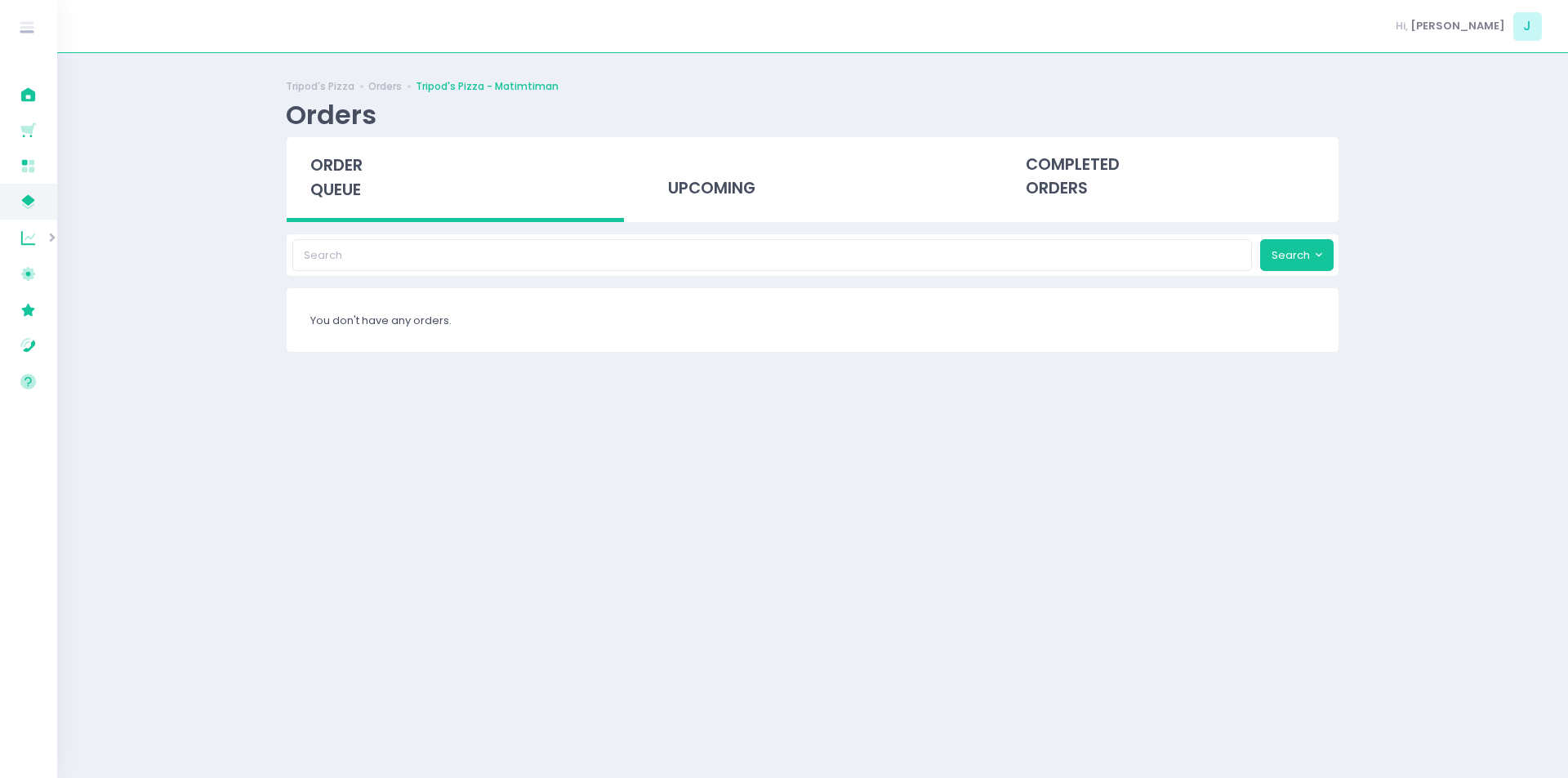
click at [358, 180] on span "order queue" at bounding box center [337, 177] width 52 height 46
click at [327, 194] on span "order queue" at bounding box center [337, 177] width 52 height 46
click at [364, 206] on div "order queue" at bounding box center [455, 180] width 338 height 85
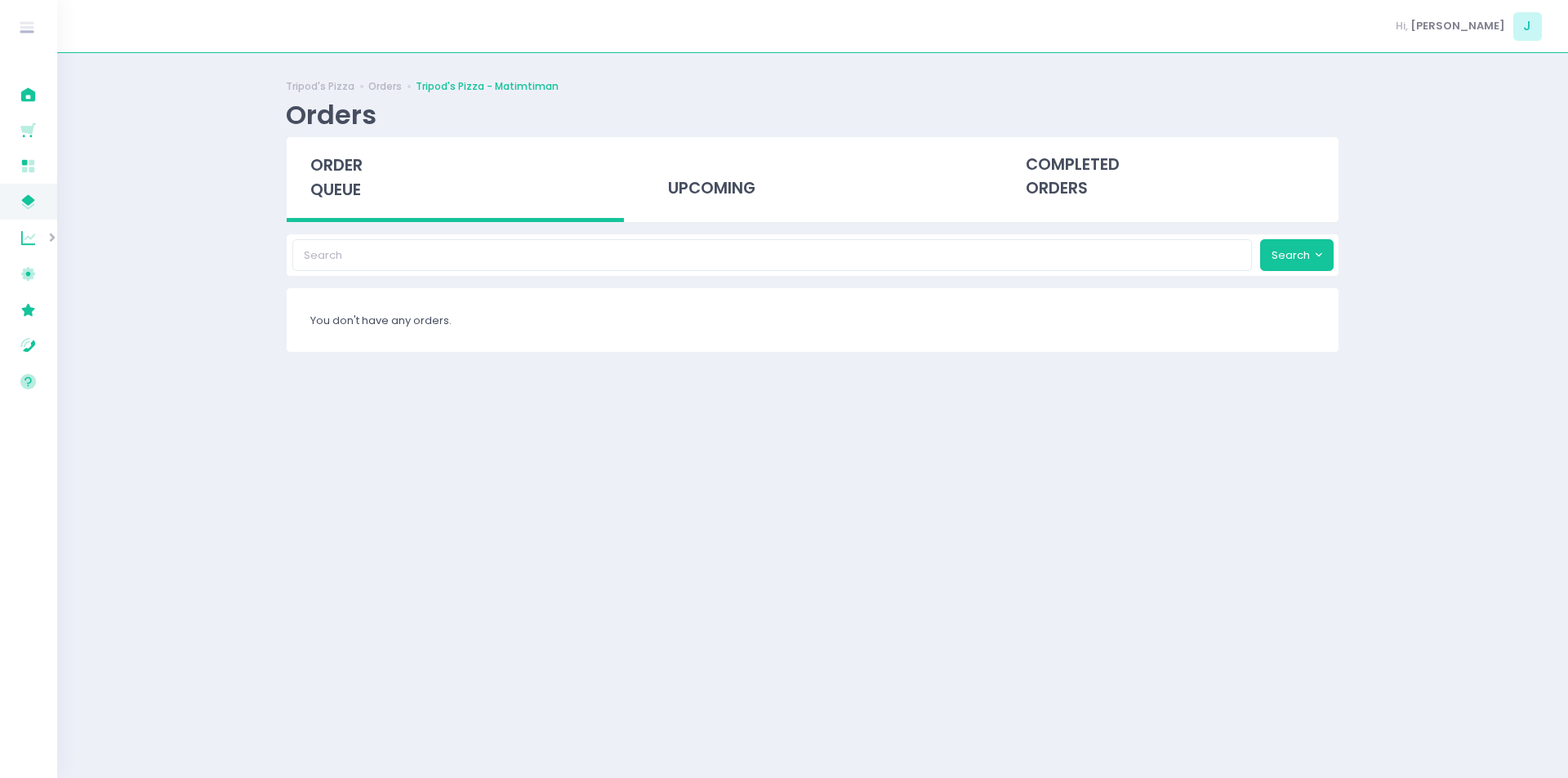
click at [364, 206] on div "order queue" at bounding box center [455, 180] width 338 height 85
click at [348, 162] on span "order queue" at bounding box center [337, 177] width 52 height 46
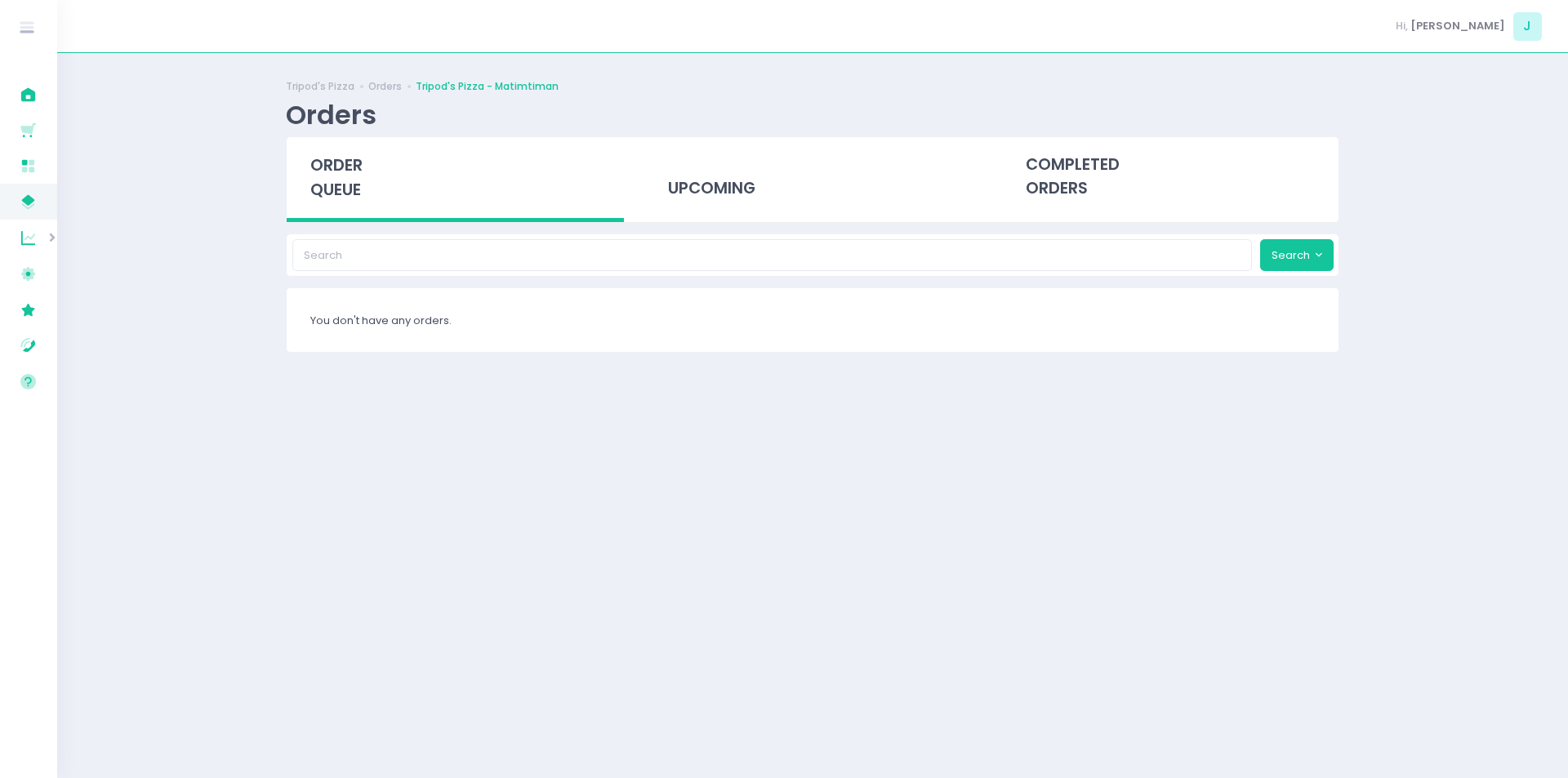
click at [348, 162] on span "order queue" at bounding box center [337, 177] width 52 height 46
click at [341, 192] on span "order queue" at bounding box center [337, 177] width 52 height 46
click at [371, 181] on div "order queue" at bounding box center [455, 180] width 338 height 85
click at [321, 189] on span "order queue" at bounding box center [337, 177] width 52 height 46
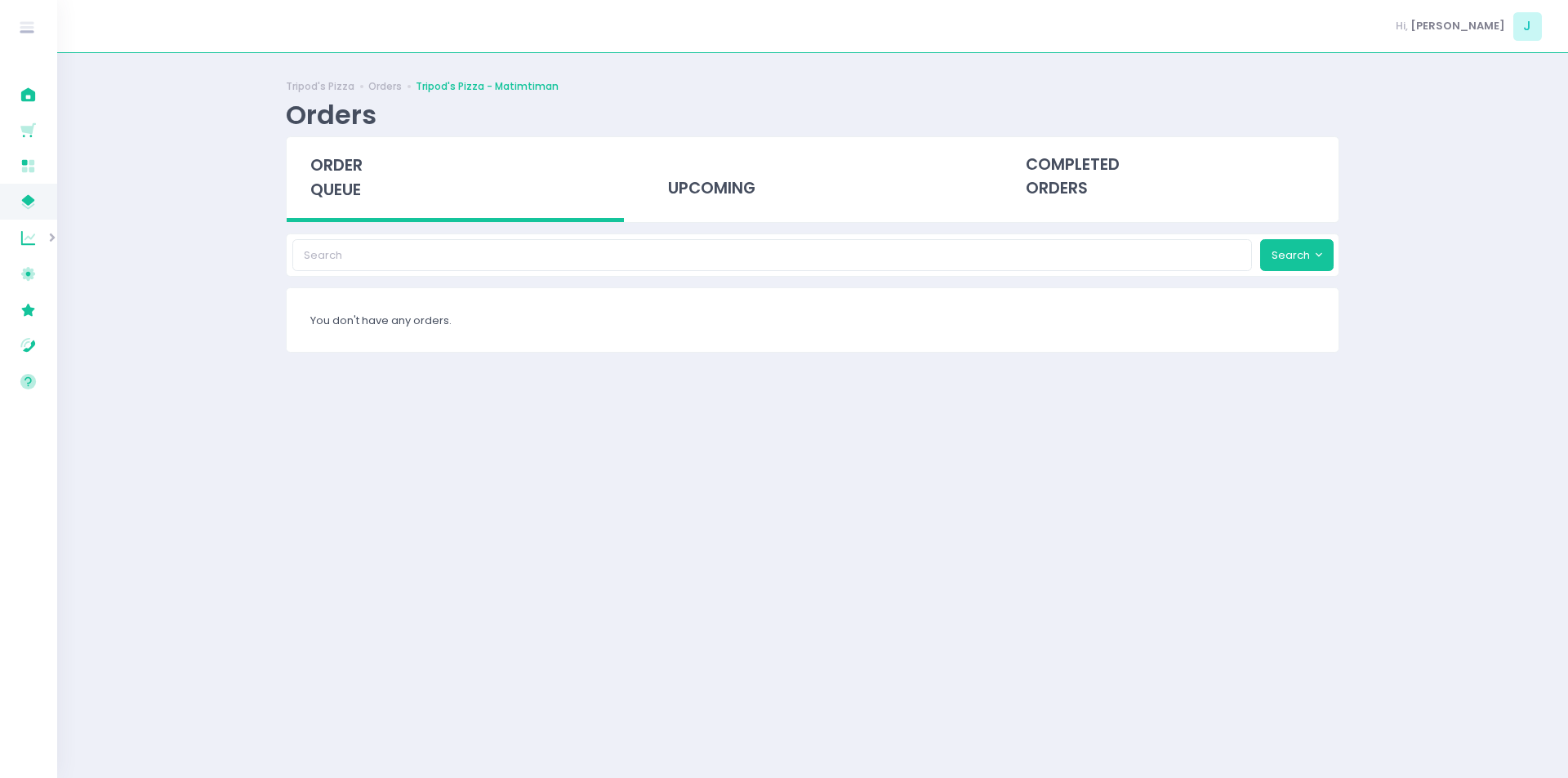
click at [321, 178] on div "order queue" at bounding box center [455, 180] width 338 height 85
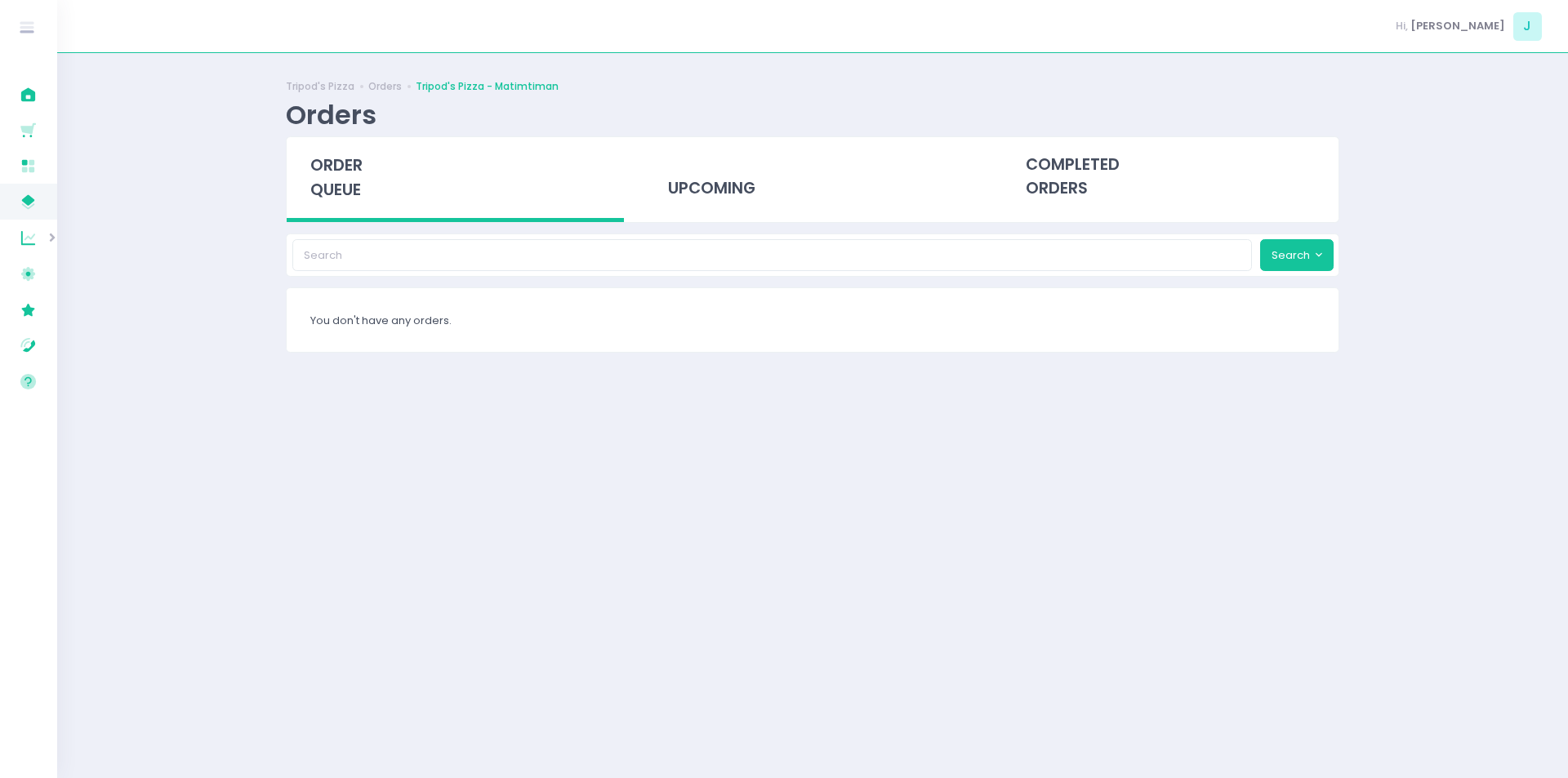
click at [321, 178] on div "order queue" at bounding box center [455, 180] width 338 height 85
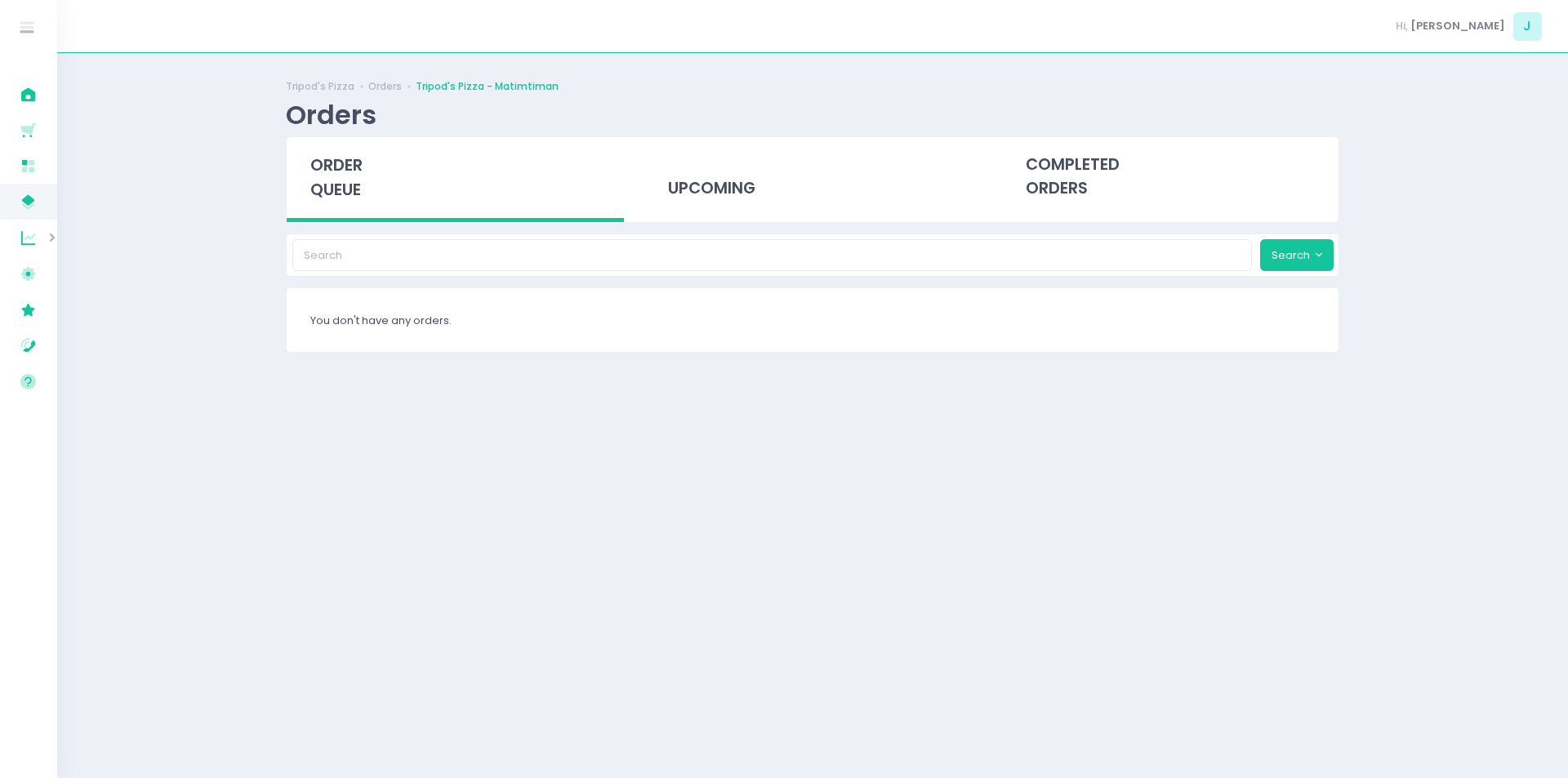
click at [323, 178] on div "order queue" at bounding box center [455, 180] width 338 height 85
click at [338, 168] on span "order queue" at bounding box center [337, 177] width 52 height 46
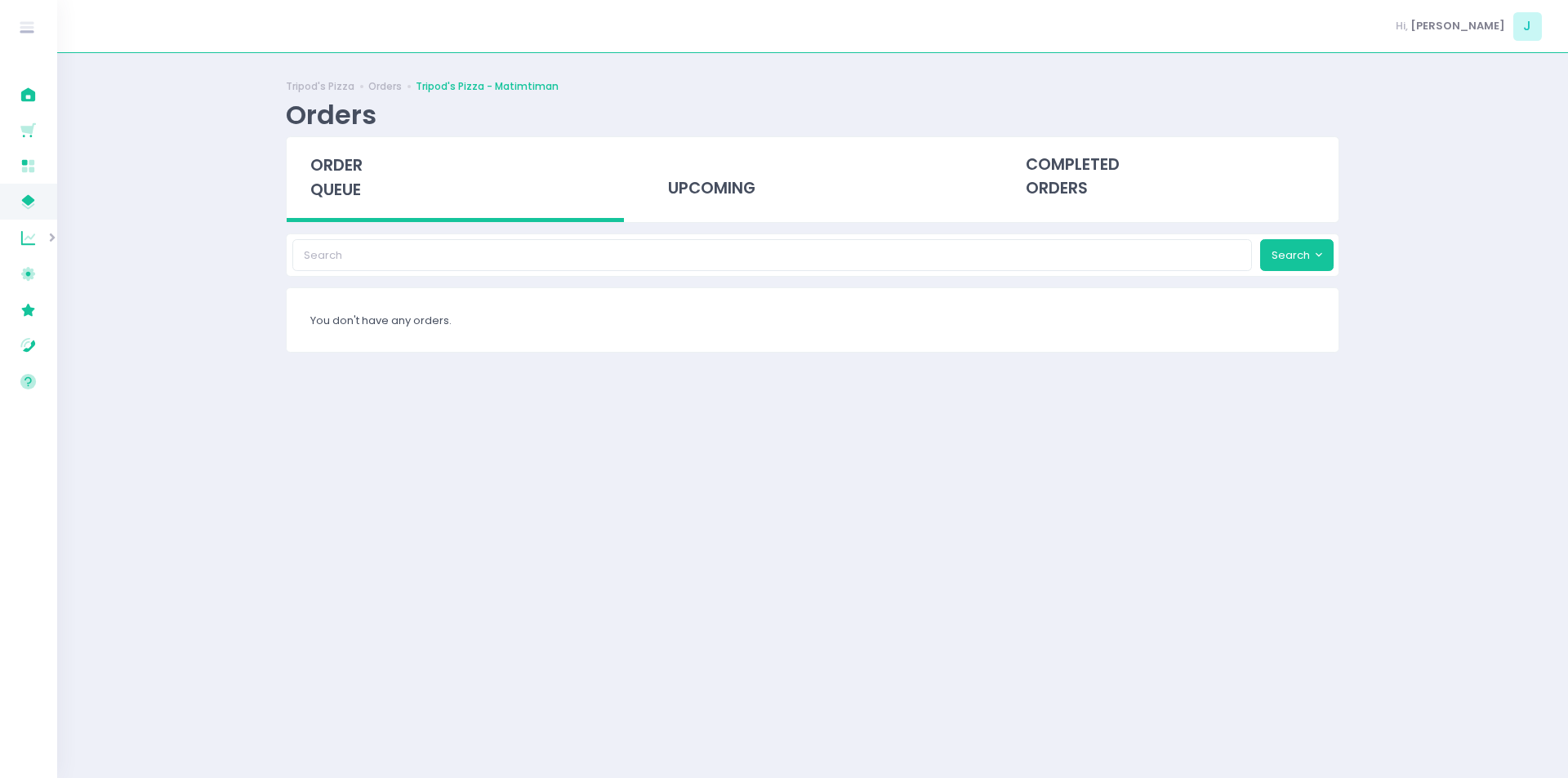
click at [316, 184] on span "order queue" at bounding box center [337, 177] width 52 height 46
click at [336, 176] on span "order queue" at bounding box center [337, 177] width 52 height 46
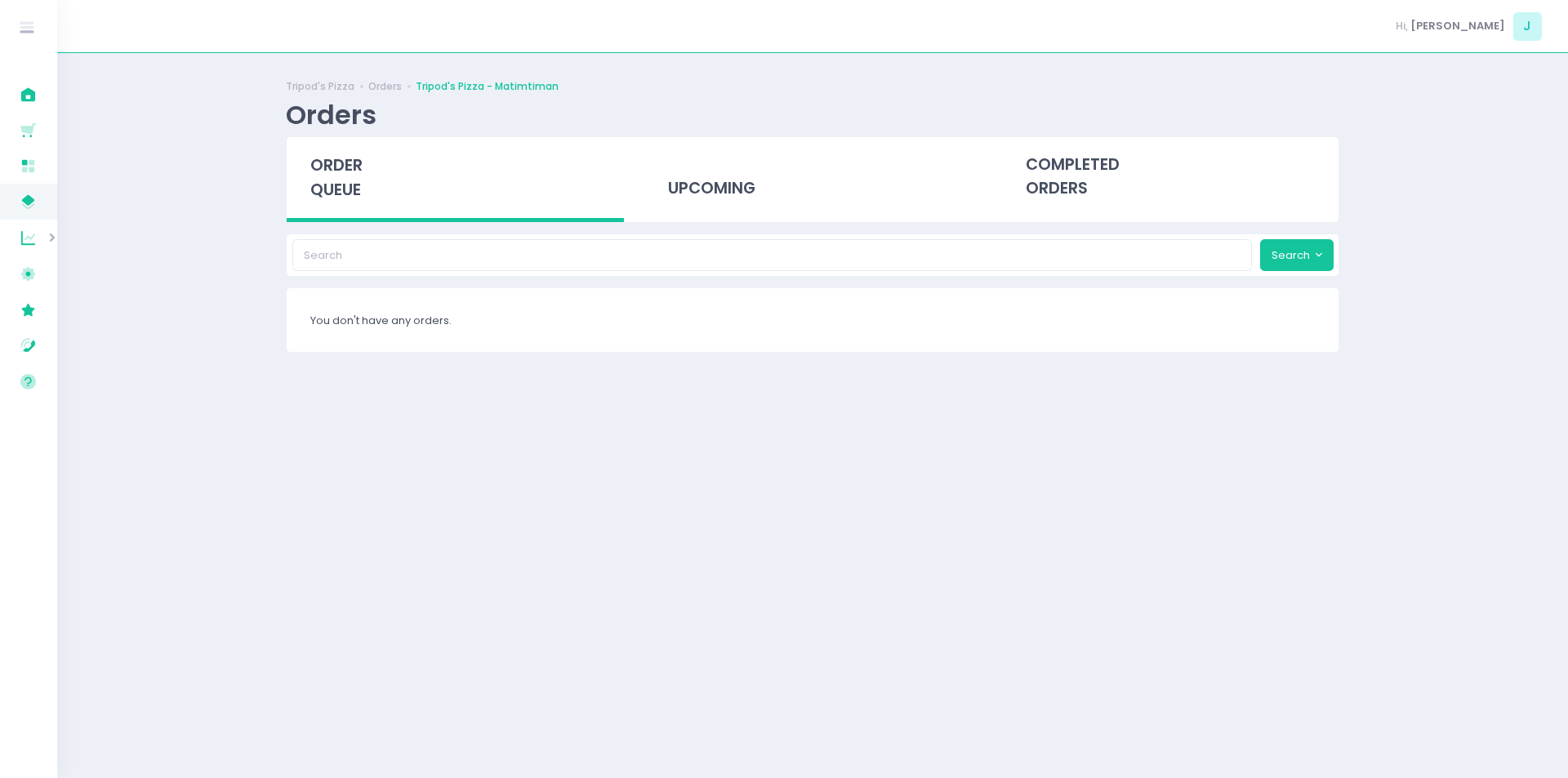
click at [336, 176] on span "order queue" at bounding box center [337, 177] width 52 height 46
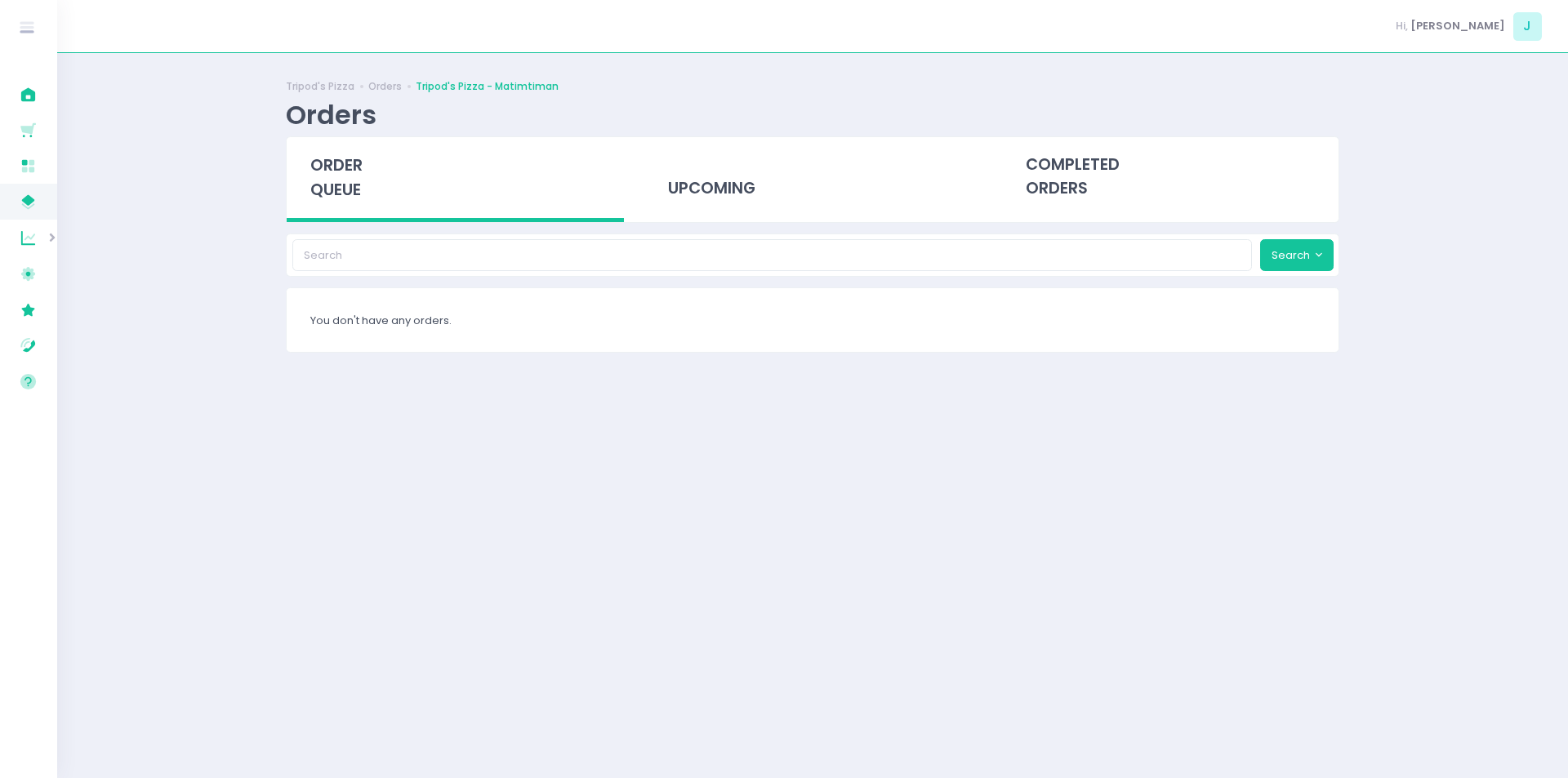
click at [336, 176] on span "order queue" at bounding box center [337, 177] width 52 height 46
click at [348, 169] on span "order queue" at bounding box center [337, 177] width 52 height 46
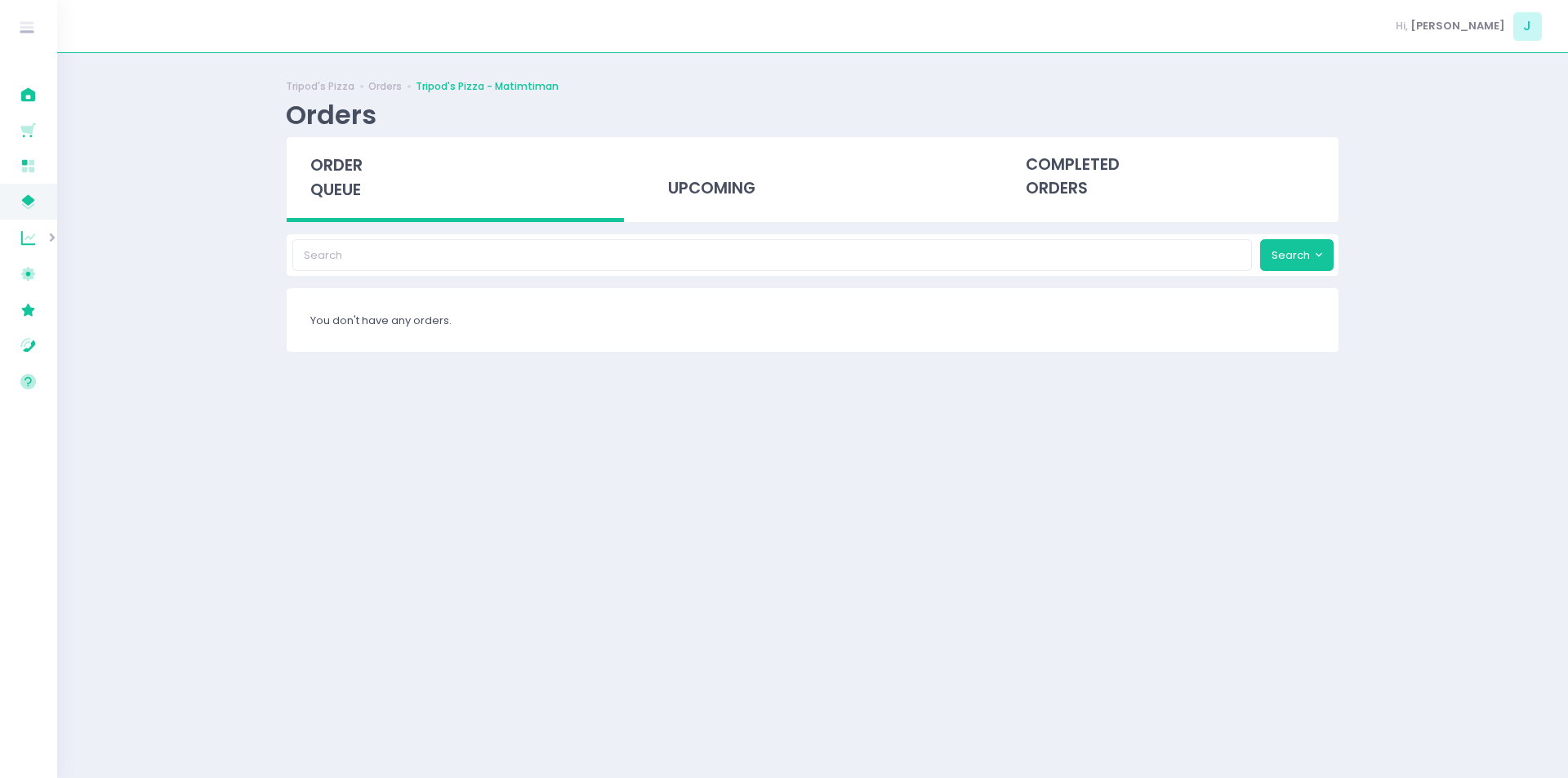
click at [348, 169] on span "order queue" at bounding box center [337, 177] width 52 height 46
click at [337, 187] on span "order queue" at bounding box center [337, 177] width 52 height 46
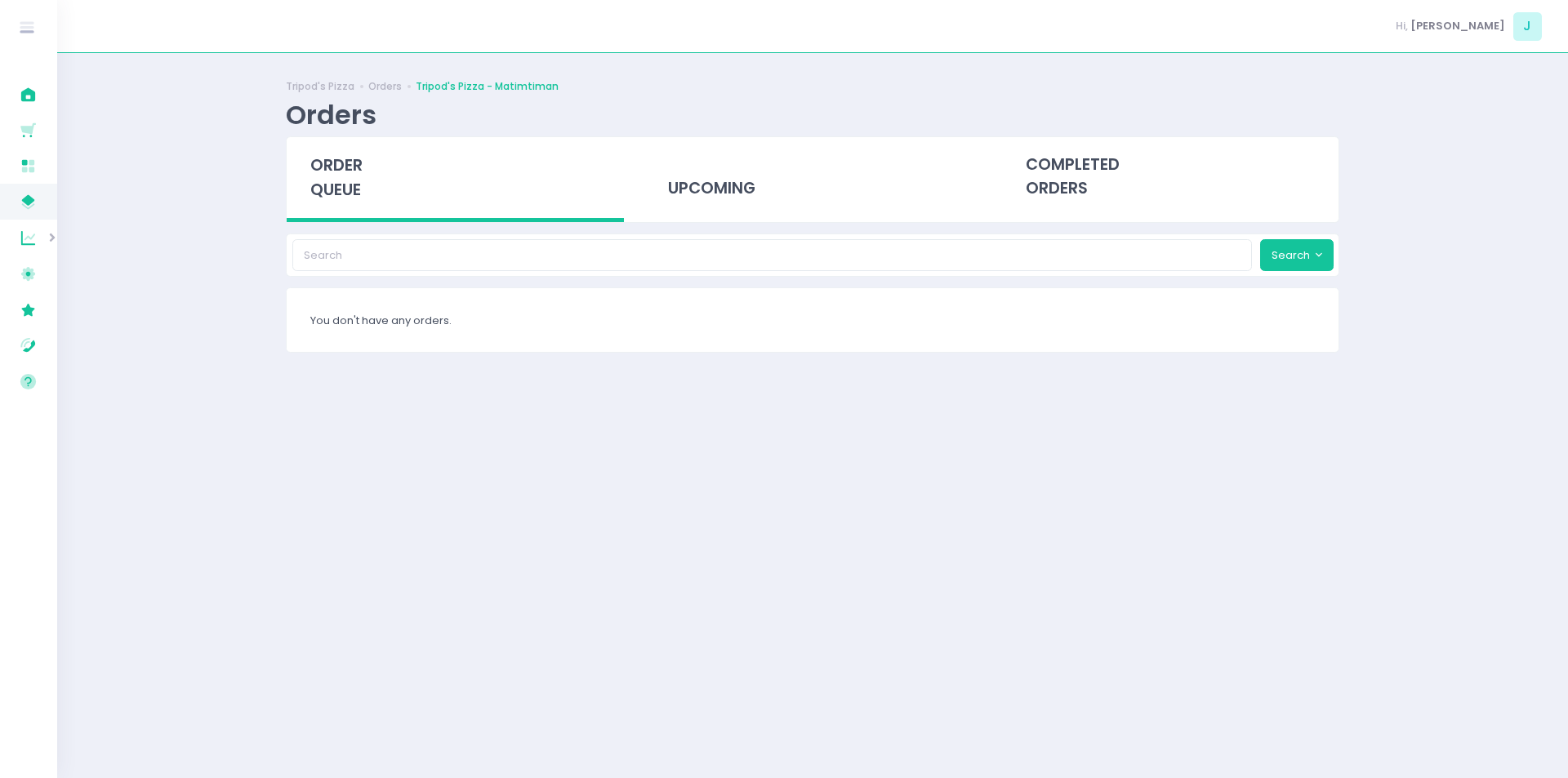
click at [337, 187] on span "order queue" at bounding box center [337, 177] width 52 height 46
click at [337, 190] on span "order queue" at bounding box center [337, 177] width 52 height 46
click at [349, 187] on span "order queue" at bounding box center [337, 177] width 52 height 46
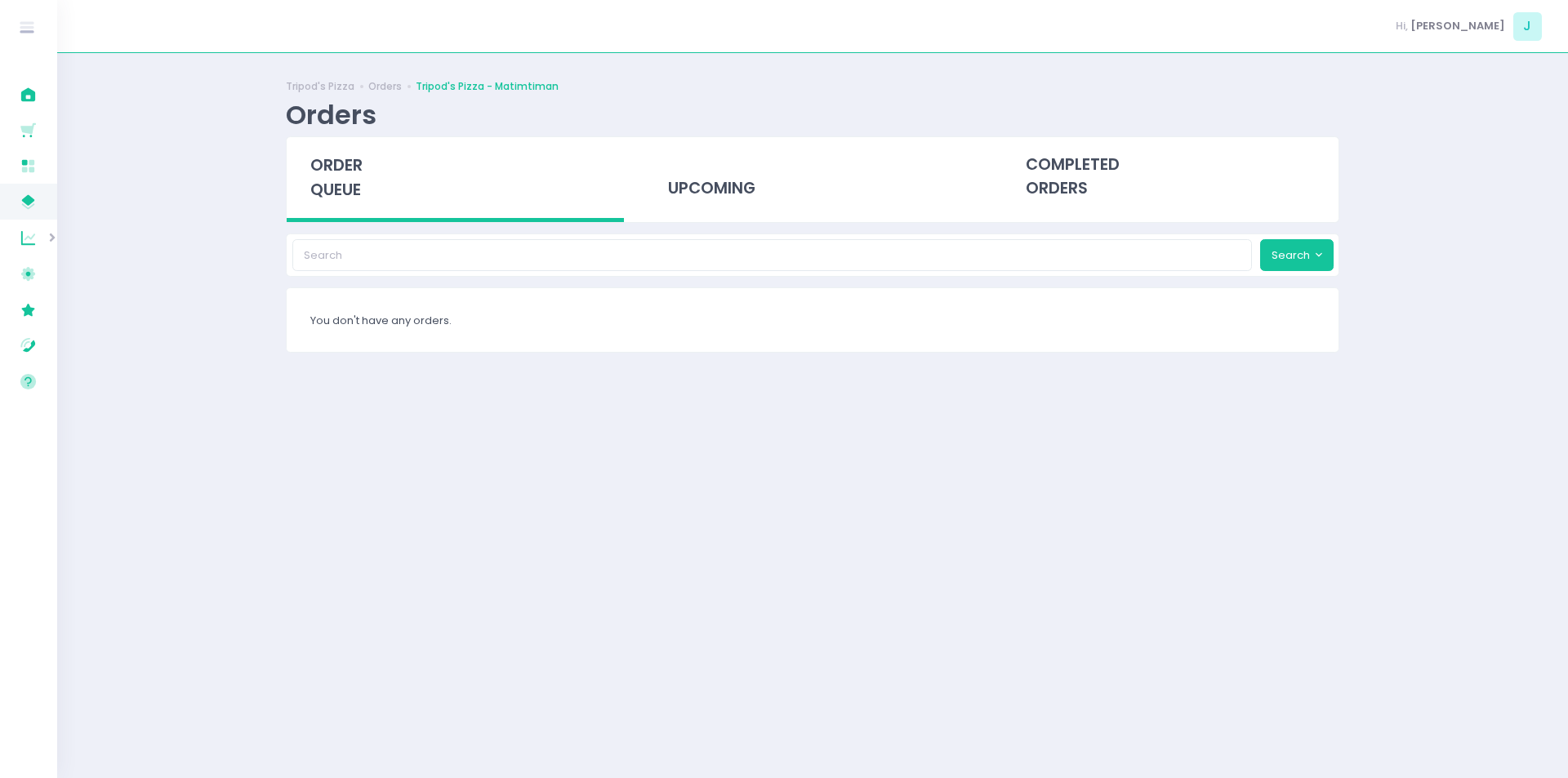
click at [349, 187] on span "order queue" at bounding box center [337, 177] width 52 height 46
click at [311, 194] on span "order queue" at bounding box center [337, 177] width 52 height 46
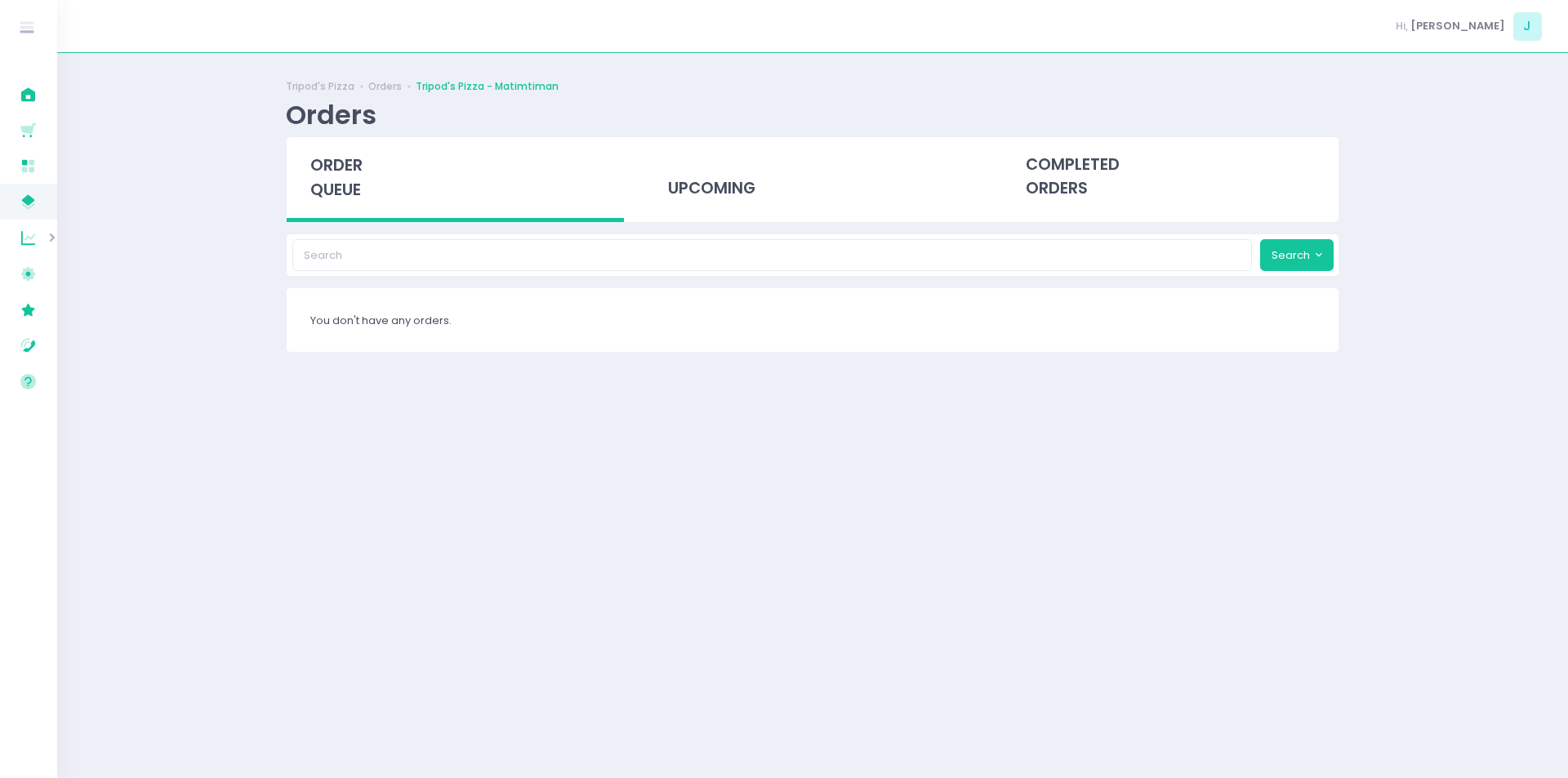
click at [311, 194] on span "order queue" at bounding box center [337, 177] width 52 height 46
click at [328, 181] on span "order queue" at bounding box center [337, 177] width 52 height 46
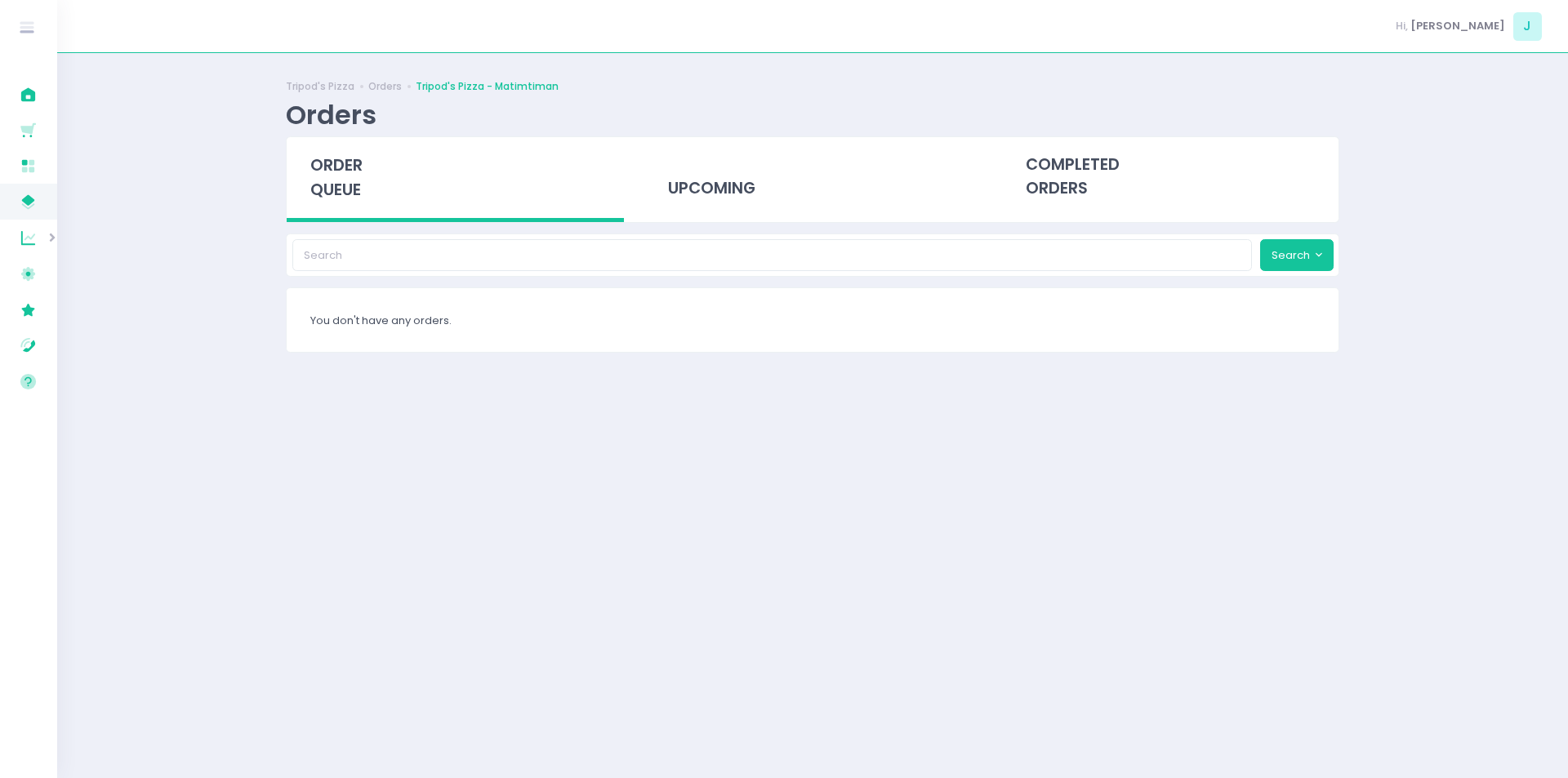
click at [328, 181] on span "order queue" at bounding box center [337, 177] width 52 height 46
click at [347, 187] on span "order queue" at bounding box center [337, 177] width 52 height 46
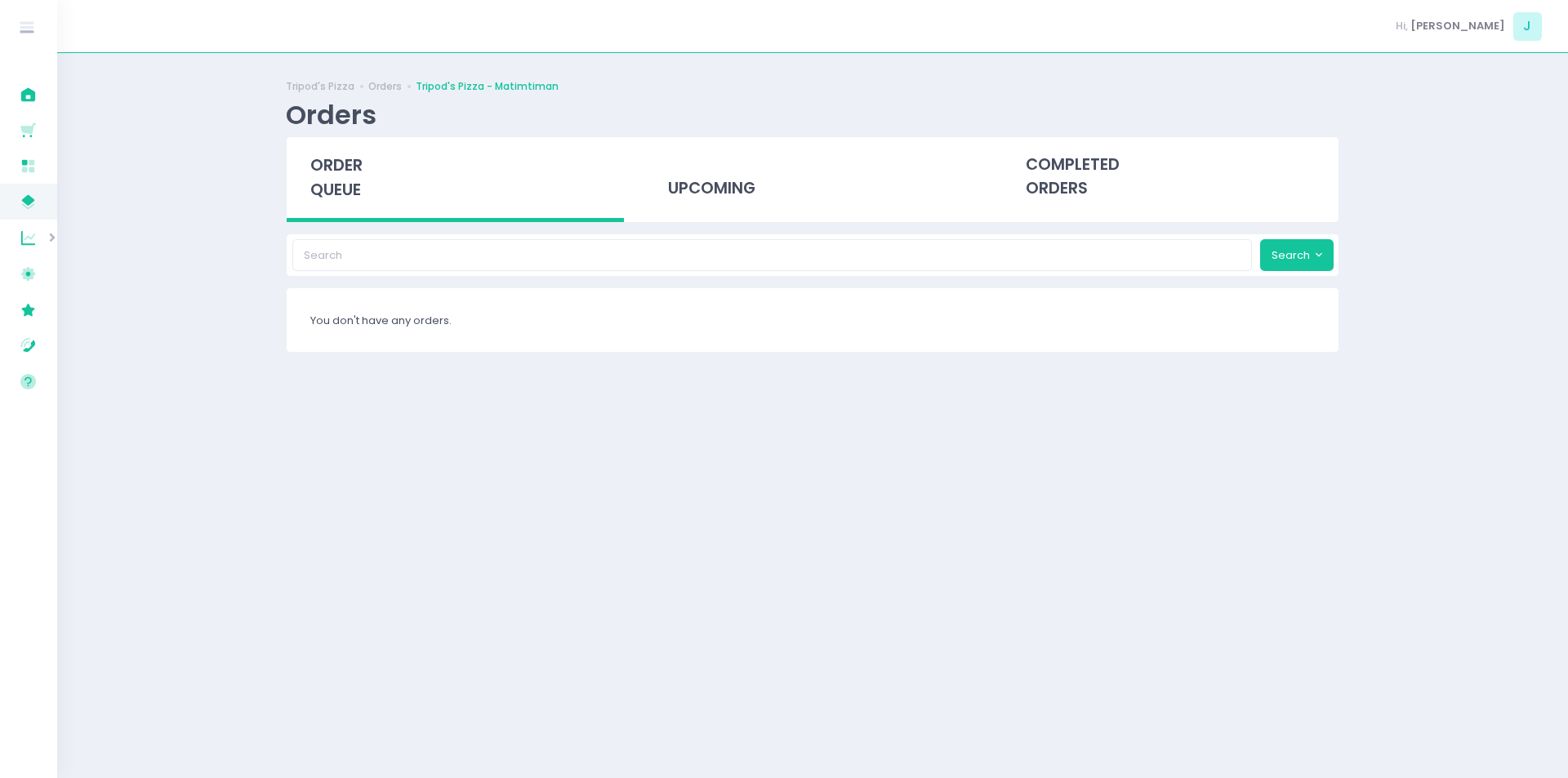
click at [347, 187] on span "order queue" at bounding box center [337, 177] width 52 height 46
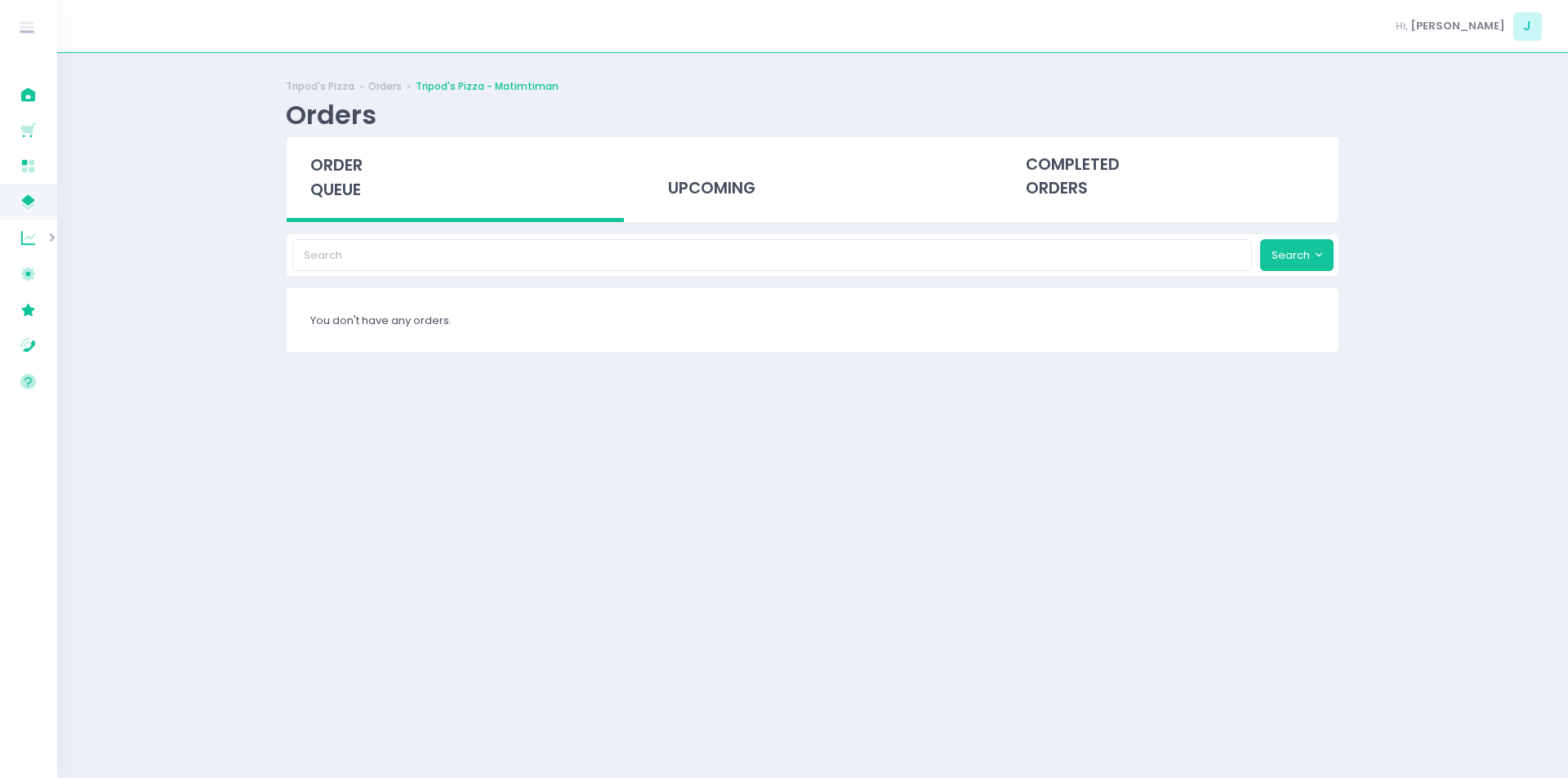
click at [321, 172] on span "order queue" at bounding box center [337, 177] width 52 height 46
click at [324, 206] on div "order queue" at bounding box center [455, 180] width 338 height 85
click at [345, 201] on span "order queue" at bounding box center [337, 177] width 52 height 46
click at [318, 160] on span "order queue" at bounding box center [337, 177] width 52 height 46
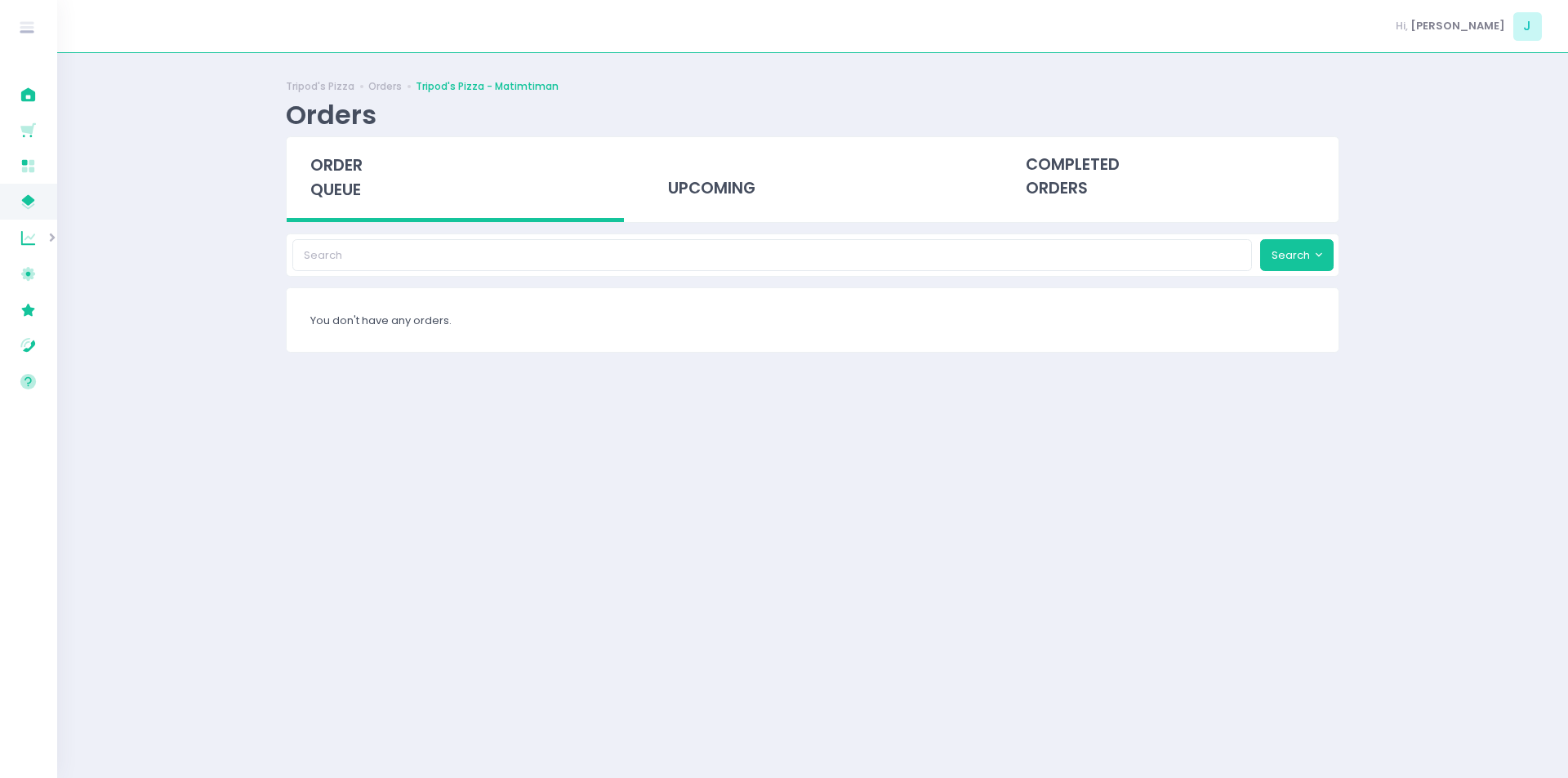
click at [348, 178] on div "order queue" at bounding box center [455, 180] width 338 height 85
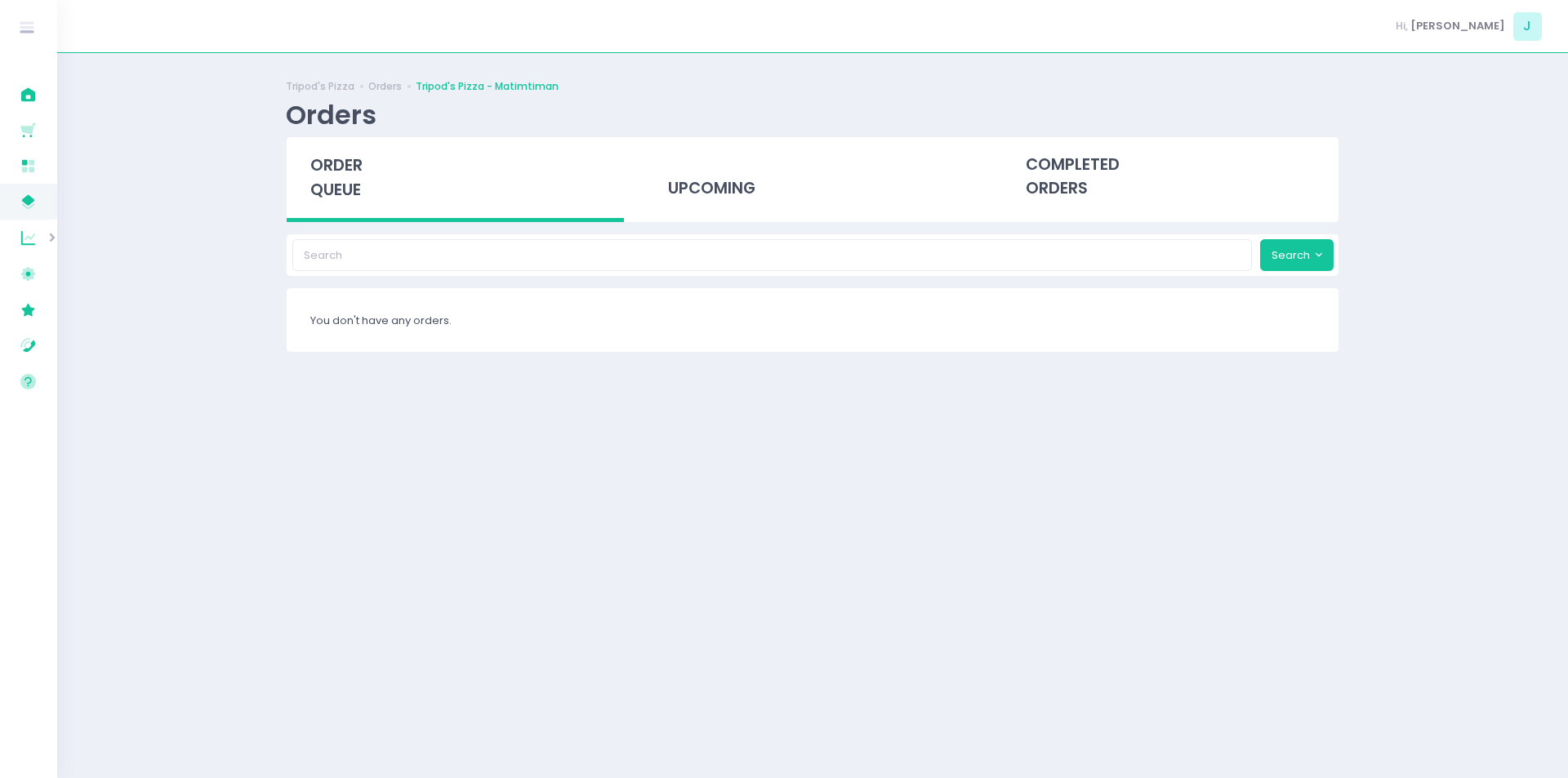
click at [355, 156] on span "order queue" at bounding box center [337, 177] width 52 height 46
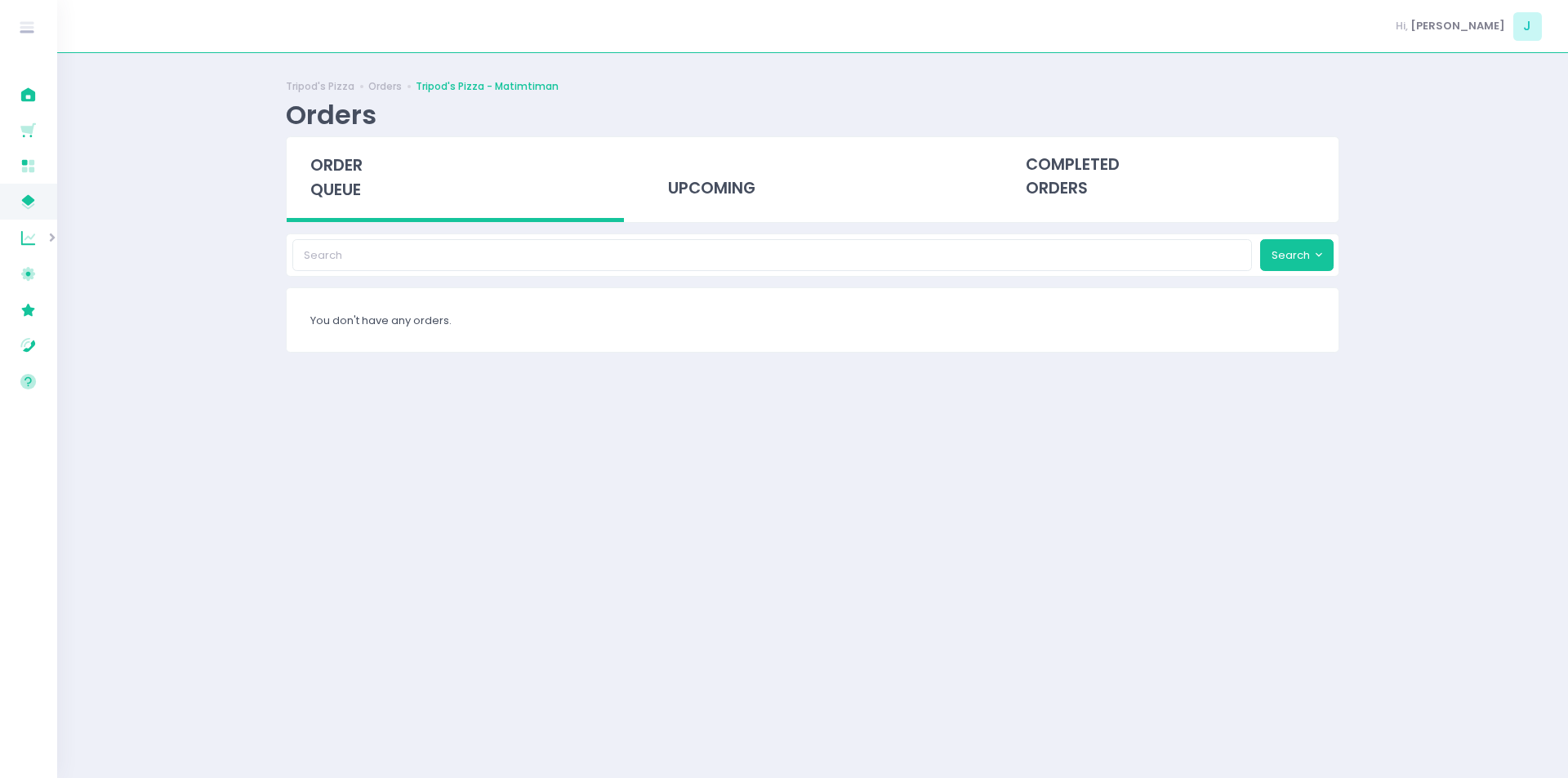
click at [349, 164] on span "order queue" at bounding box center [337, 177] width 52 height 46
click at [331, 171] on span "order queue" at bounding box center [337, 177] width 52 height 46
click at [354, 187] on span "order queue" at bounding box center [337, 177] width 52 height 46
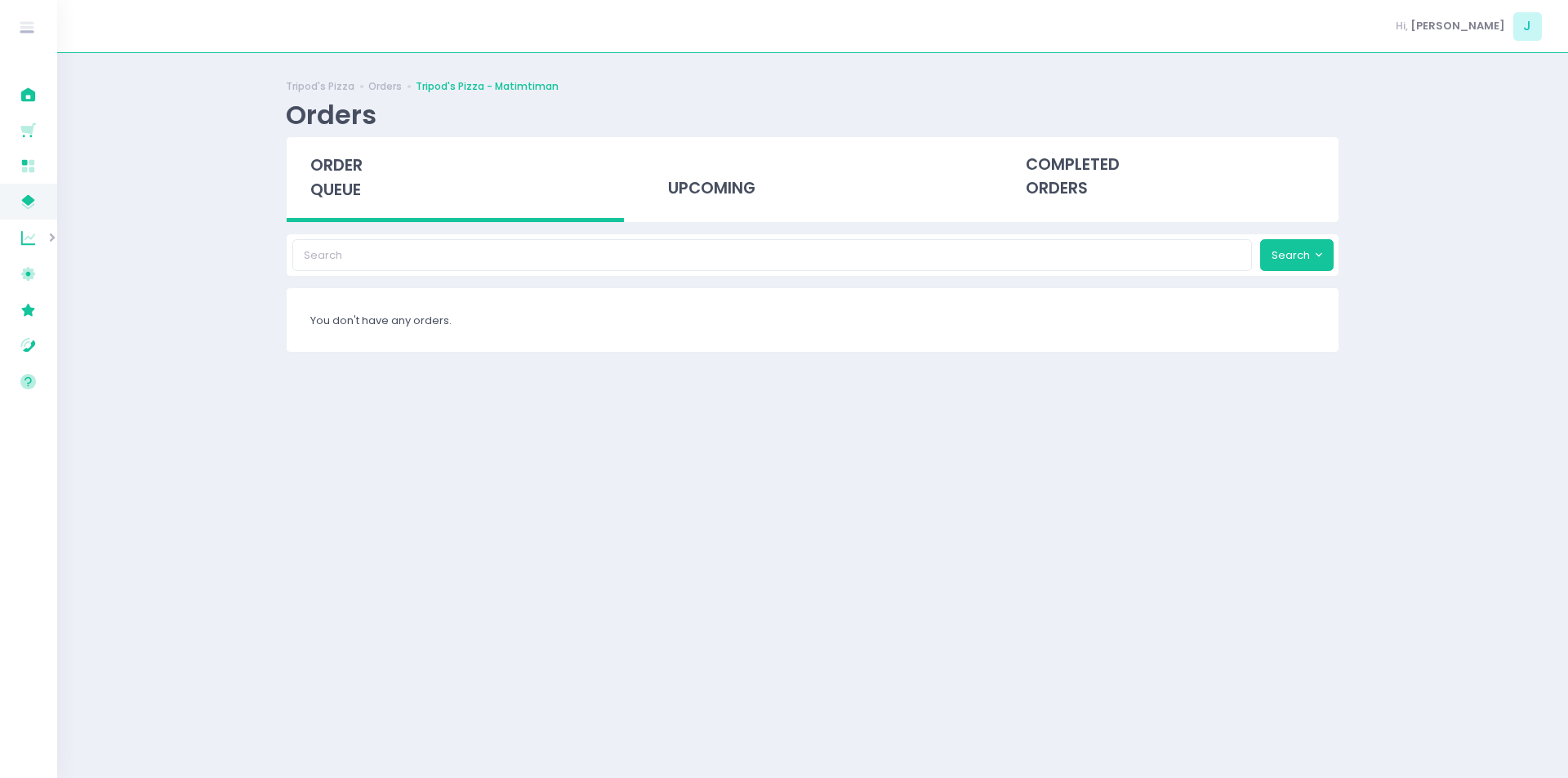
click at [354, 187] on span "order queue" at bounding box center [337, 177] width 52 height 46
click at [342, 184] on span "order queue" at bounding box center [337, 177] width 52 height 46
click at [342, 176] on span "order queue" at bounding box center [337, 177] width 52 height 46
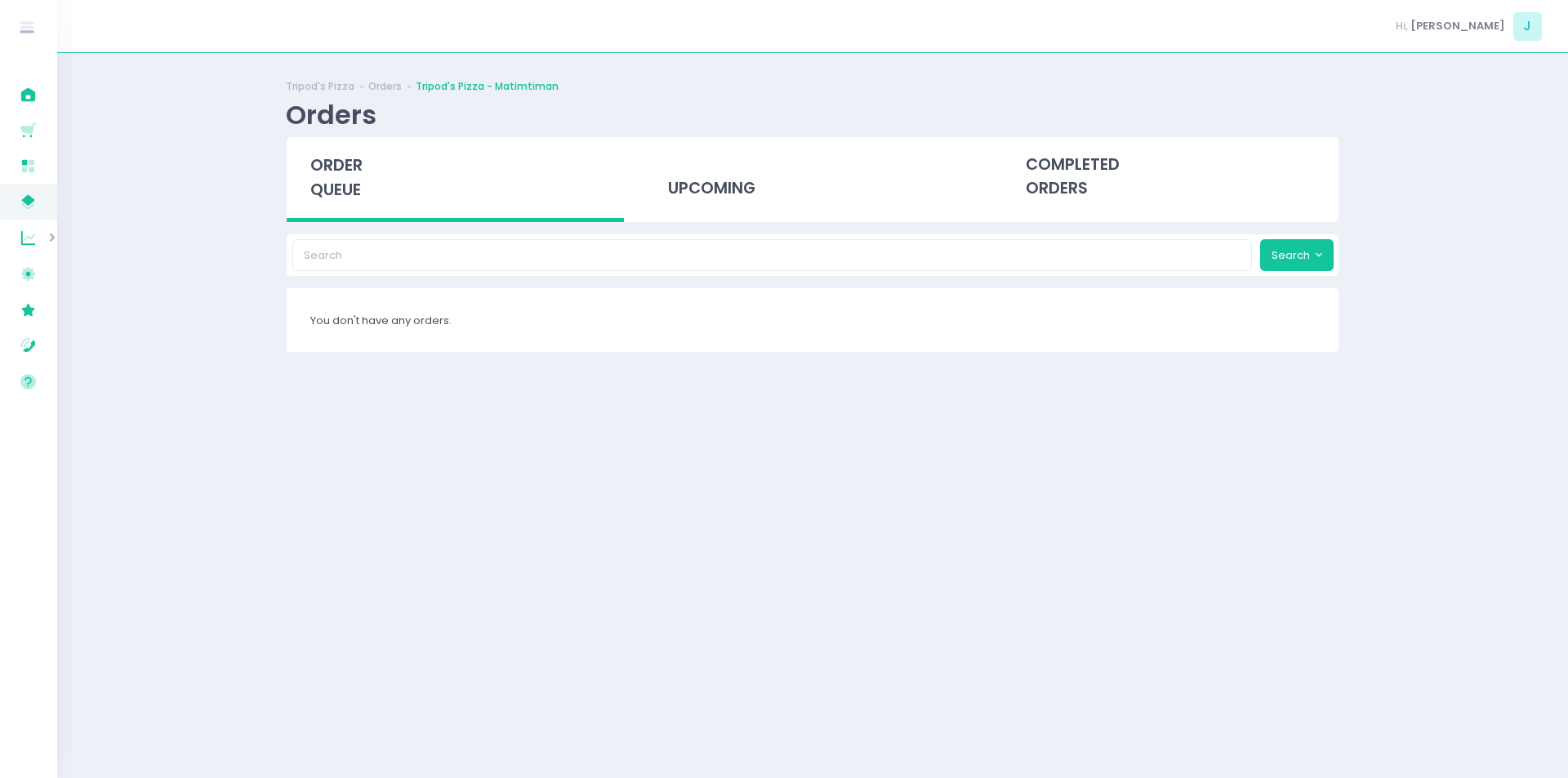
click at [328, 203] on div "order queue" at bounding box center [455, 180] width 338 height 85
click at [334, 168] on span "order queue" at bounding box center [337, 177] width 52 height 46
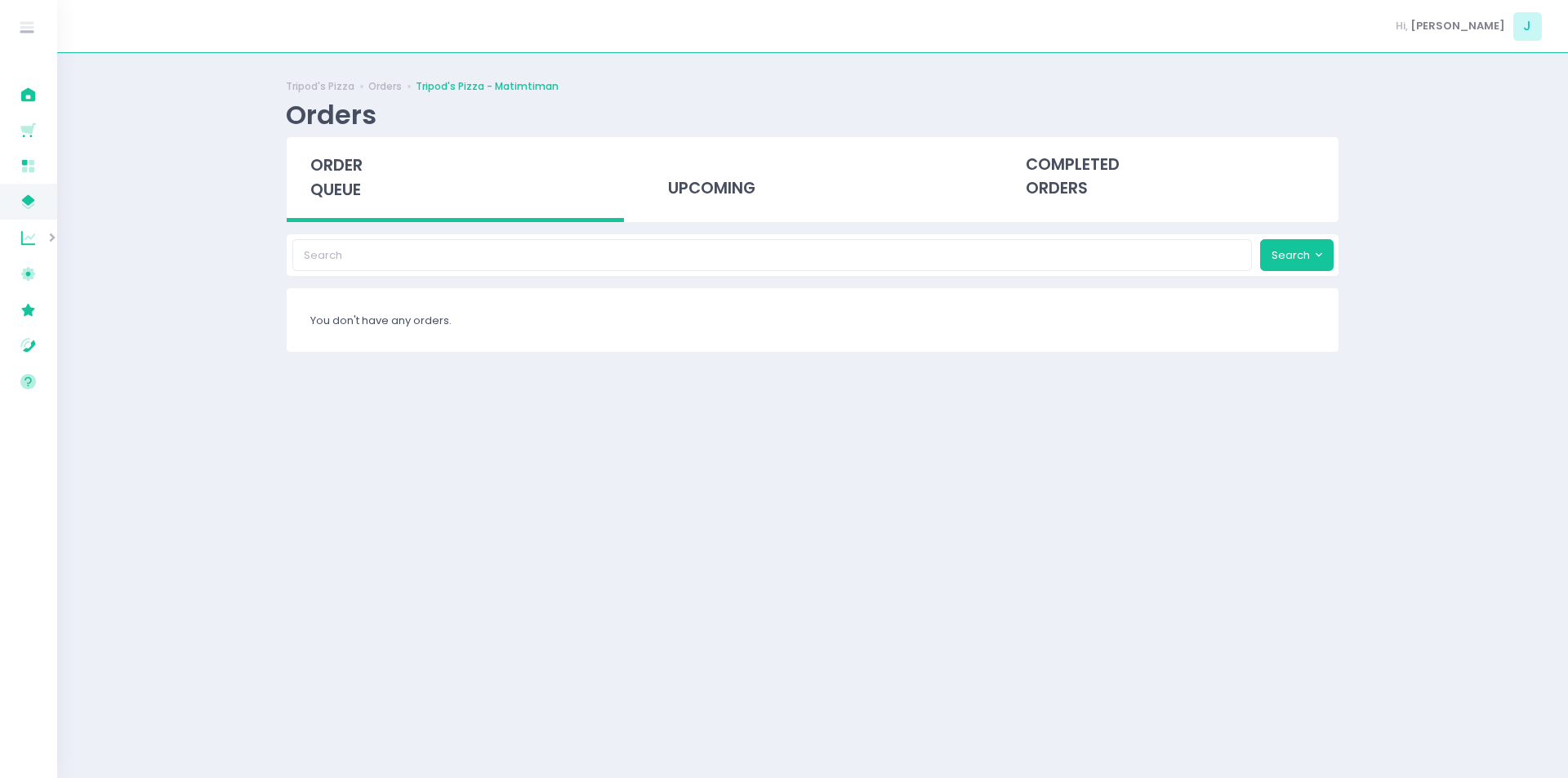
click at [334, 168] on span "order queue" at bounding box center [337, 177] width 52 height 46
click at [332, 173] on span "order queue" at bounding box center [337, 177] width 52 height 46
click at [355, 163] on span "order queue" at bounding box center [337, 177] width 52 height 46
click at [343, 188] on span "order queue" at bounding box center [337, 177] width 52 height 46
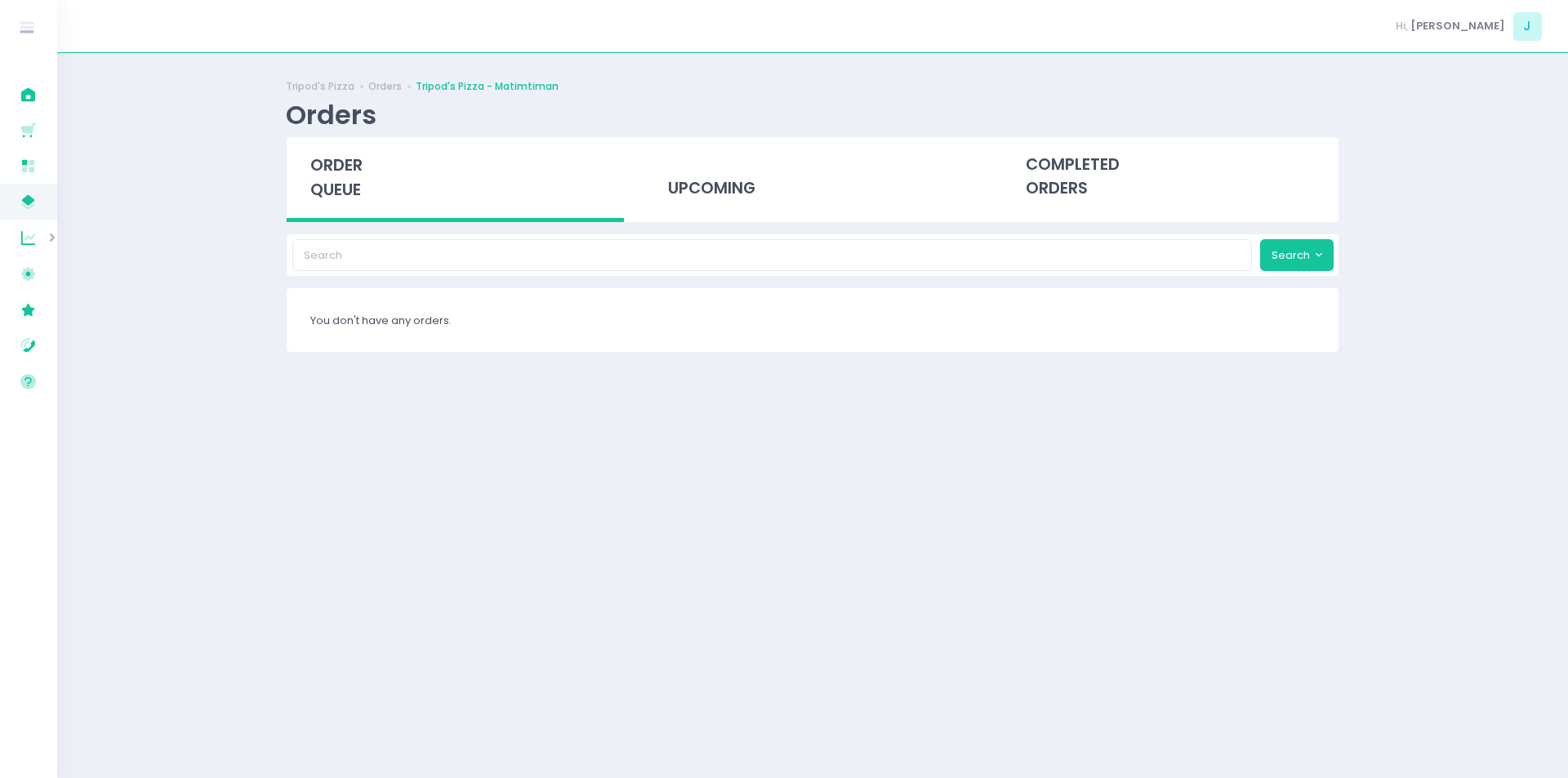
click at [343, 188] on span "order queue" at bounding box center [337, 177] width 52 height 46
click at [327, 155] on span "order queue" at bounding box center [337, 177] width 52 height 46
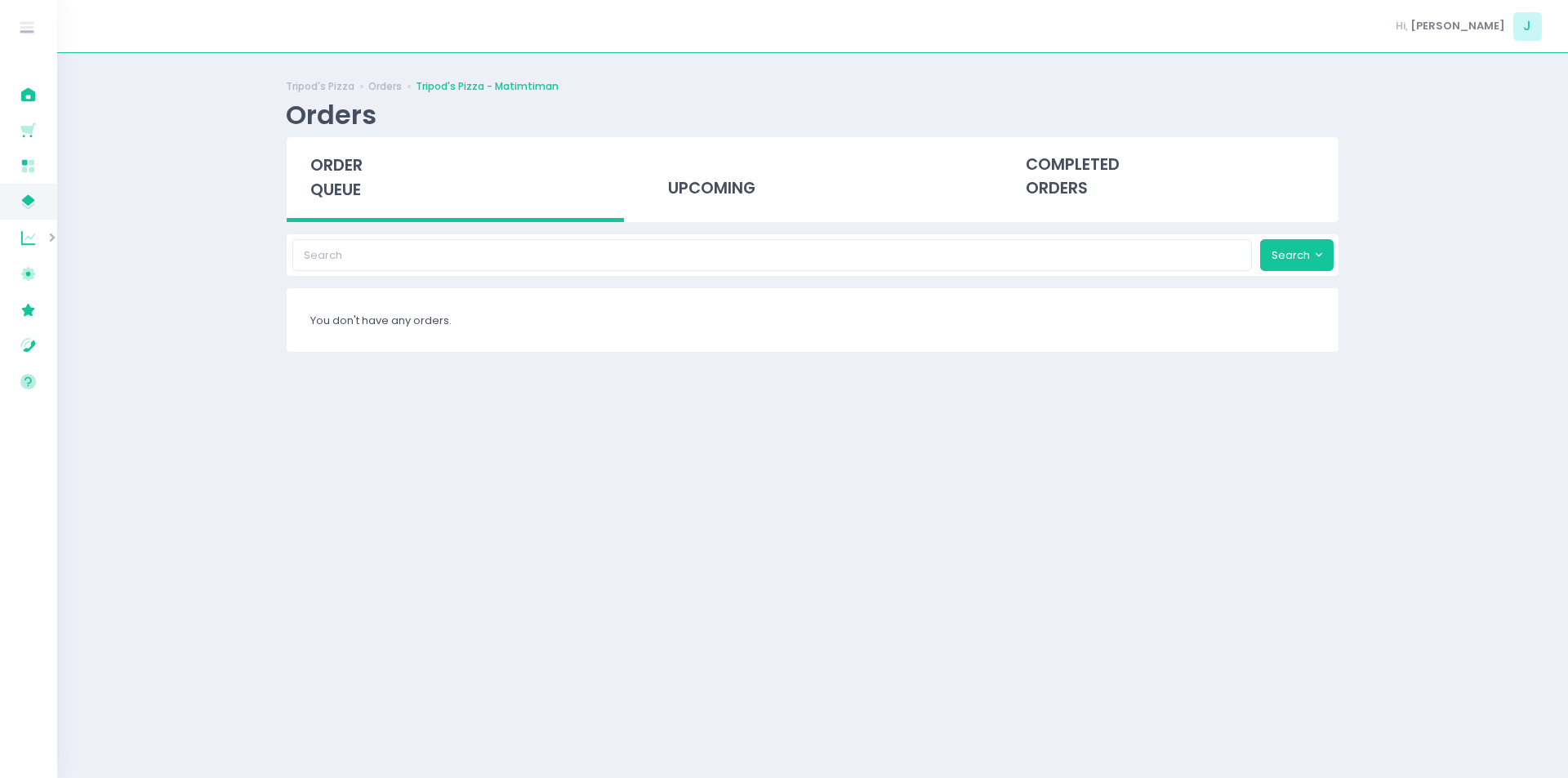
click at [332, 185] on span "order queue" at bounding box center [337, 177] width 52 height 46
click at [338, 185] on span "order queue" at bounding box center [337, 177] width 52 height 46
click at [333, 178] on div "order queue" at bounding box center [455, 180] width 338 height 85
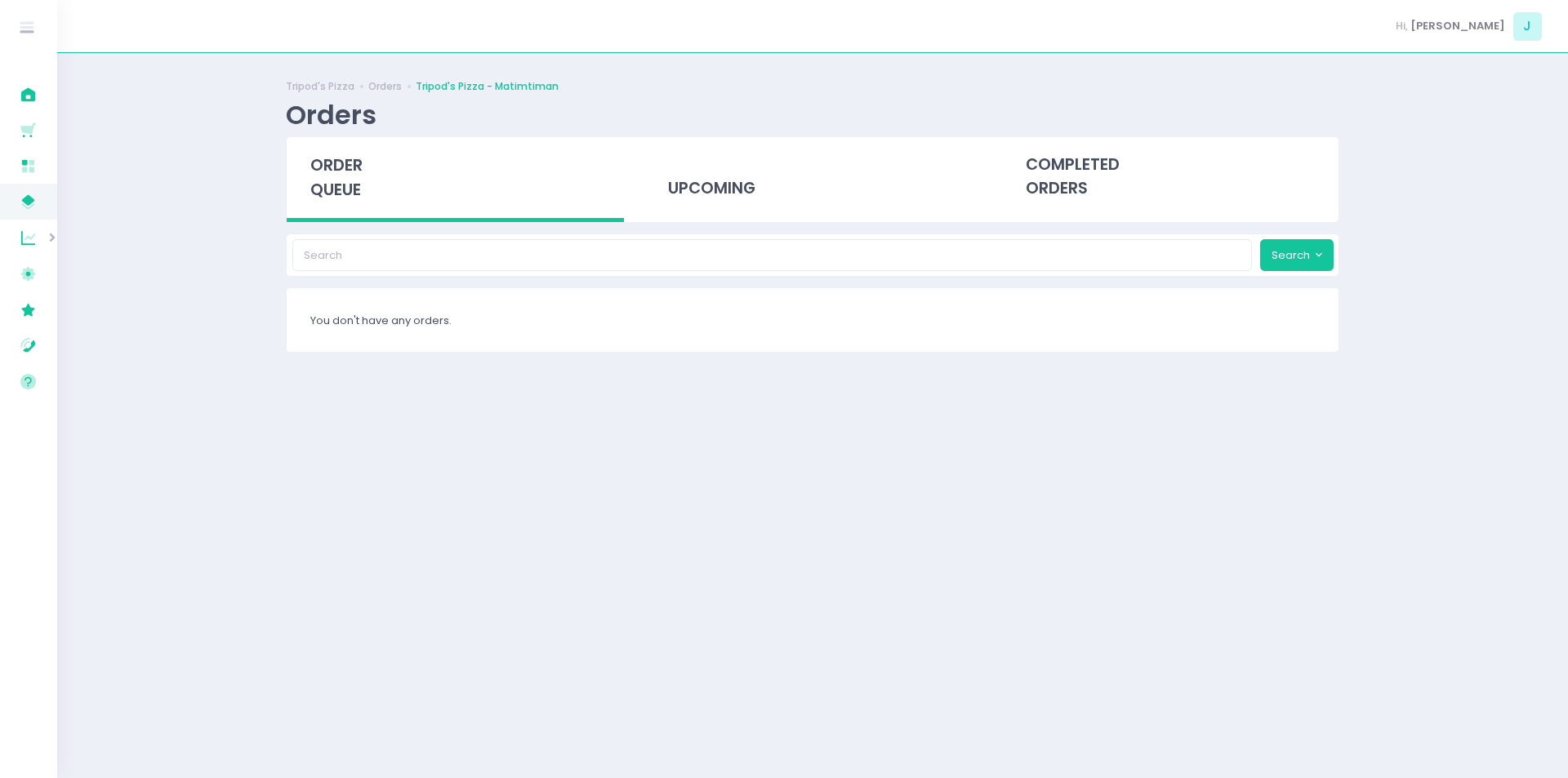
click at [333, 178] on div "order queue" at bounding box center [455, 180] width 338 height 85
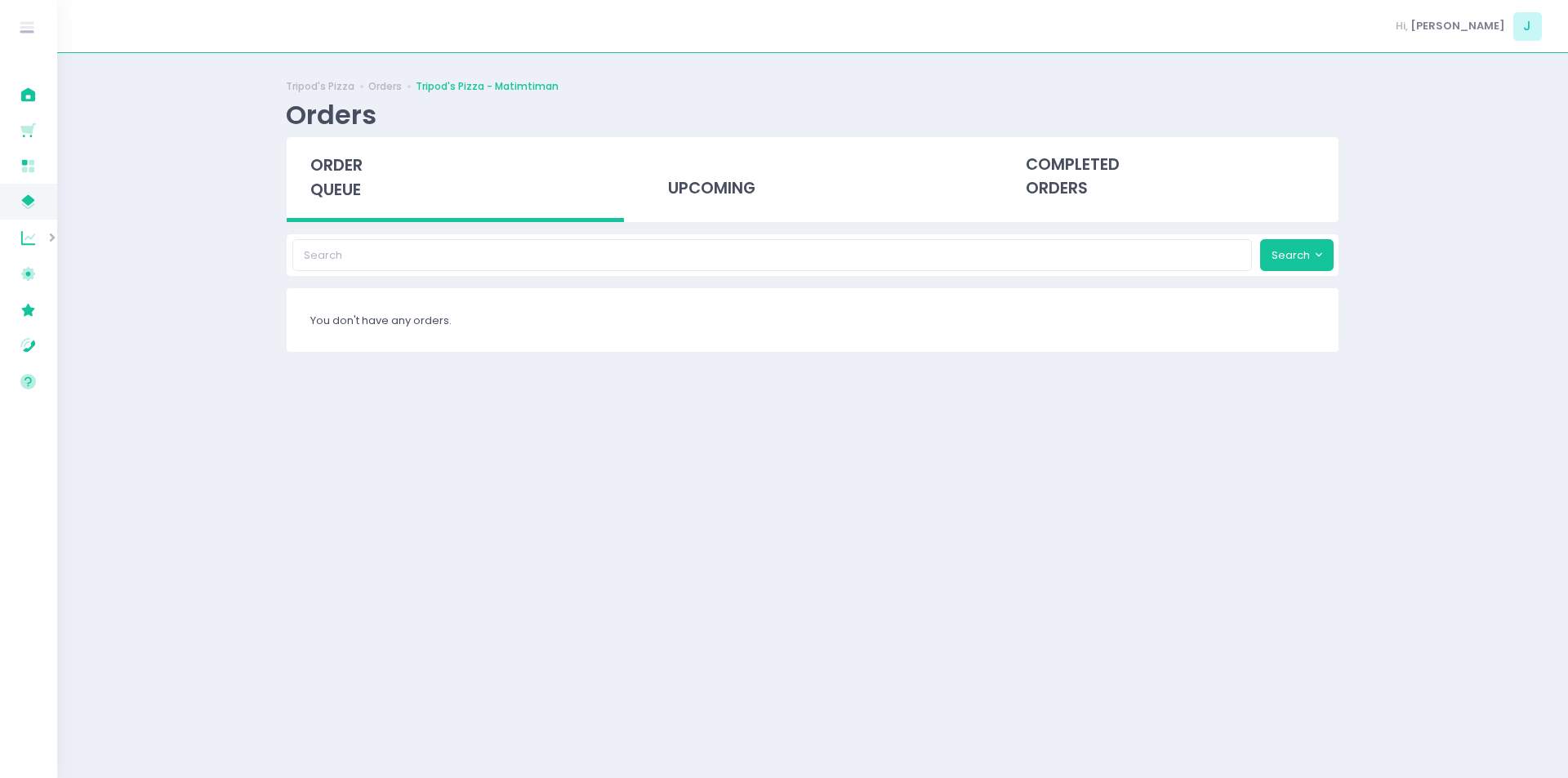
click at [333, 178] on div "order queue" at bounding box center [455, 180] width 338 height 85
click at [323, 187] on span "order queue" at bounding box center [337, 177] width 52 height 46
click at [338, 195] on span "order queue" at bounding box center [337, 177] width 52 height 46
click at [372, 179] on div "order queue" at bounding box center [455, 180] width 338 height 85
click at [354, 179] on span "order queue" at bounding box center [337, 177] width 52 height 46
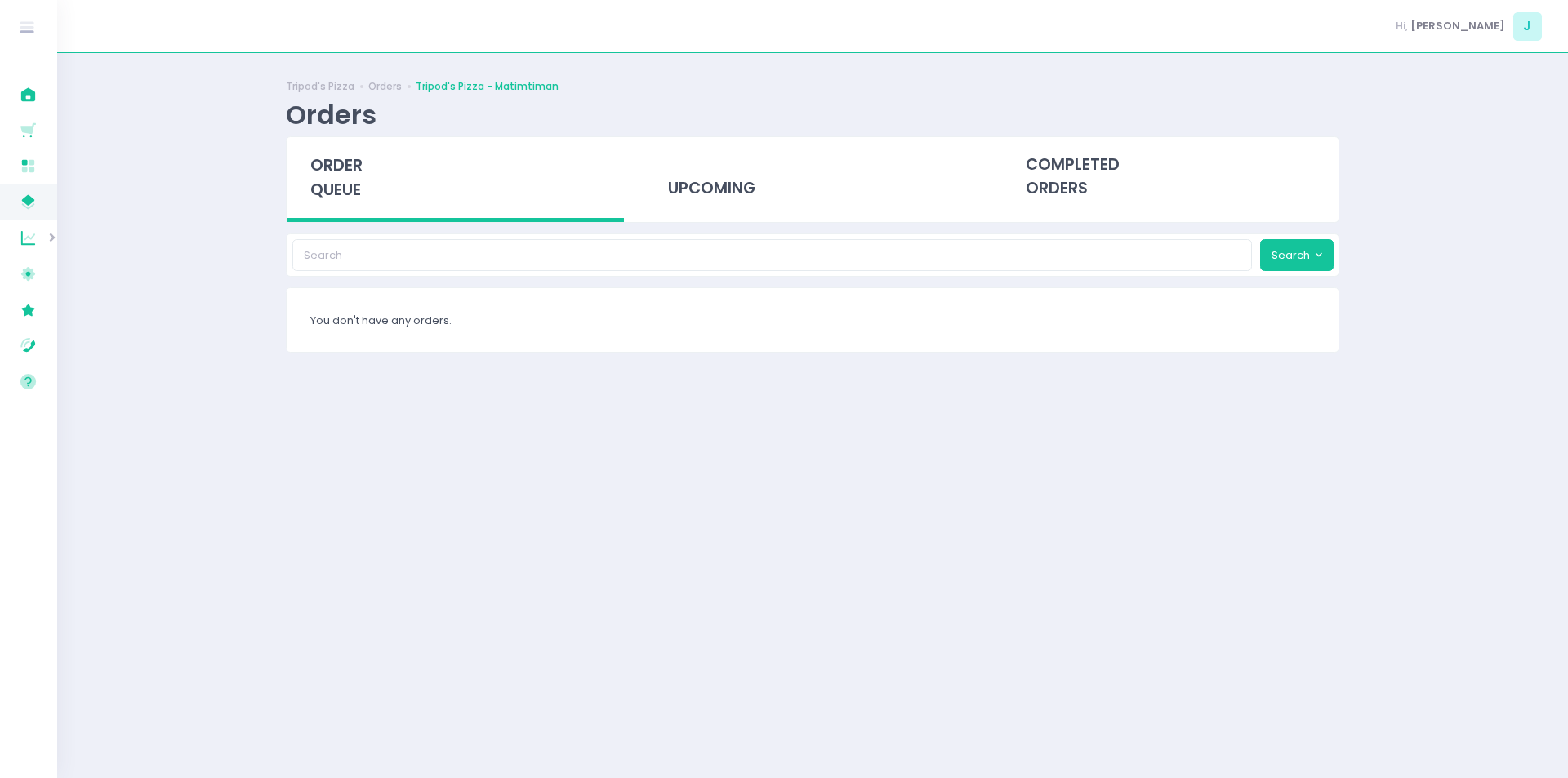
click at [355, 160] on span "order queue" at bounding box center [337, 177] width 52 height 46
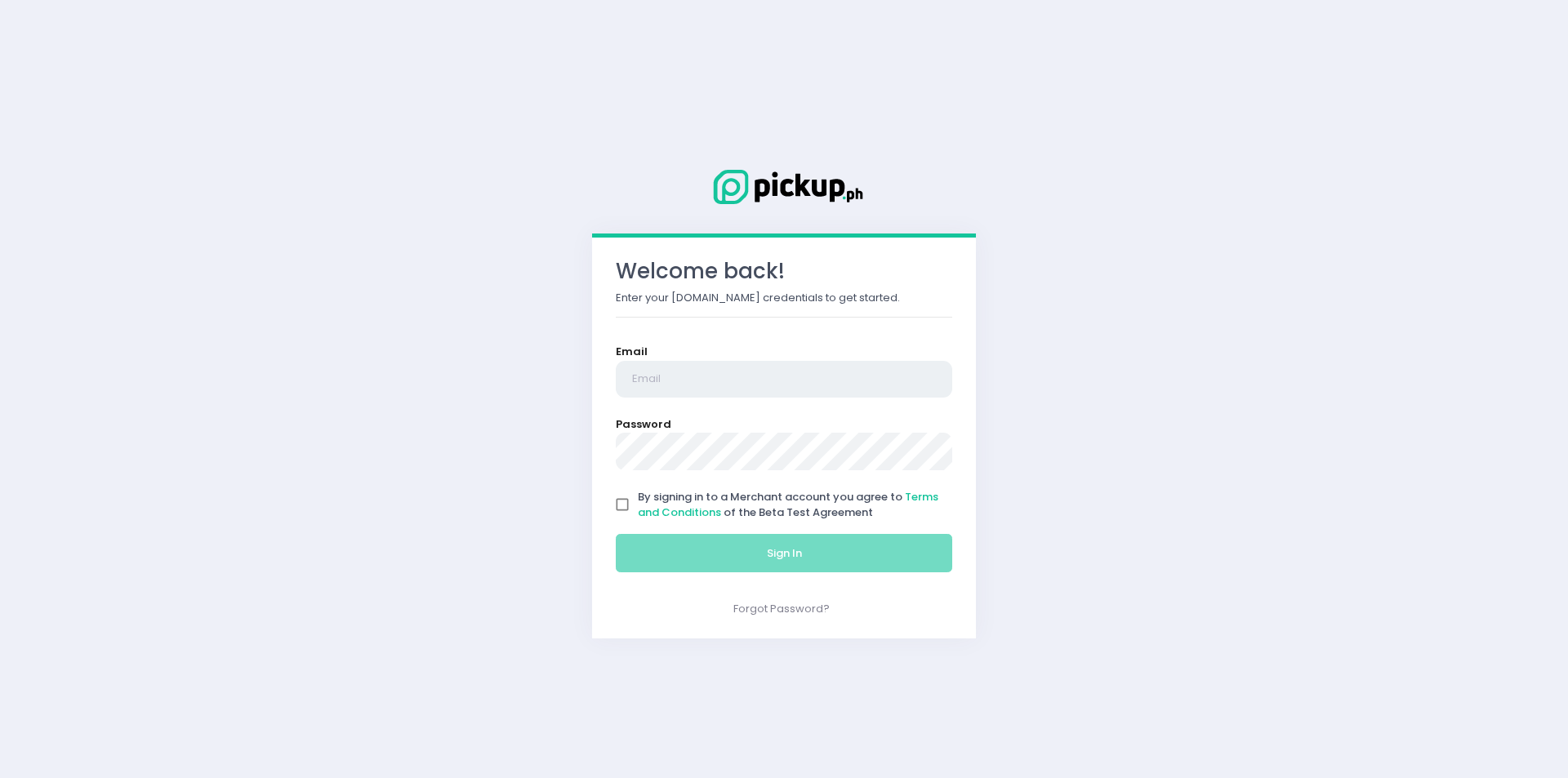
type input "[EMAIL_ADDRESS][DOMAIN_NAME]"
click at [683, 562] on form "Email justinbumatay@gmail.com Password By signing in to a Merchant account you …" at bounding box center [784, 462] width 337 height 237
click at [624, 505] on input "By signing in to a Merchant account you agree to Terms and Conditions of the Be…" at bounding box center [622, 504] width 31 height 31
checkbox input "true"
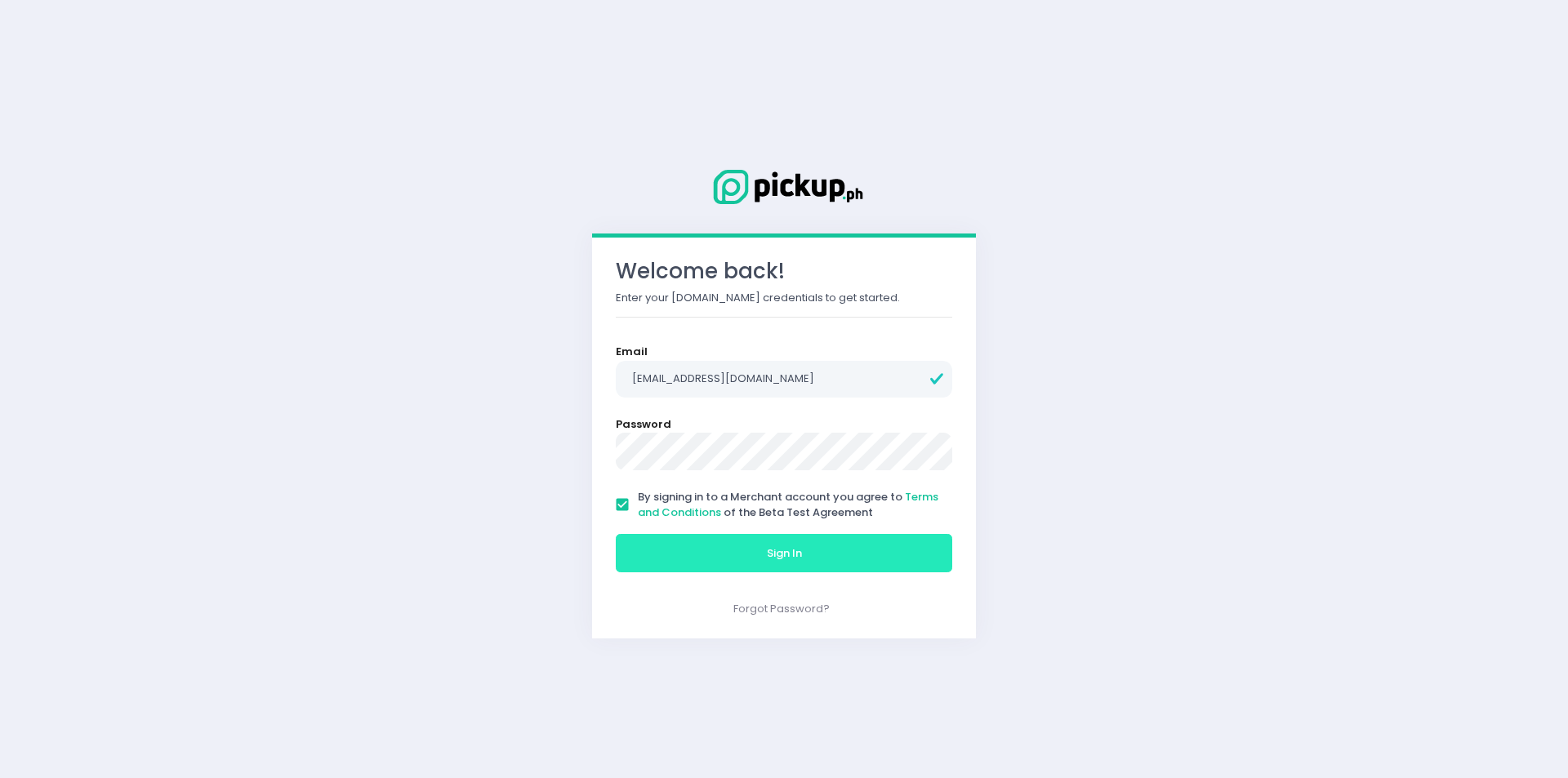
click at [661, 559] on button "Sign In" at bounding box center [784, 553] width 337 height 39
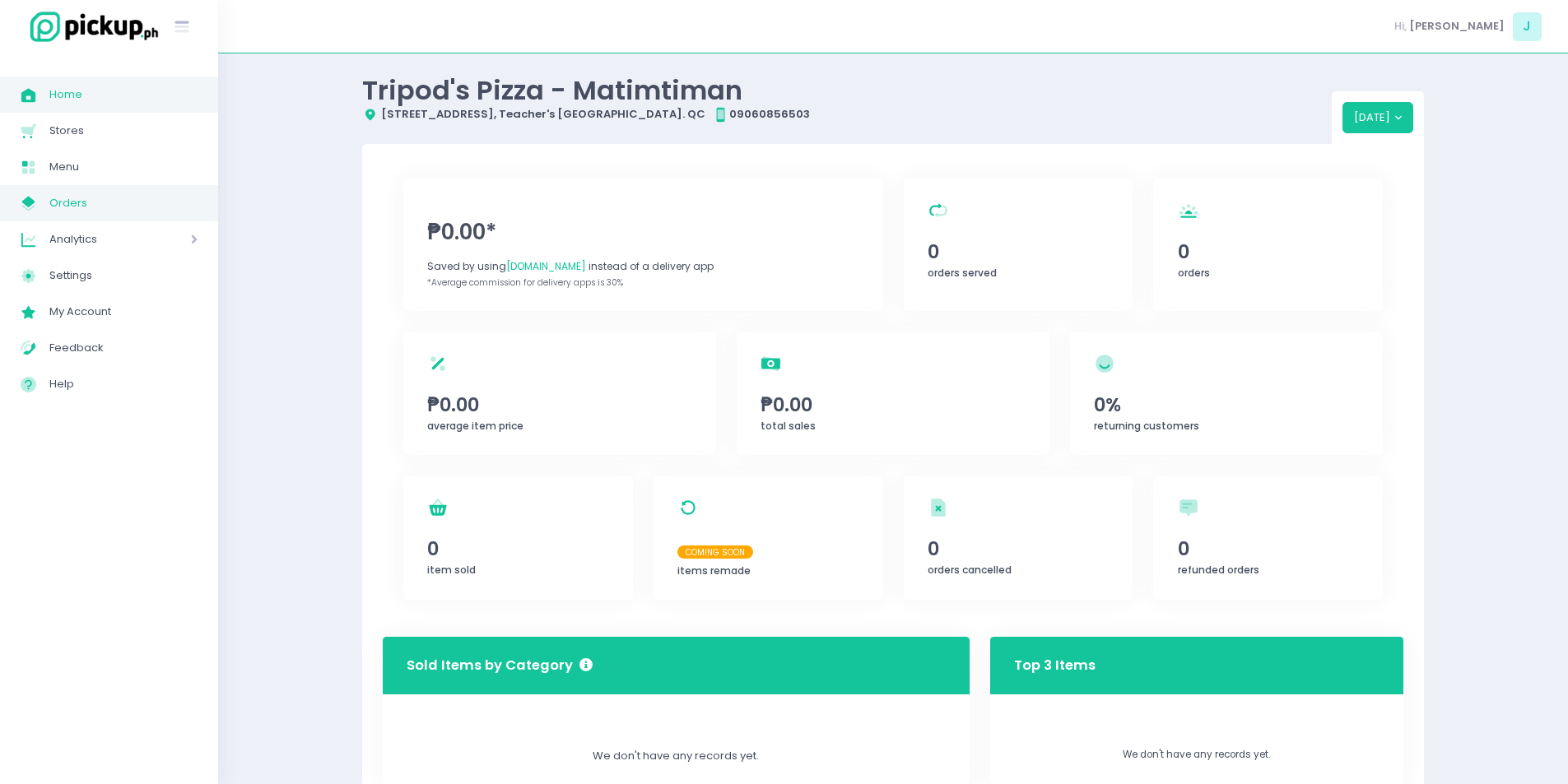
click at [139, 189] on link "My Store Created with Sketch. Orders" at bounding box center [109, 203] width 218 height 36
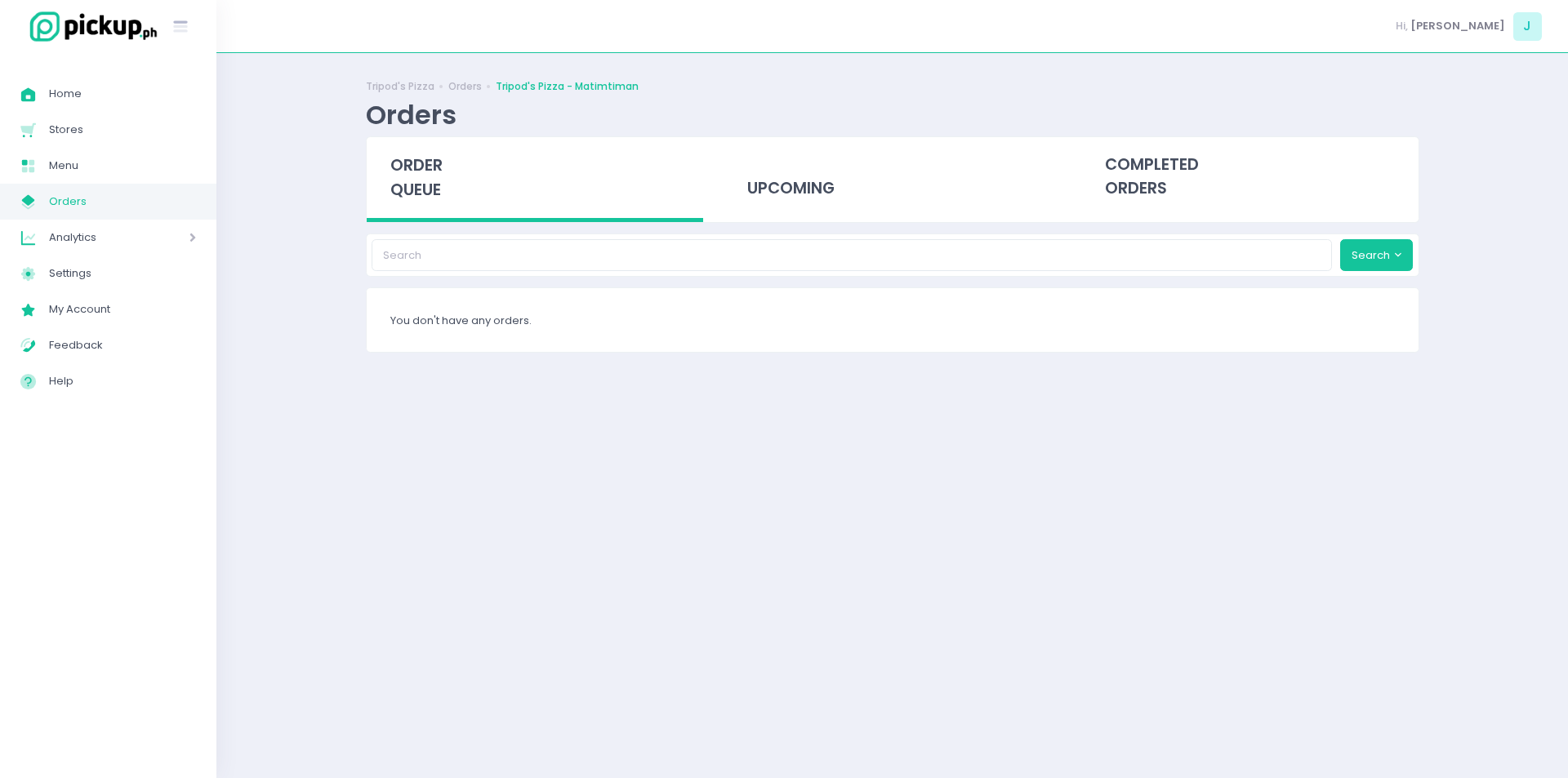
drag, startPoint x: 393, startPoint y: 203, endPoint x: 395, endPoint y: 143, distance: 60.0
click at [395, 143] on div "order queue" at bounding box center [535, 180] width 338 height 85
click at [423, 174] on span "order queue" at bounding box center [417, 177] width 52 height 46
click at [408, 196] on span "order queue" at bounding box center [417, 177] width 52 height 46
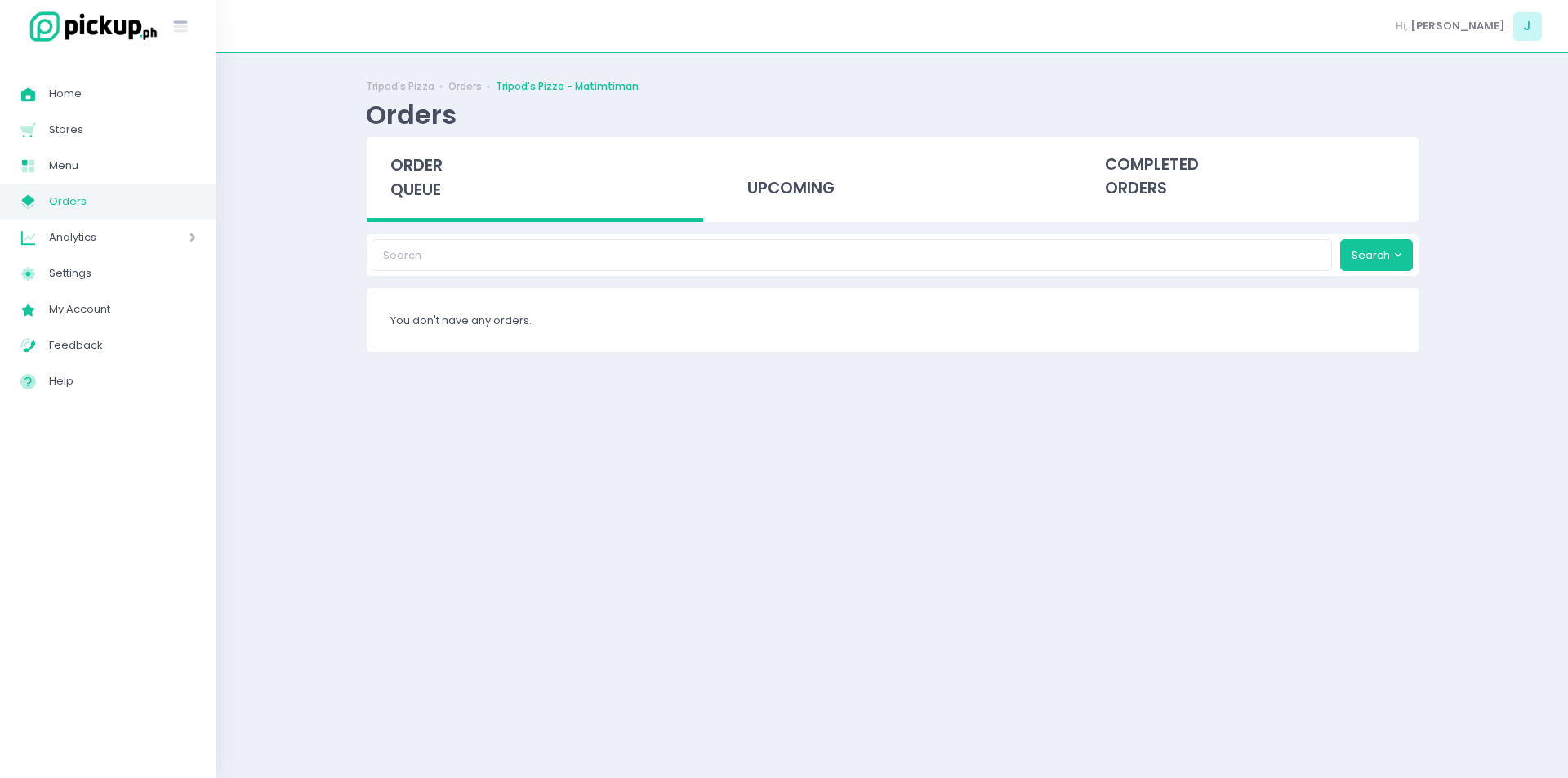
click at [408, 196] on span "order queue" at bounding box center [417, 177] width 52 height 46
click at [410, 175] on span "order queue" at bounding box center [417, 177] width 52 height 46
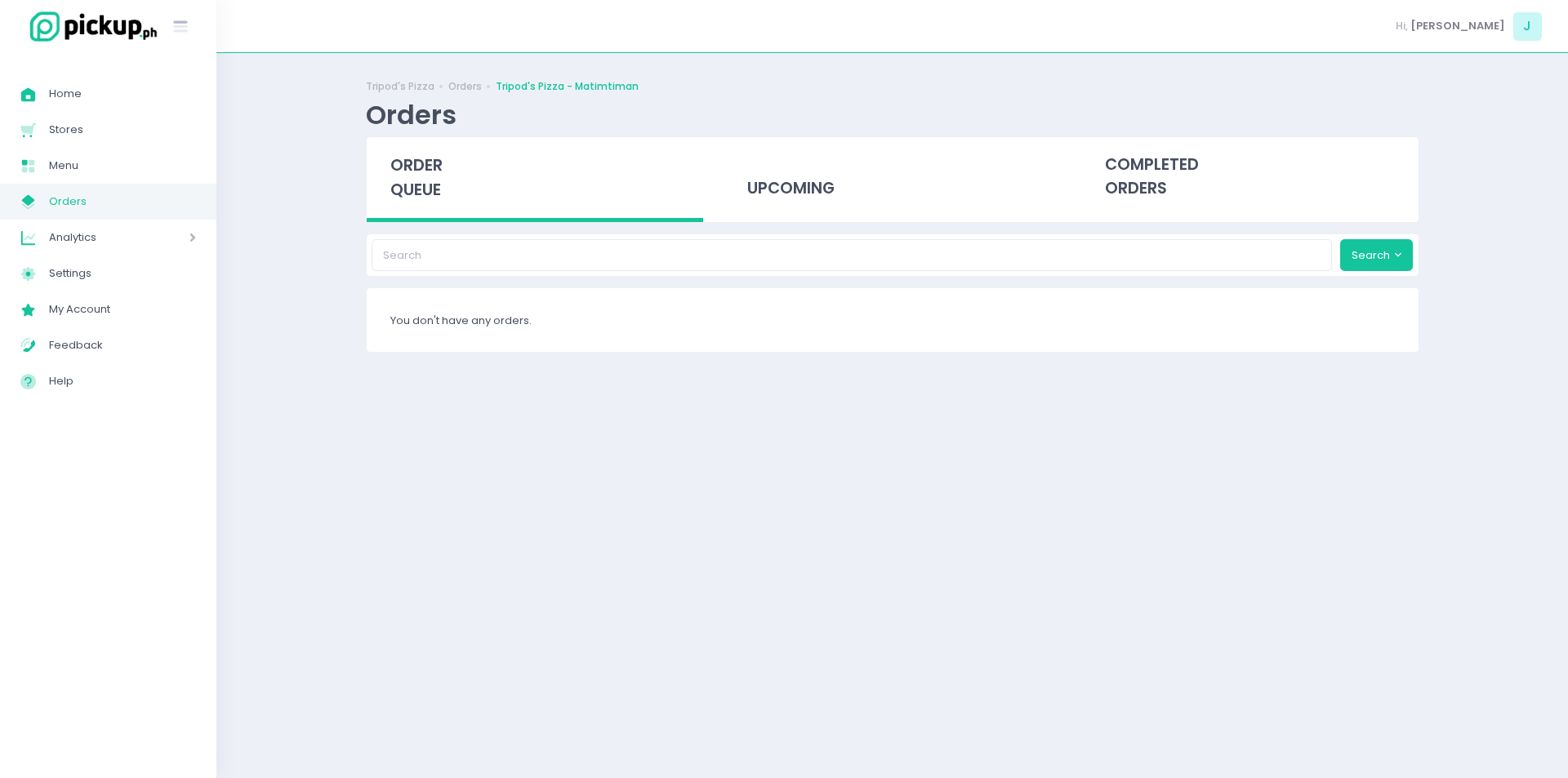
click at [410, 175] on span "order queue" at bounding box center [417, 177] width 52 height 46
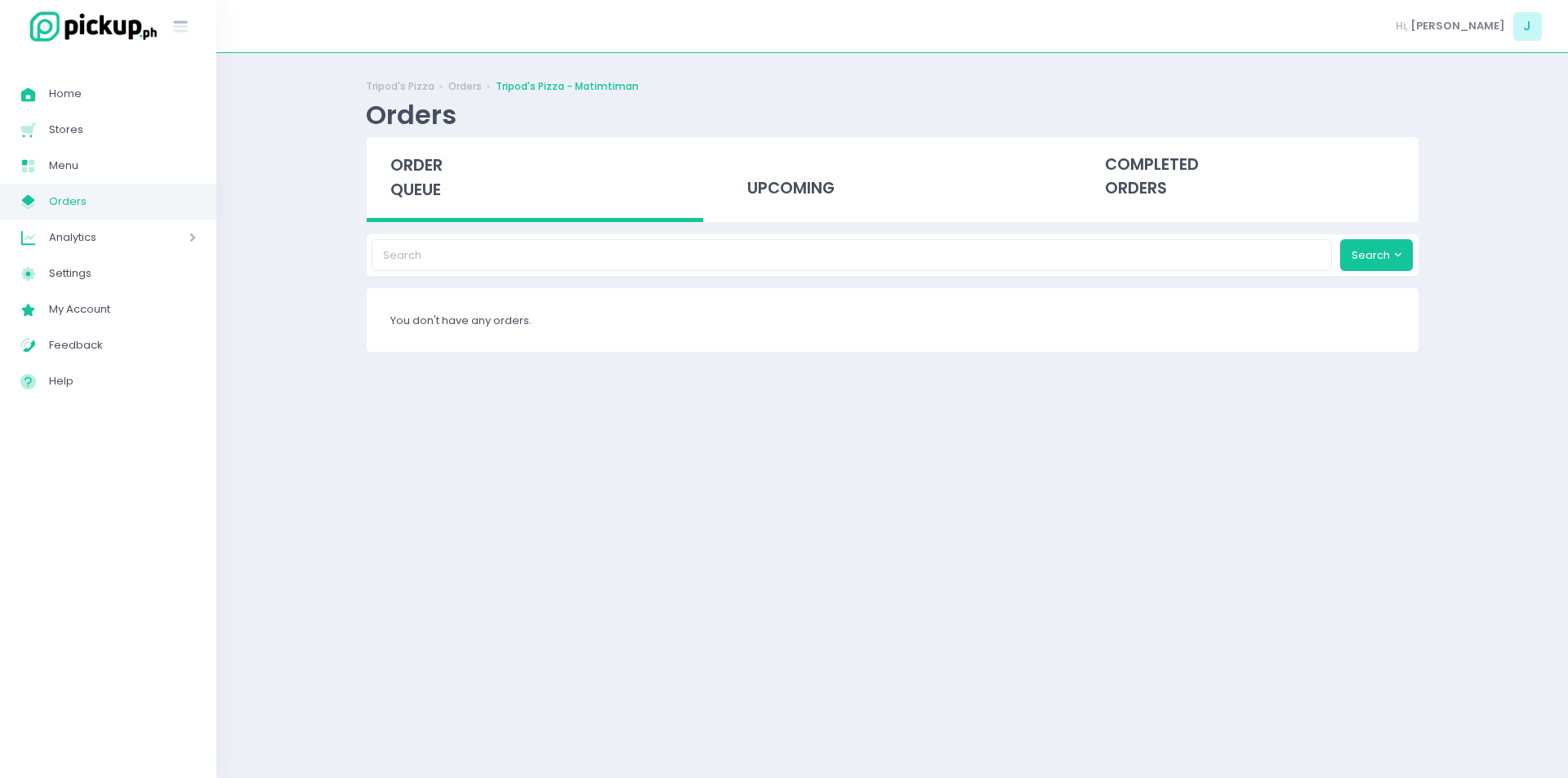
click at [410, 175] on span "order queue" at bounding box center [417, 177] width 52 height 46
click at [413, 172] on span "order queue" at bounding box center [417, 177] width 52 height 46
click at [414, 183] on span "order queue" at bounding box center [417, 177] width 52 height 46
click at [416, 187] on span "order queue" at bounding box center [417, 177] width 52 height 46
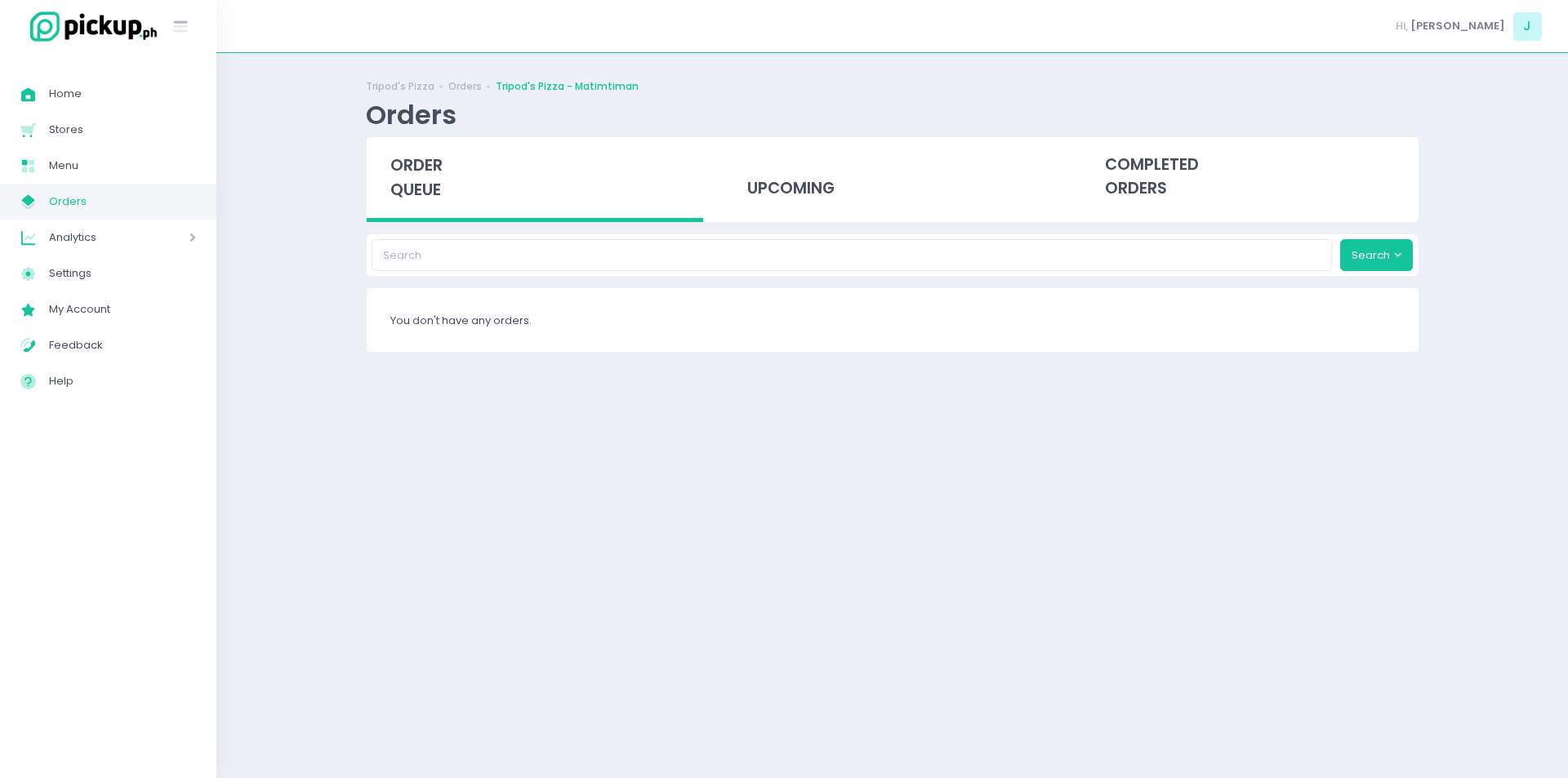
click at [416, 187] on span "order queue" at bounding box center [417, 177] width 52 height 46
click at [405, 179] on span "order queue" at bounding box center [417, 177] width 52 height 46
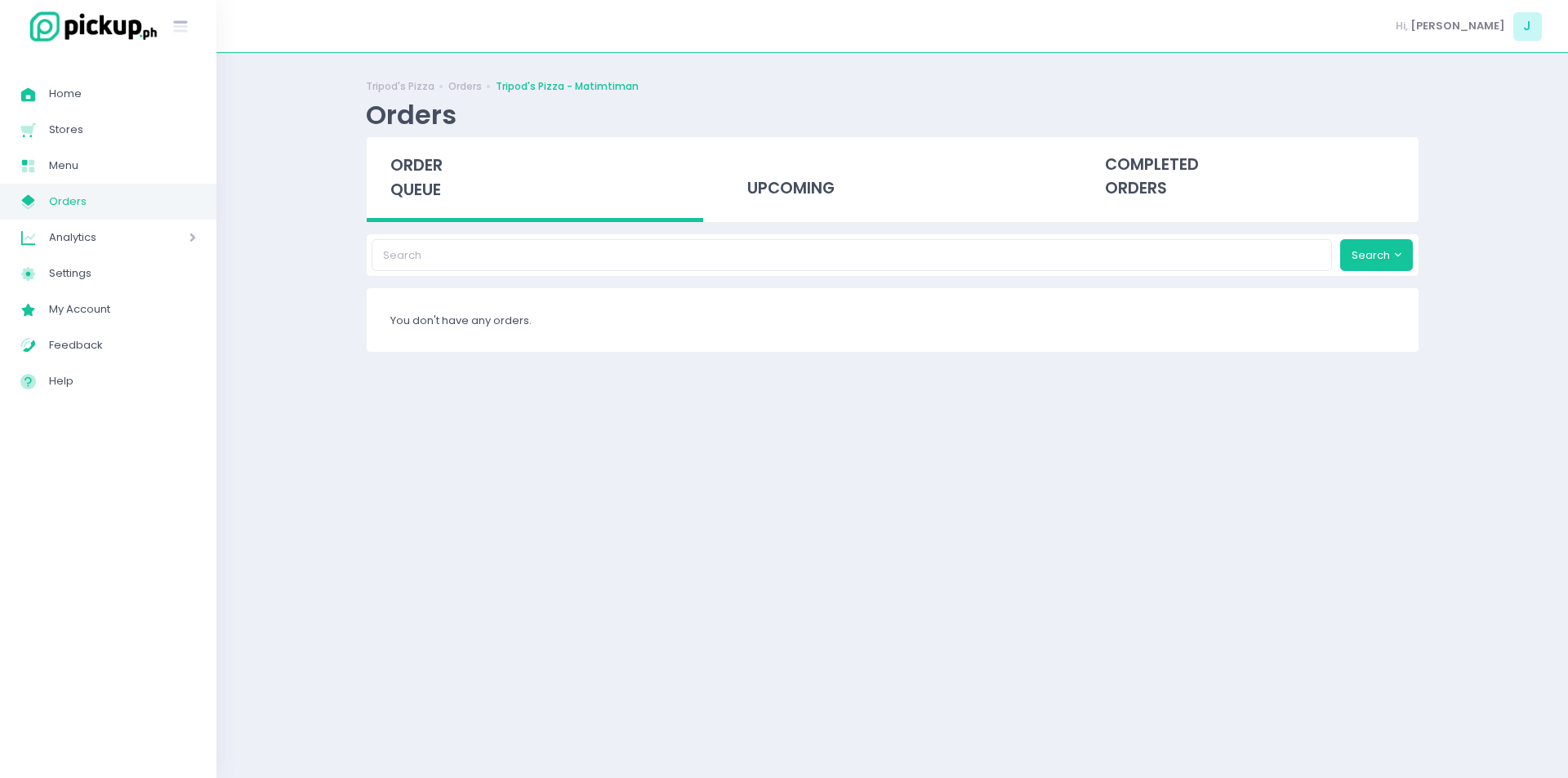
click at [405, 179] on span "order queue" at bounding box center [417, 177] width 52 height 46
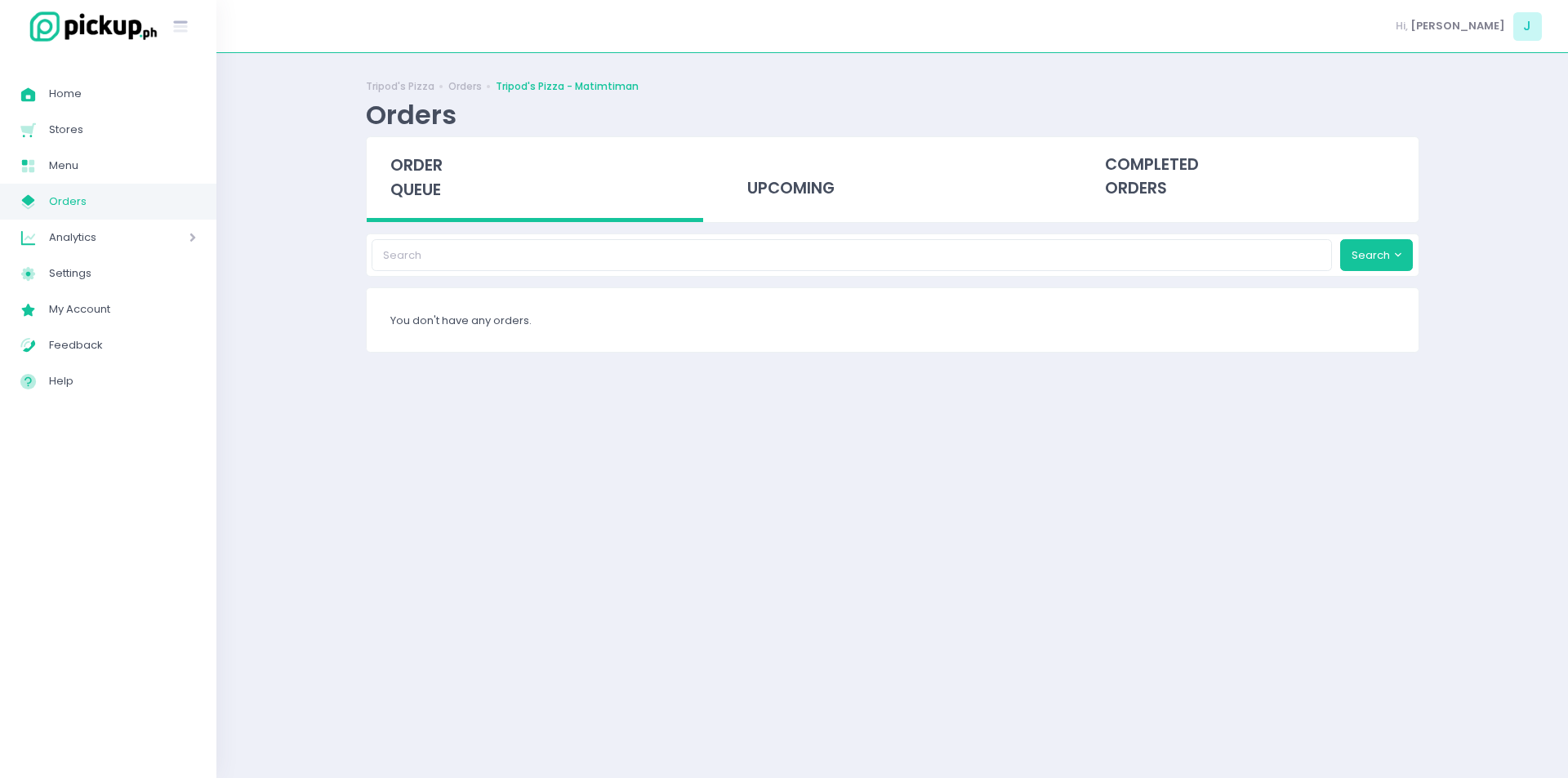
click at [405, 179] on span "order queue" at bounding box center [417, 177] width 52 height 46
click at [434, 195] on span "order queue" at bounding box center [417, 177] width 52 height 46
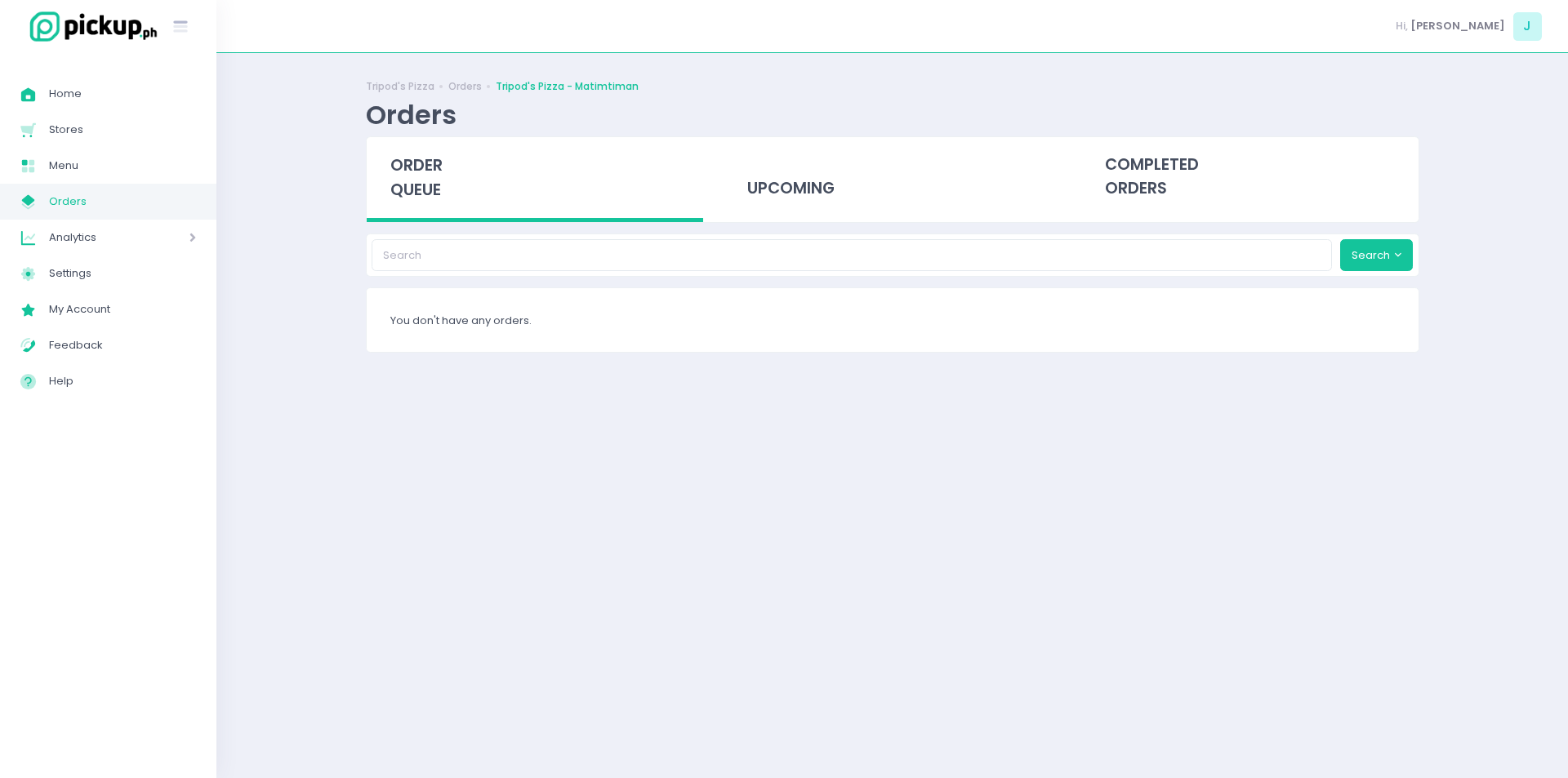
click at [434, 195] on span "order queue" at bounding box center [417, 177] width 52 height 46
click at [417, 173] on span "order queue" at bounding box center [417, 177] width 52 height 46
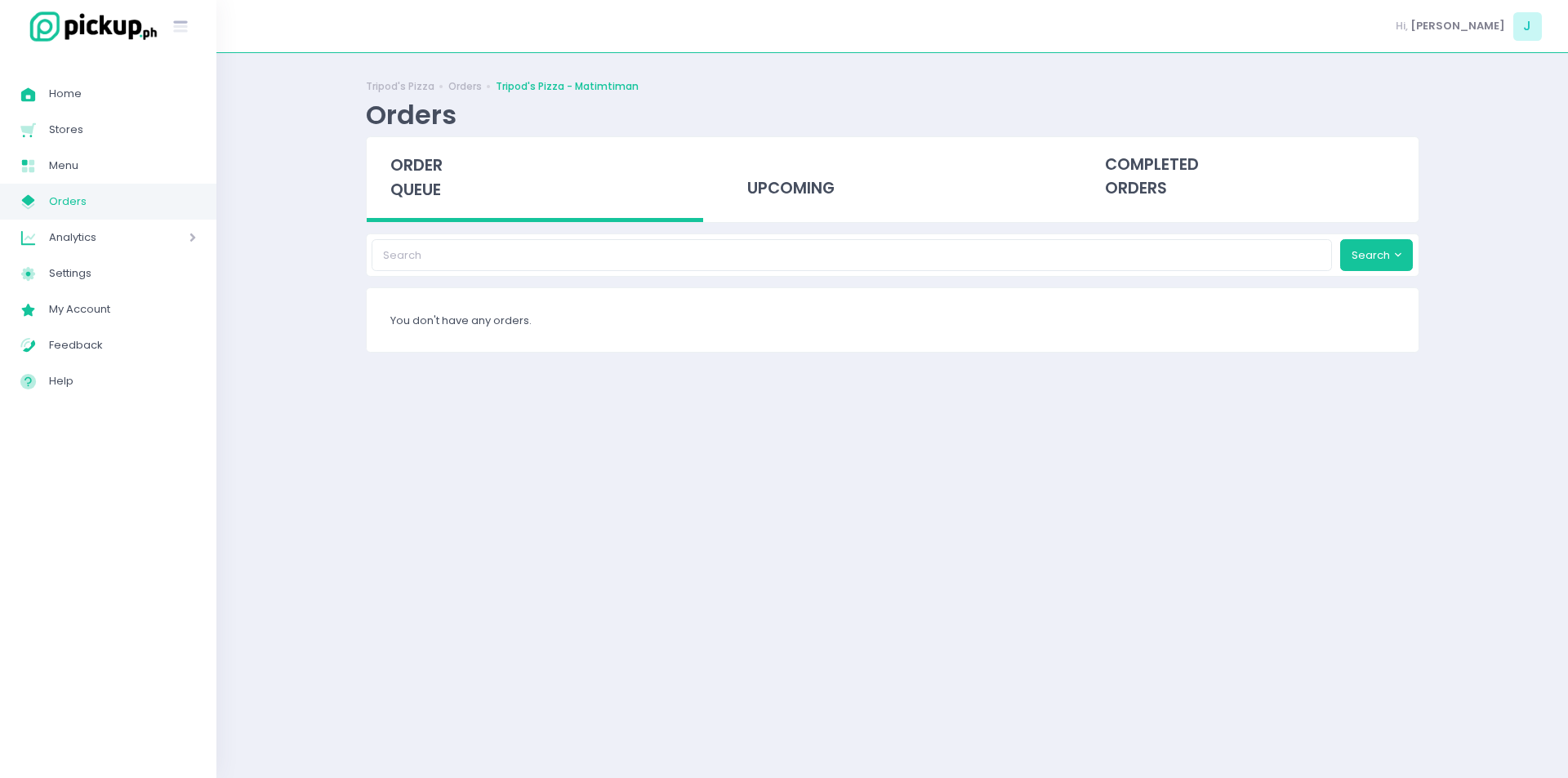
click at [417, 173] on span "order queue" at bounding box center [417, 177] width 52 height 46
